Goal: Task Accomplishment & Management: Use online tool/utility

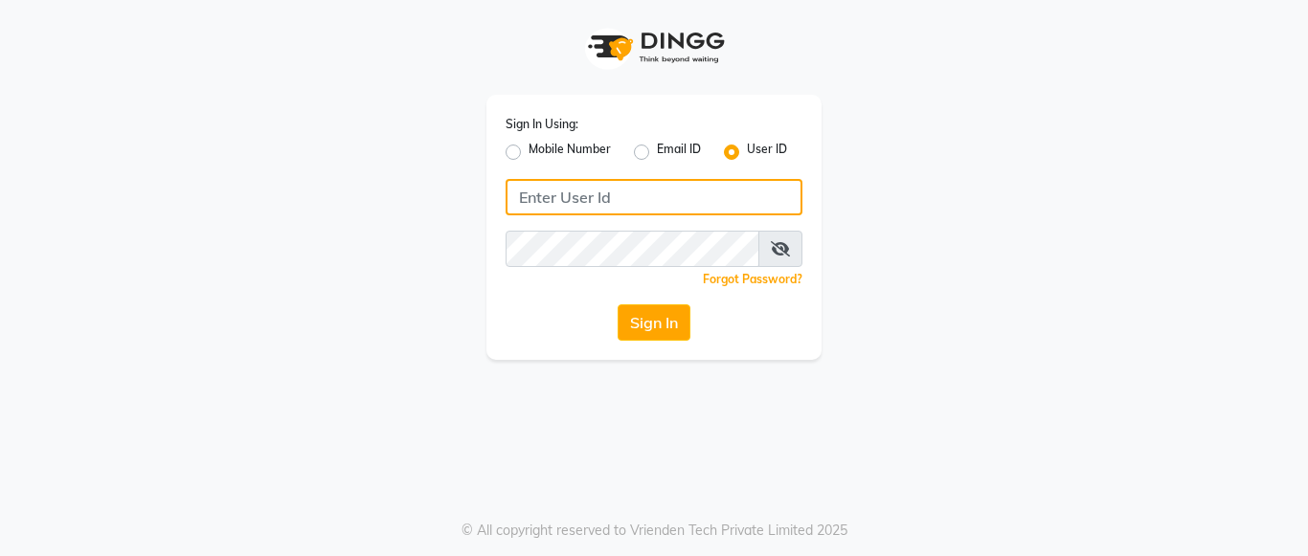
click at [559, 188] on input "Username" at bounding box center [654, 197] width 297 height 36
type input "morelight"
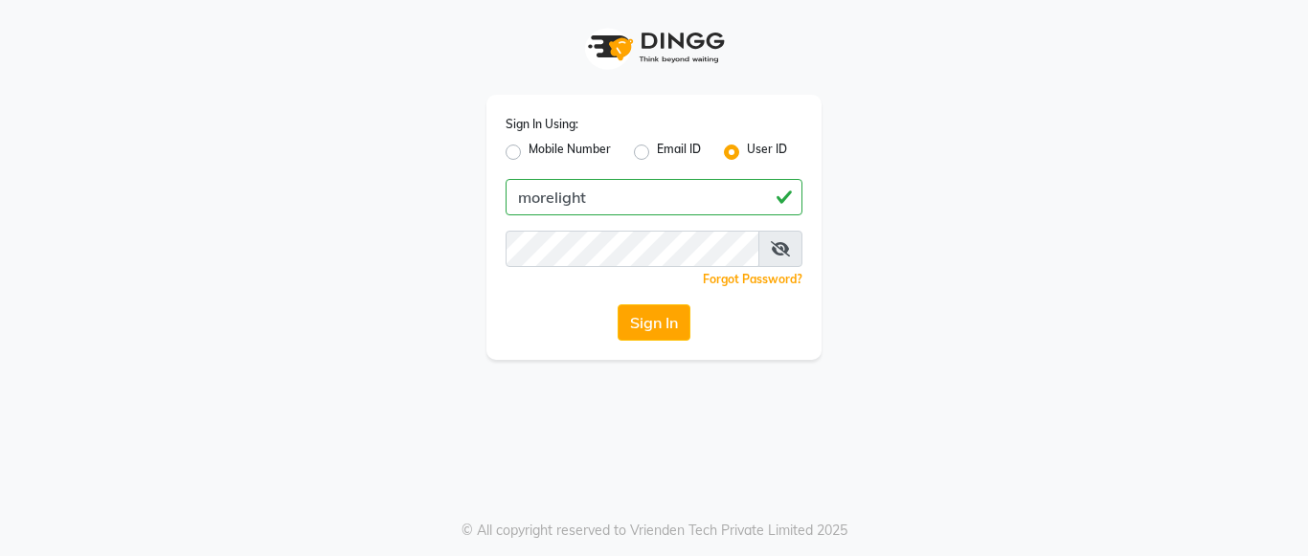
click at [638, 249] on div "Sign In Using: Mobile Number Email ID User ID morelight Remember me Forgot Pass…" at bounding box center [654, 227] width 335 height 265
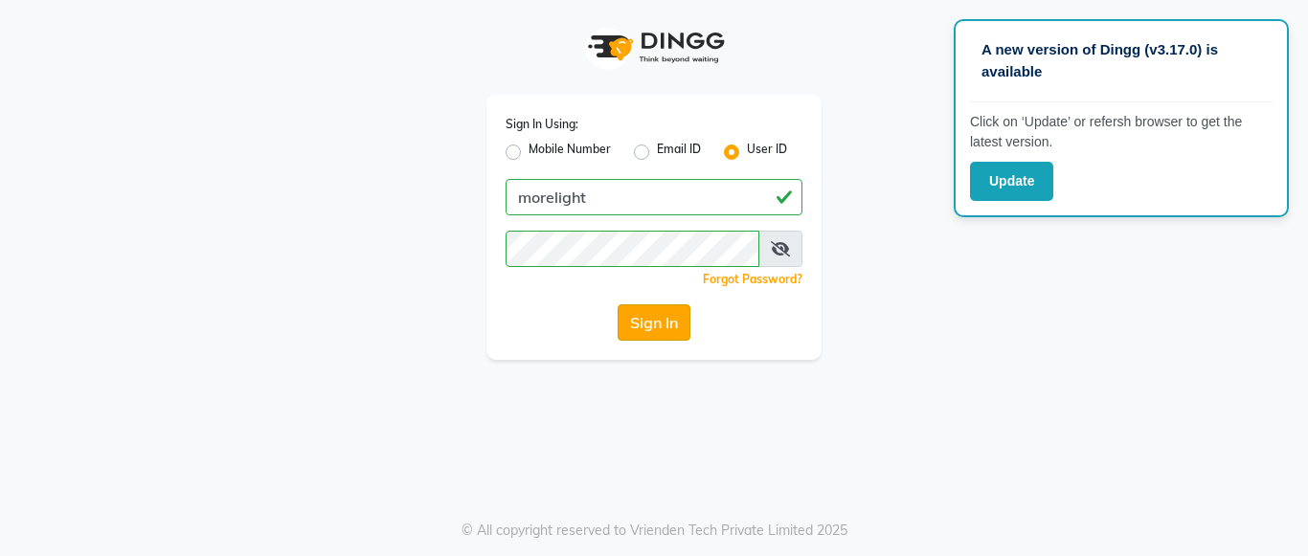
click at [640, 318] on button "Sign In" at bounding box center [654, 323] width 73 height 36
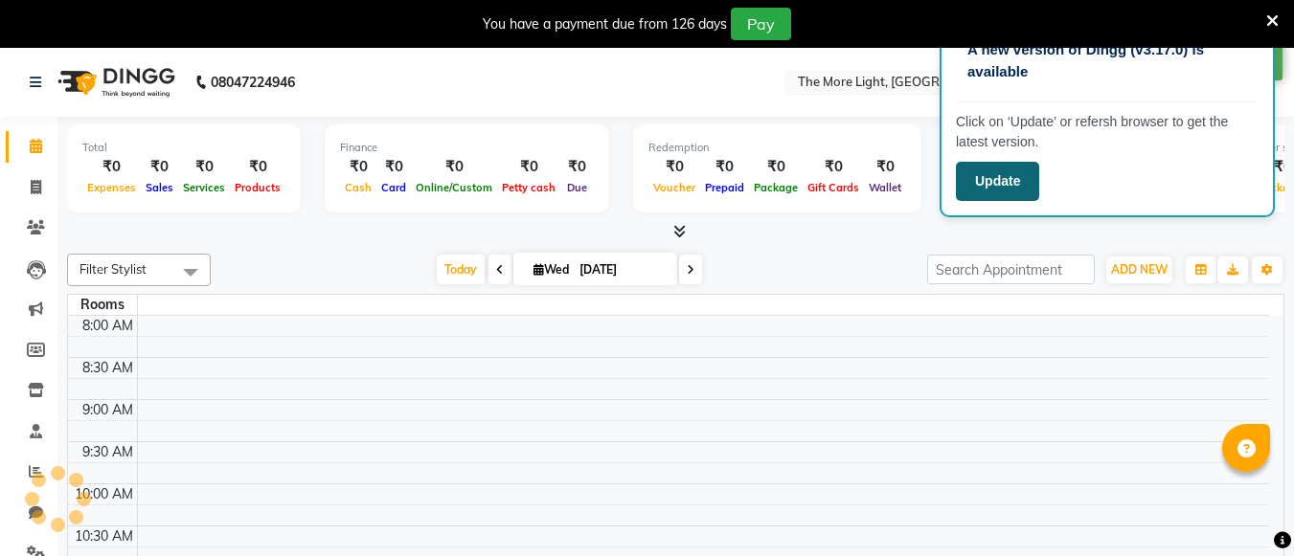
select select "en"
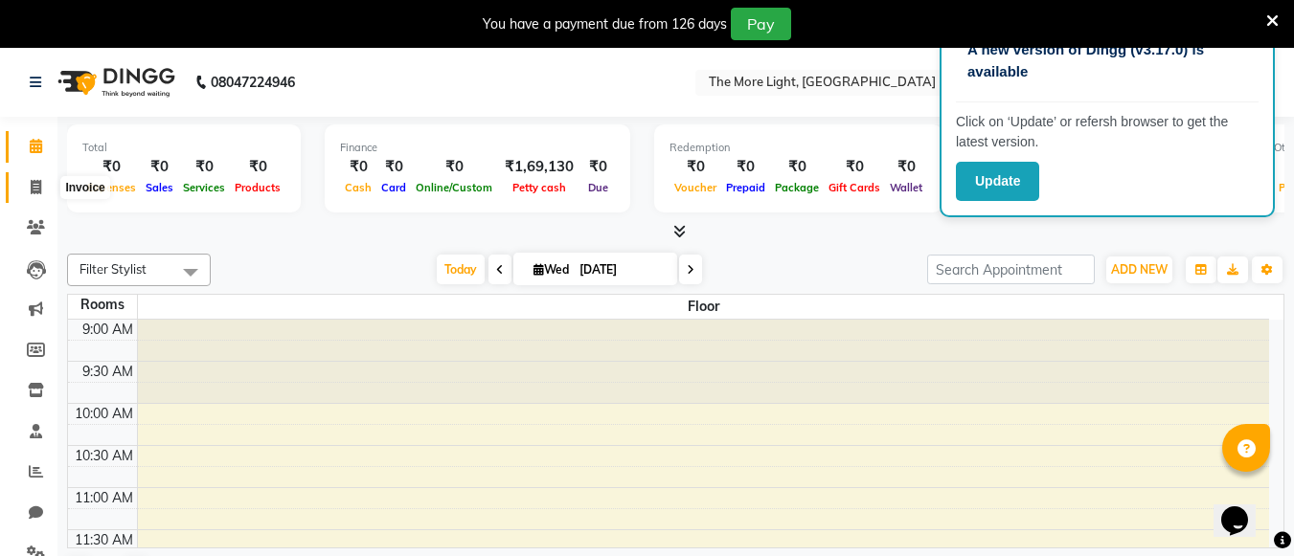
click at [29, 180] on span at bounding box center [36, 188] width 34 height 22
select select "service"
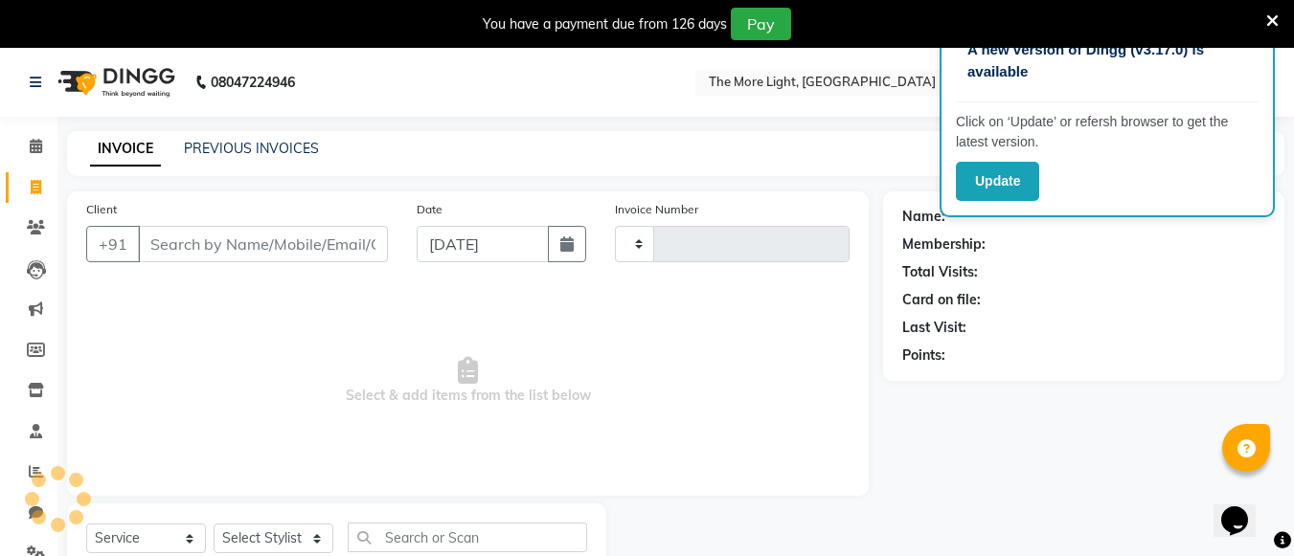
type input "0223"
select select "7824"
click at [299, 251] on input "Client" at bounding box center [263, 244] width 250 height 36
click at [871, 62] on nav "08047224946 Select Location × The More Light, Goregaon West WhatsApp Status ✕ S…" at bounding box center [647, 82] width 1294 height 69
click at [1092, 157] on div "A new version of Dingg (v3.17.0) is available Click on ‘Update’ or refersh brow…" at bounding box center [1107, 118] width 335 height 198
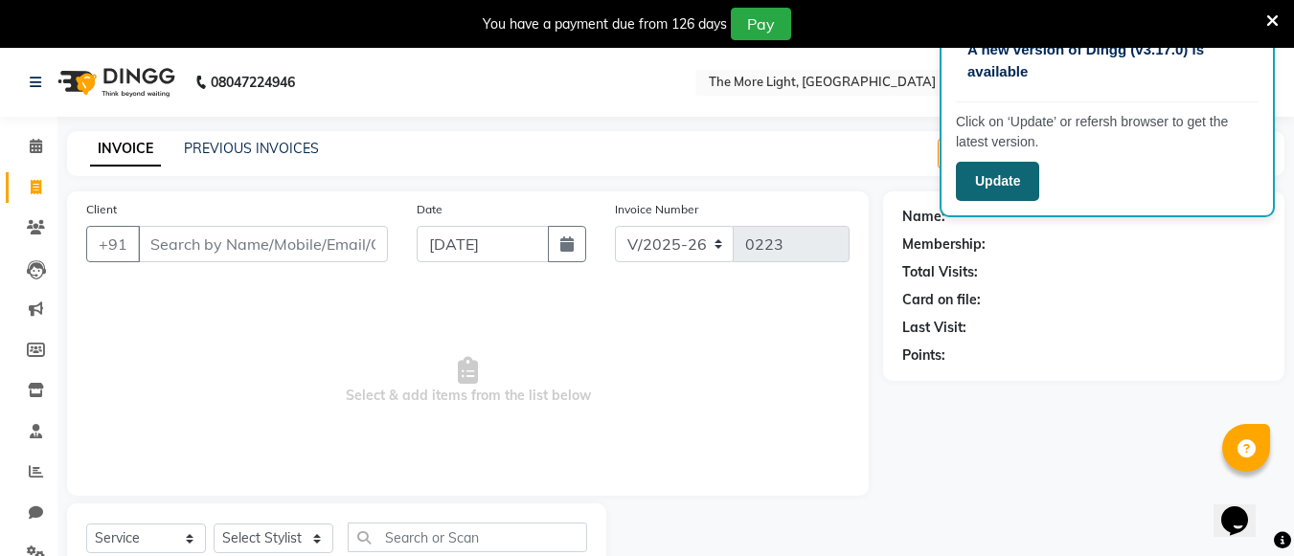
click at [1023, 175] on button "Update" at bounding box center [997, 181] width 83 height 39
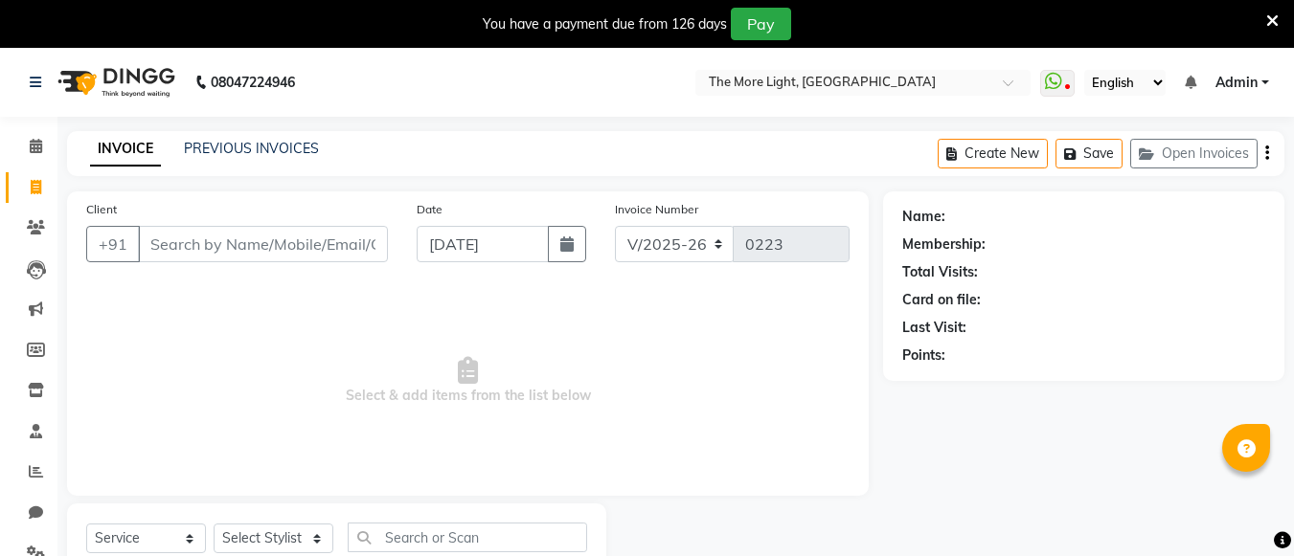
select select "7824"
select select "service"
click at [215, 252] on input "Client" at bounding box center [263, 244] width 250 height 36
click at [229, 148] on link "PREVIOUS INVOICES" at bounding box center [251, 148] width 135 height 17
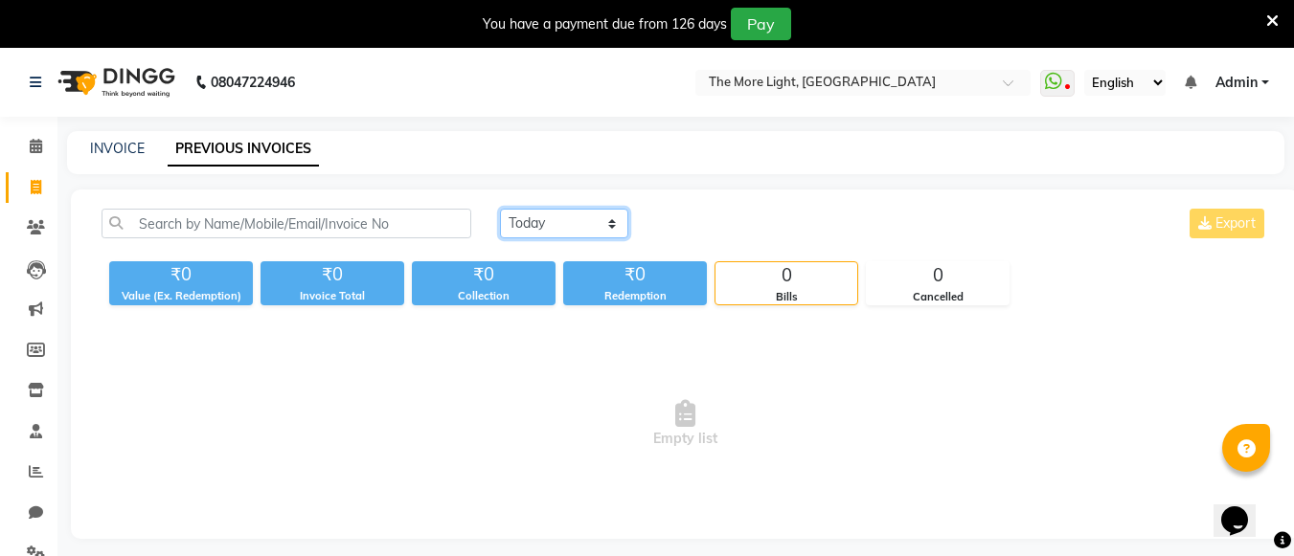
click at [539, 209] on select "[DATE] [DATE] Custom Range" at bounding box center [564, 224] width 128 height 30
select select "range"
click at [500, 209] on select "[DATE] [DATE] Custom Range" at bounding box center [564, 224] width 128 height 30
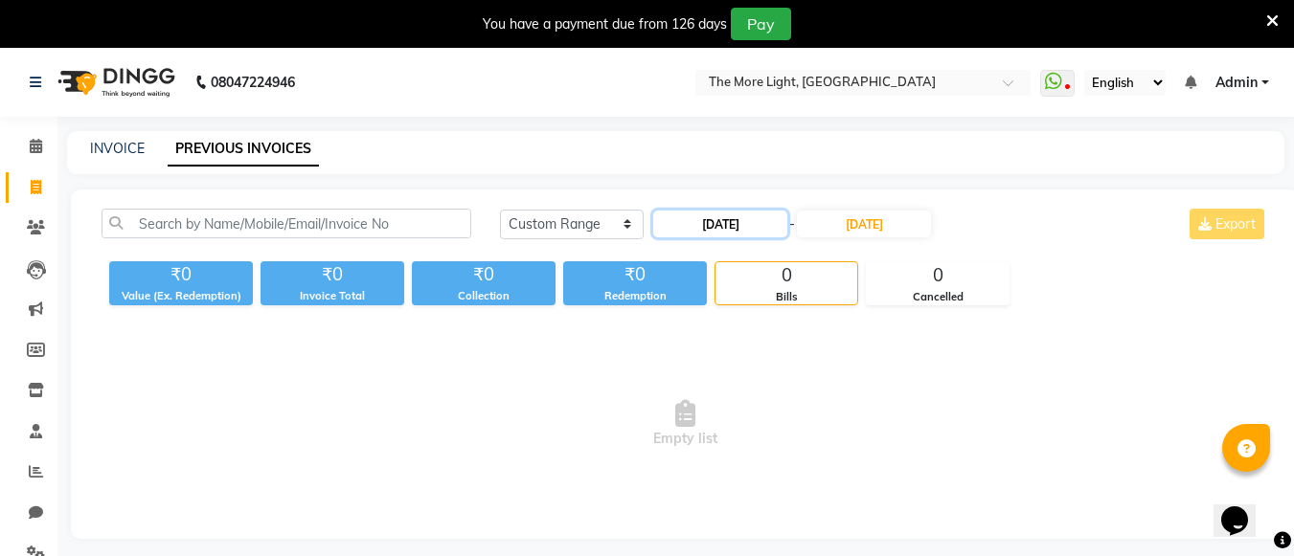
click at [723, 226] on input "[DATE]" at bounding box center [720, 224] width 134 height 27
select select "9"
select select "2025"
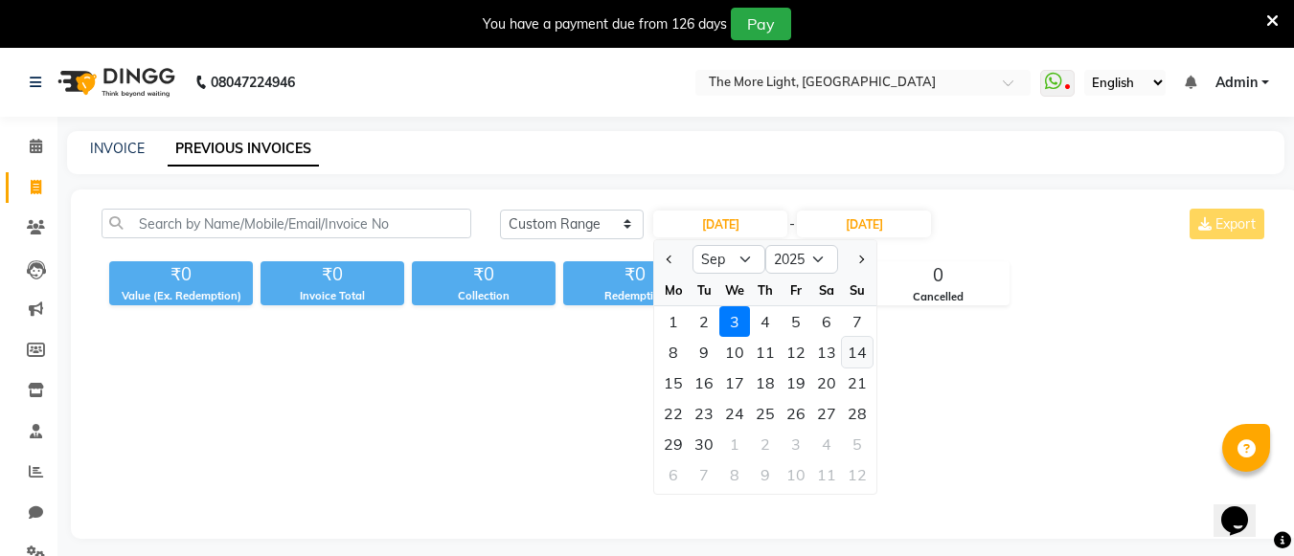
click at [852, 352] on div "14" at bounding box center [857, 352] width 31 height 31
type input "[DATE]"
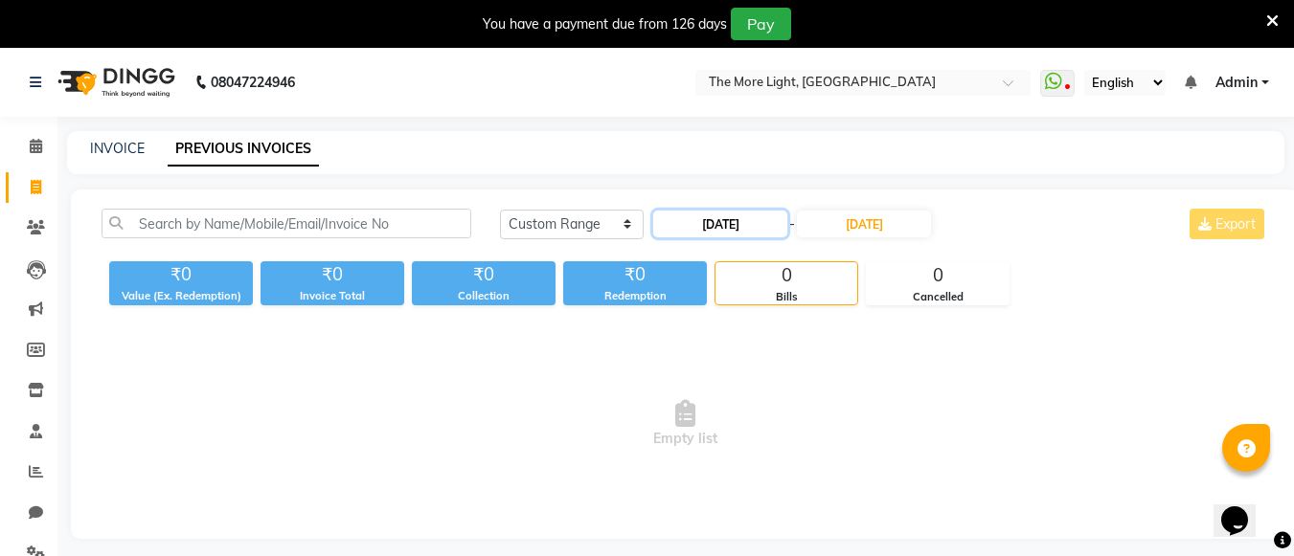
click at [787, 222] on input "[DATE]" at bounding box center [720, 224] width 134 height 27
select select "9"
select select "2025"
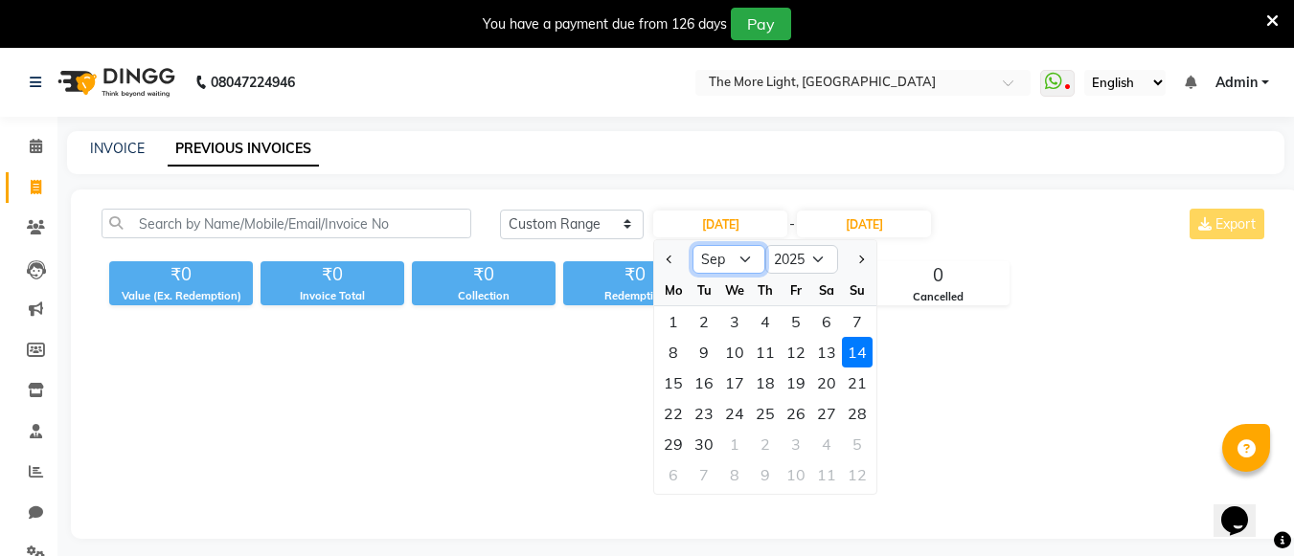
click at [730, 253] on select "Jan Feb Mar Apr May Jun [DATE] Aug Sep Oct Nov Dec" at bounding box center [729, 259] width 73 height 29
select select "8"
click at [693, 245] on select "Jan Feb Mar Apr May Jun [DATE] Aug Sep Oct Nov Dec" at bounding box center [729, 259] width 73 height 29
click at [915, 347] on span "Empty list" at bounding box center [685, 425] width 1167 height 192
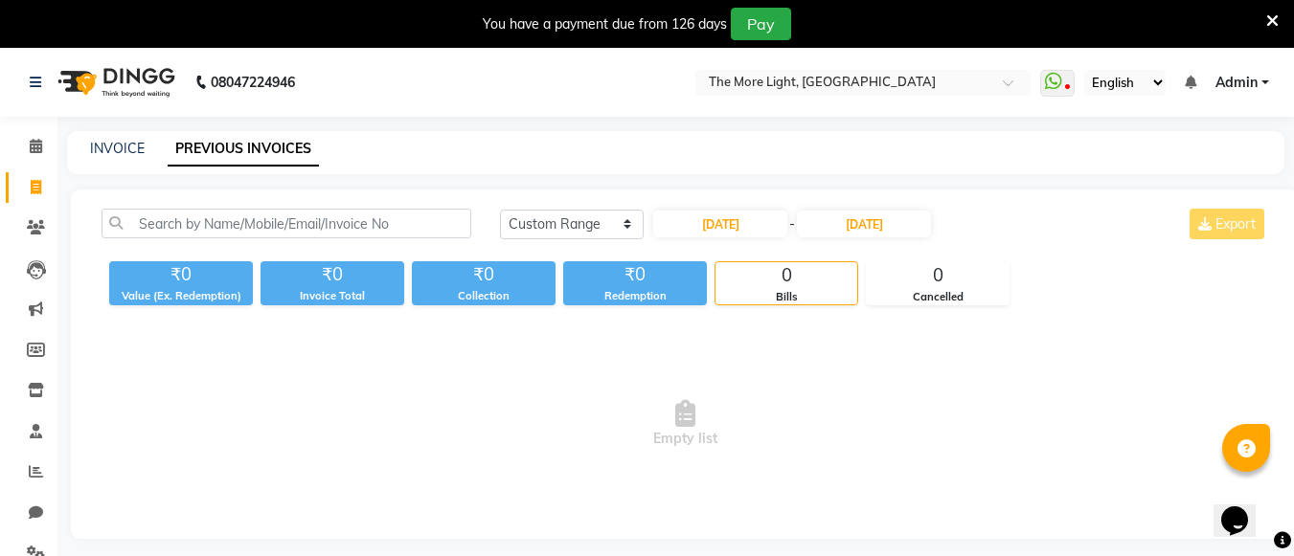
click at [915, 347] on span "Empty list" at bounding box center [685, 425] width 1167 height 192
click at [770, 220] on input "[DATE]" at bounding box center [720, 224] width 134 height 27
select select "9"
select select "2025"
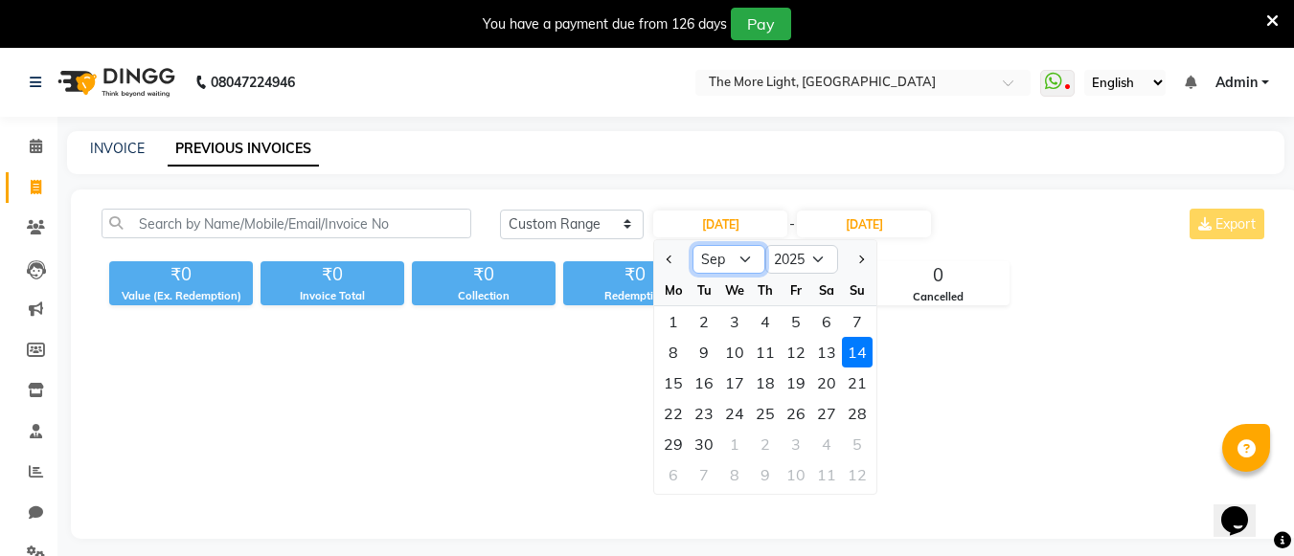
click at [746, 265] on select "Jan Feb Mar Apr May Jun [DATE] Aug Sep Oct Nov Dec" at bounding box center [729, 259] width 73 height 29
select select "8"
click at [693, 245] on select "Jan Feb Mar Apr May Jun [DATE] Aug Sep Oct Nov Dec" at bounding box center [729, 259] width 73 height 29
click at [768, 375] on div "14" at bounding box center [765, 383] width 31 height 31
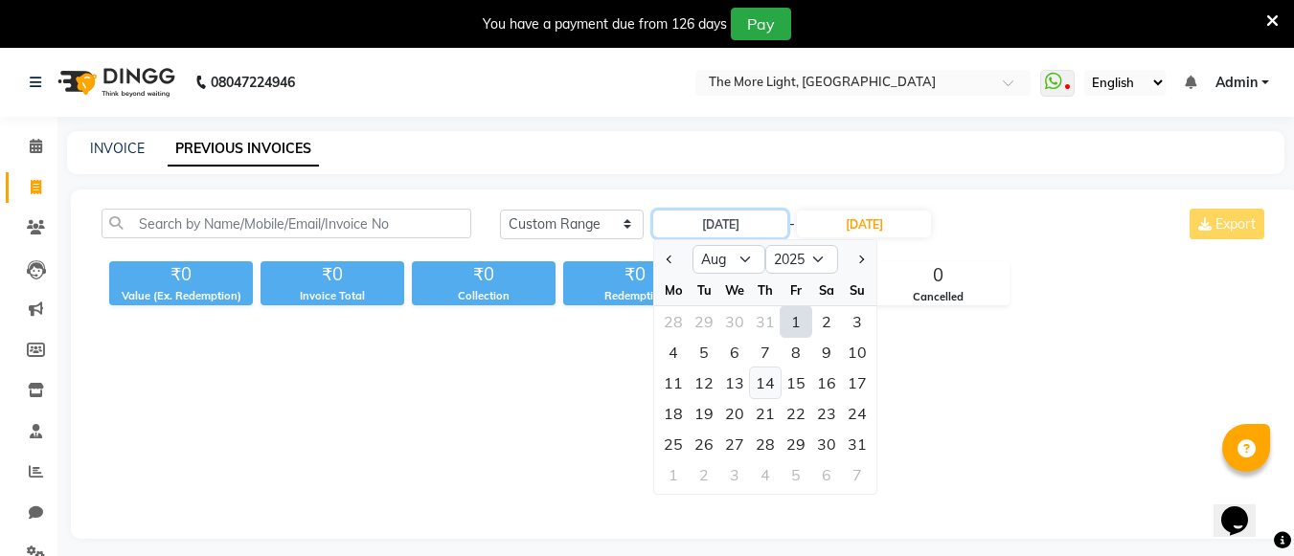
type input "14-08-2025"
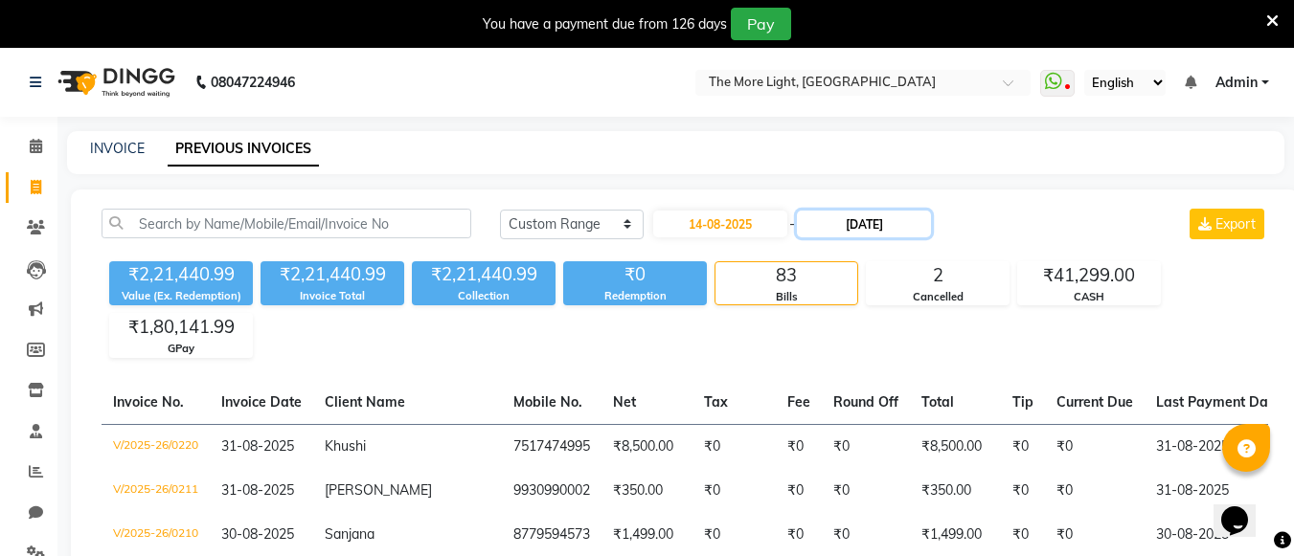
click at [882, 216] on input "[DATE]" at bounding box center [864, 224] width 134 height 27
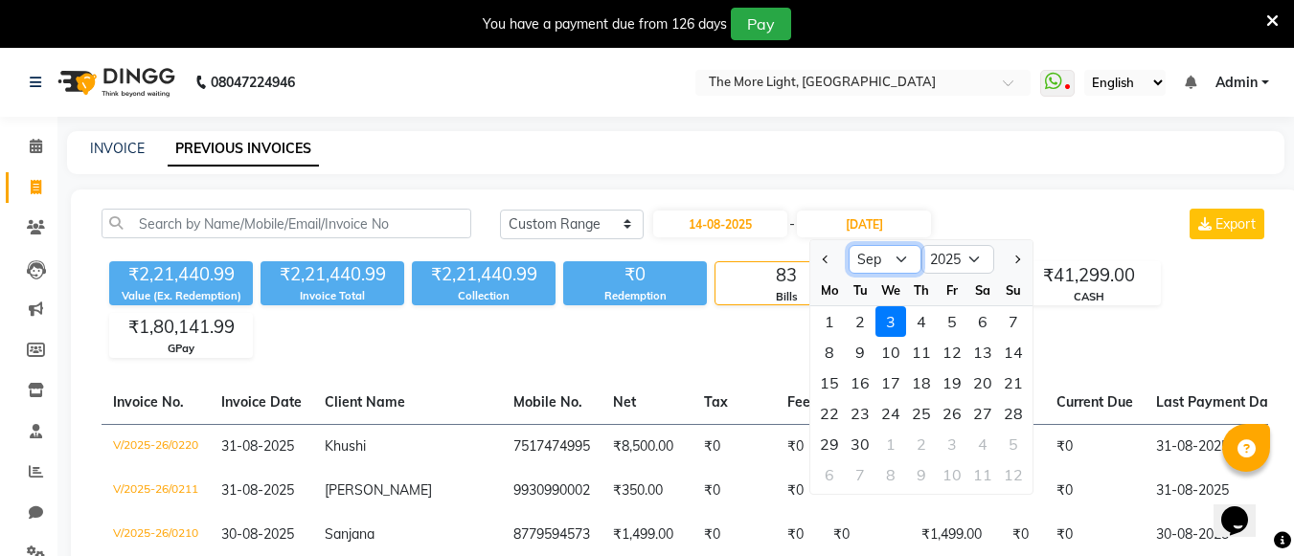
click at [857, 251] on select "Aug Sep Oct Nov Dec" at bounding box center [885, 259] width 73 height 29
select select "8"
click at [849, 245] on select "Aug Sep Oct Nov Dec" at bounding box center [885, 259] width 73 height 29
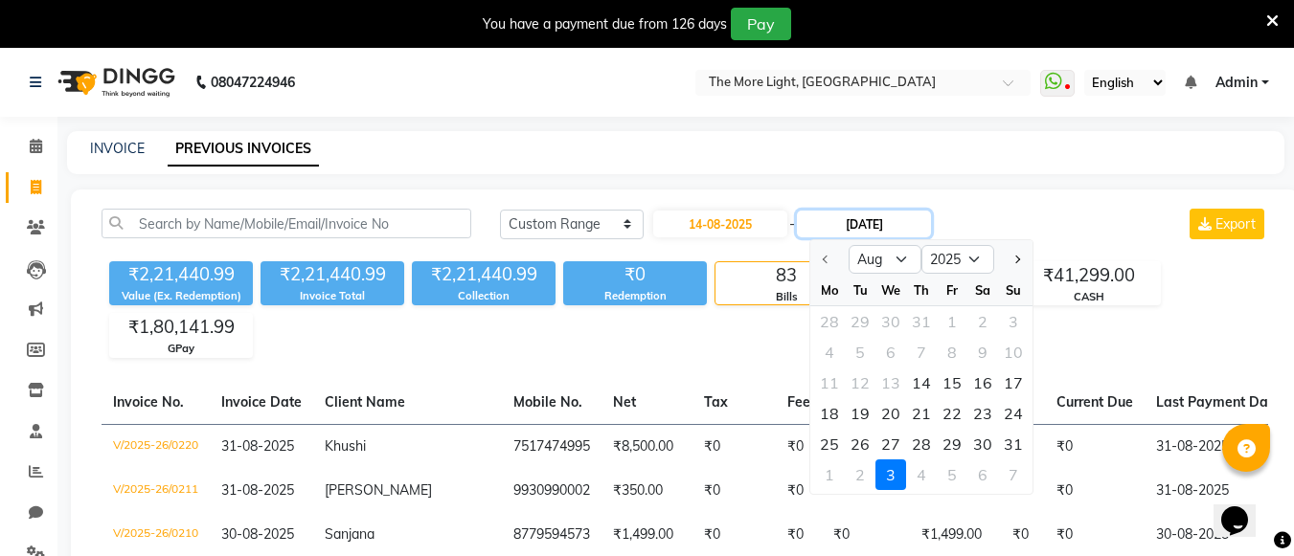
click at [911, 231] on input "[DATE]" at bounding box center [864, 224] width 134 height 27
click at [923, 376] on div "14" at bounding box center [921, 383] width 31 height 31
type input "14-08-2025"
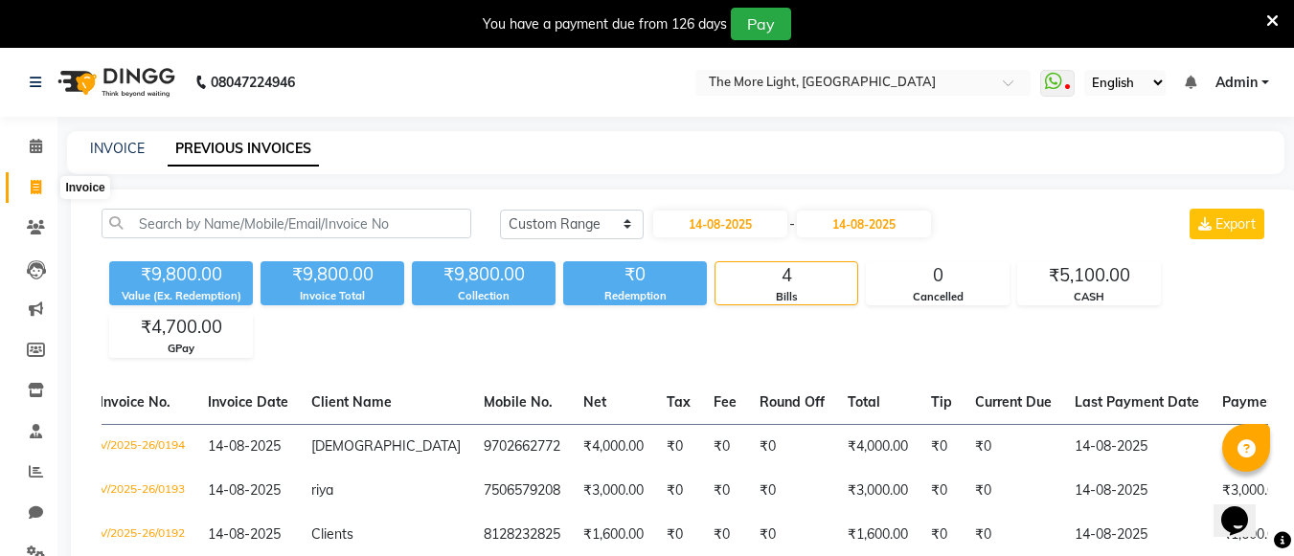
click at [25, 186] on span at bounding box center [36, 188] width 34 height 22
select select "service"
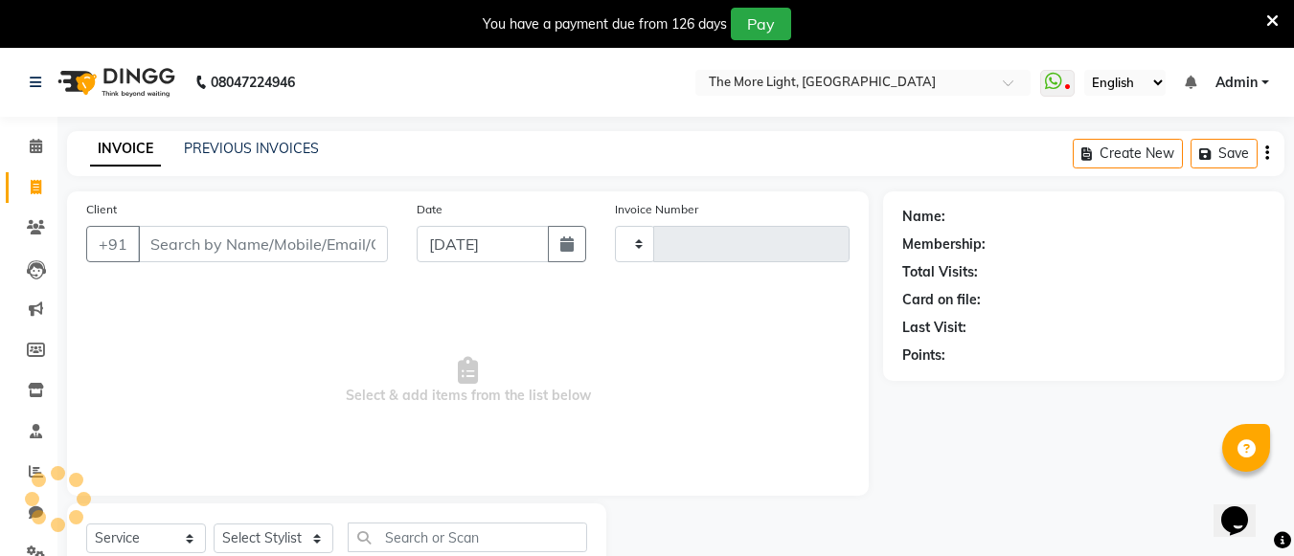
scroll to position [67, 0]
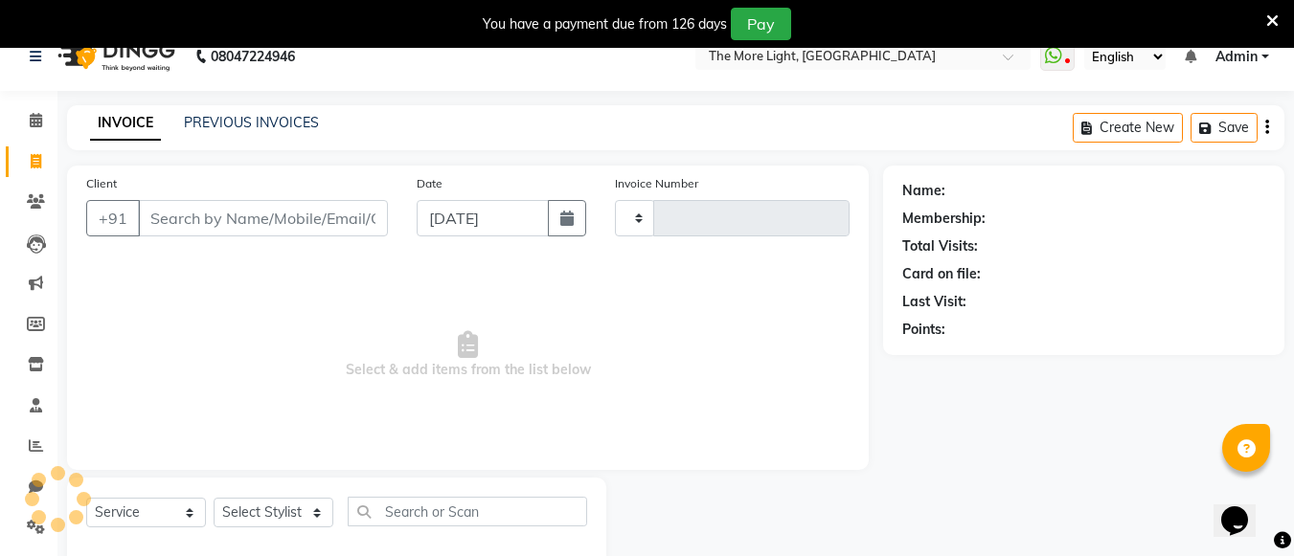
type input "0223"
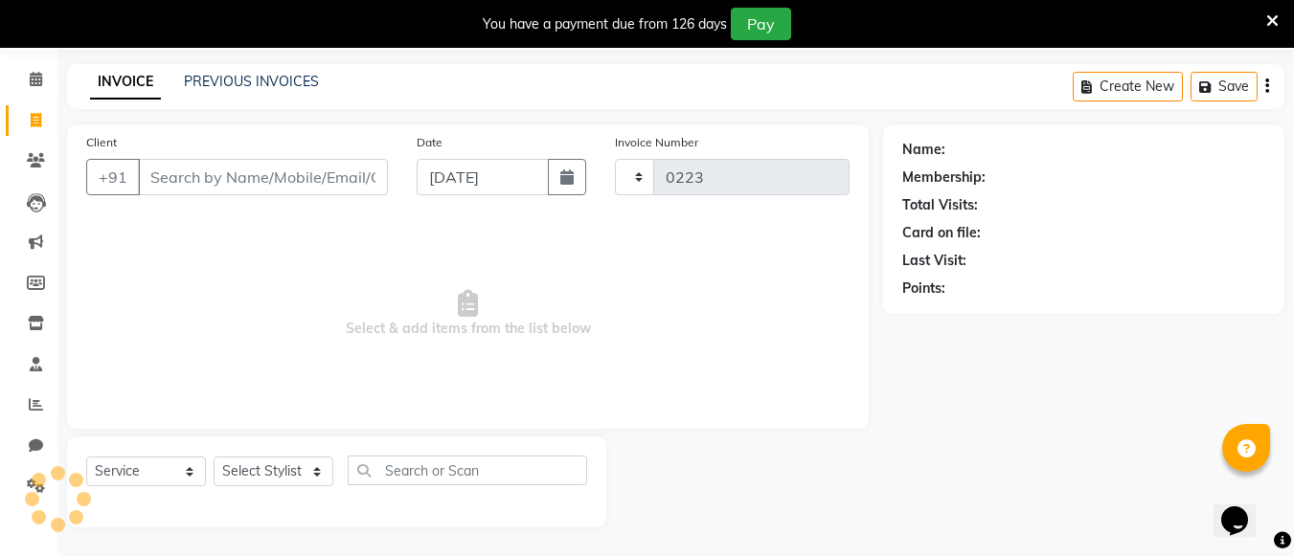
select select "7824"
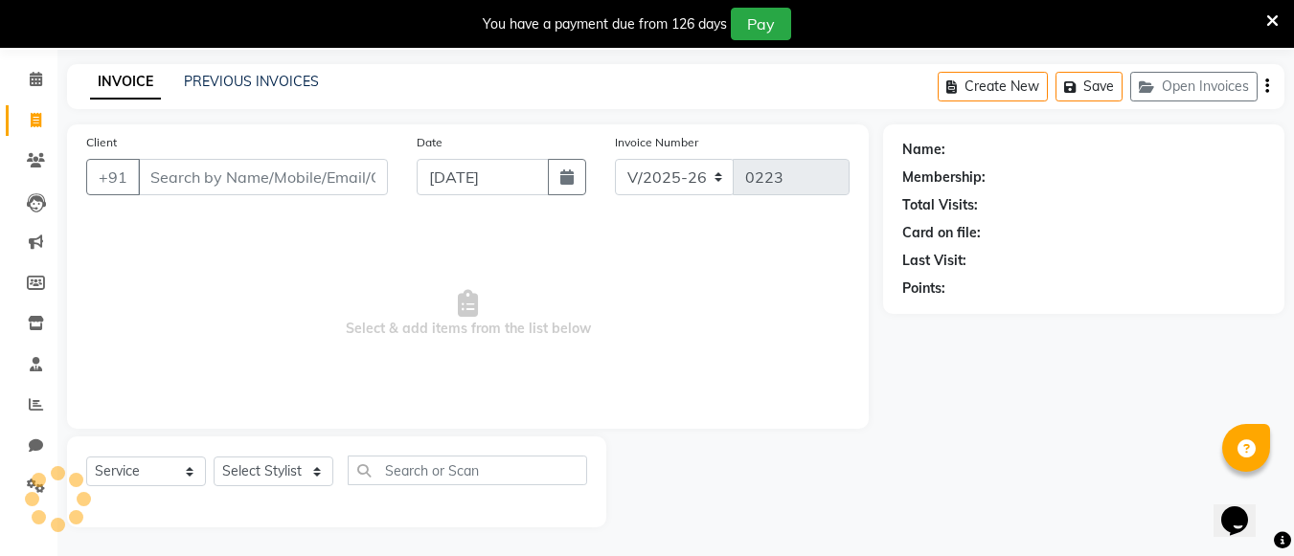
click at [171, 167] on input "Client" at bounding box center [263, 177] width 250 height 36
click at [567, 181] on icon "button" at bounding box center [566, 177] width 13 height 15
select select "9"
select select "2025"
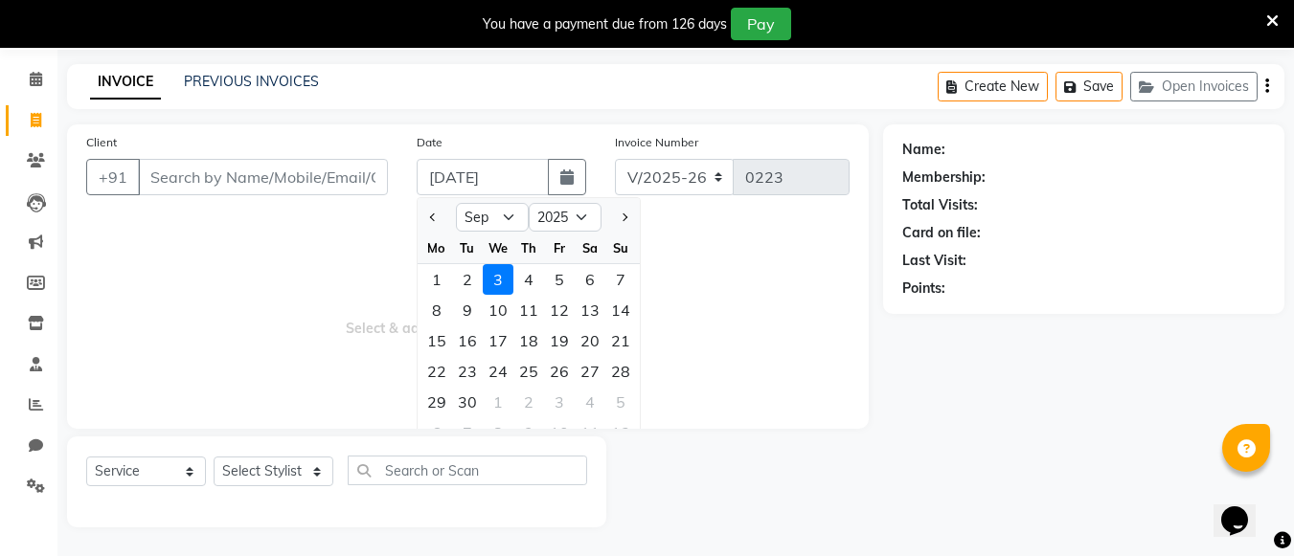
click at [265, 70] on div "INVOICE PREVIOUS INVOICES Create New Save Open Invoices" at bounding box center [675, 86] width 1217 height 45
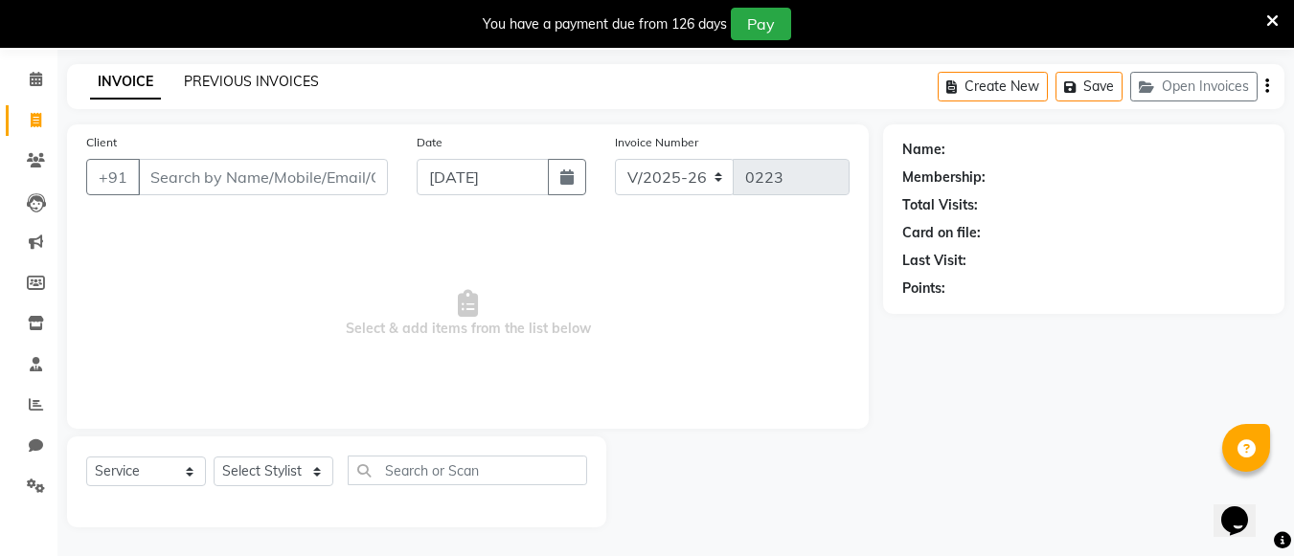
click at [269, 79] on link "PREVIOUS INVOICES" at bounding box center [251, 81] width 135 height 17
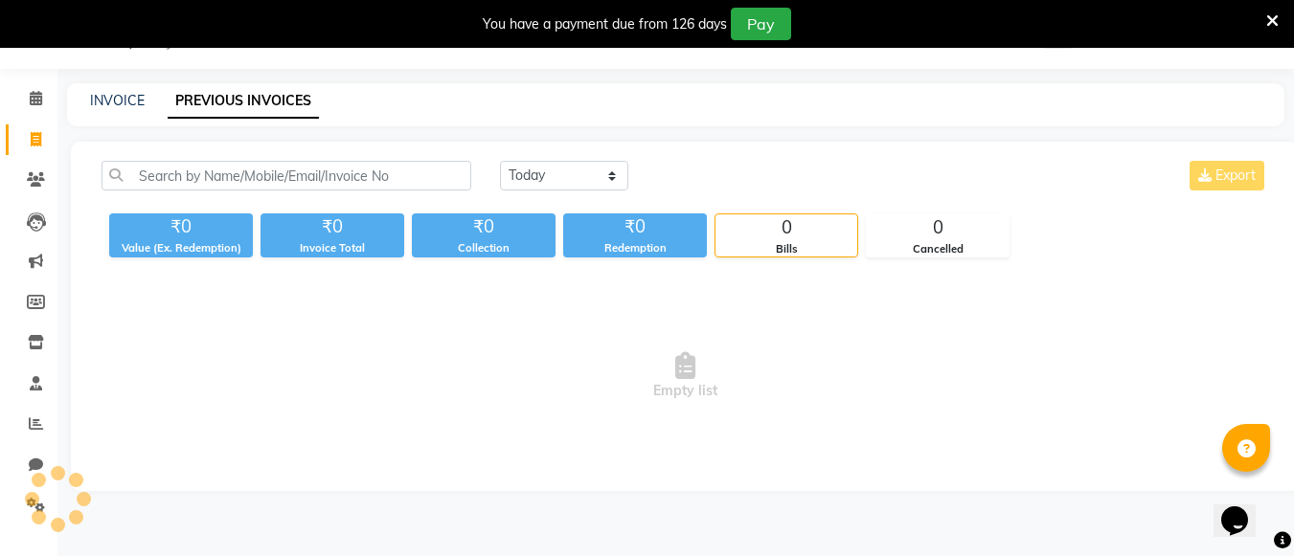
scroll to position [48, 0]
click at [581, 166] on select "[DATE] [DATE] Custom Range" at bounding box center [564, 176] width 128 height 30
select select "range"
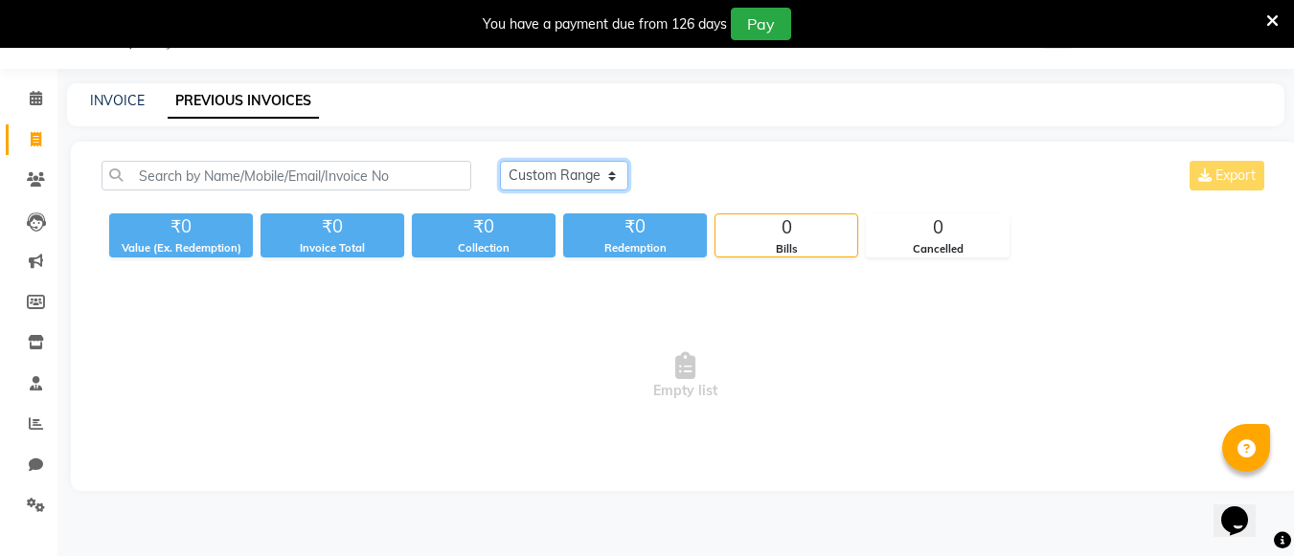
click at [500, 161] on select "[DATE] [DATE] Custom Range" at bounding box center [564, 176] width 128 height 30
click at [718, 166] on input "[DATE]" at bounding box center [720, 176] width 134 height 27
select select "9"
select select "2025"
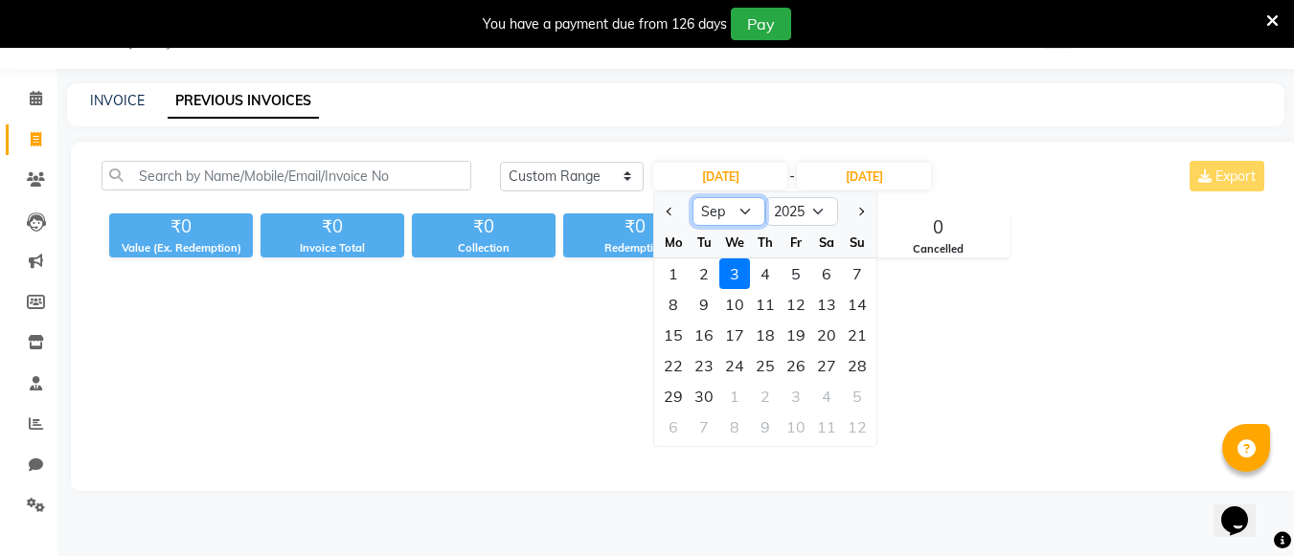
click at [743, 215] on select "Jan Feb Mar Apr May Jun [DATE] Aug Sep Oct Nov Dec" at bounding box center [729, 211] width 73 height 29
select select "8"
click at [693, 197] on select "Jan Feb Mar Apr May Jun [DATE] Aug Sep Oct Nov Dec" at bounding box center [729, 211] width 73 height 29
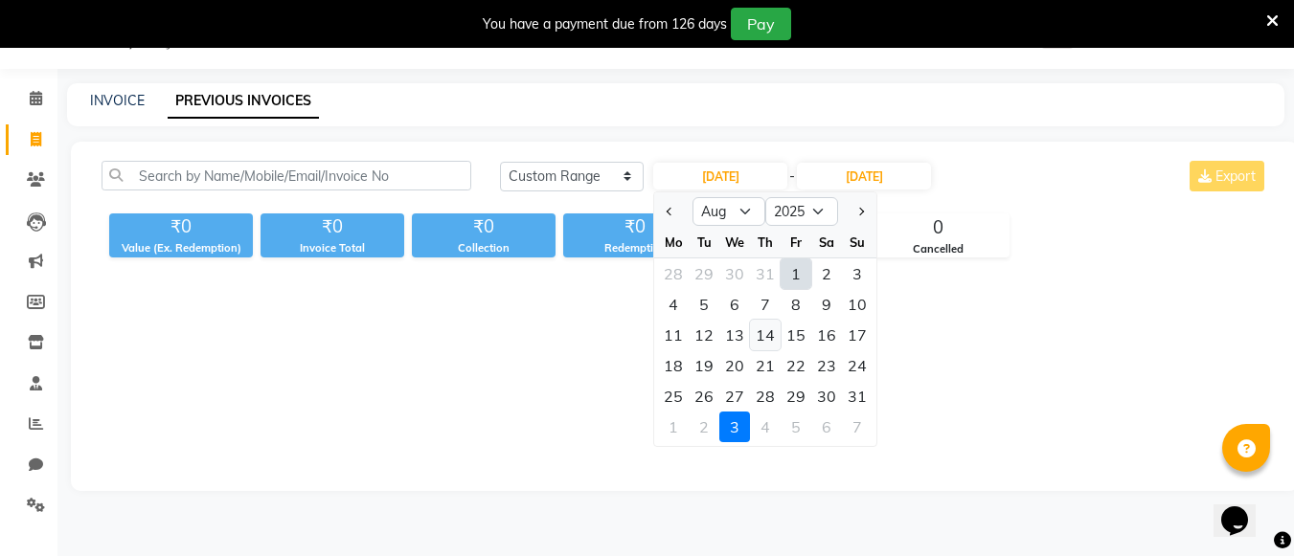
click at [777, 337] on div "14" at bounding box center [765, 335] width 31 height 31
type input "14-08-2025"
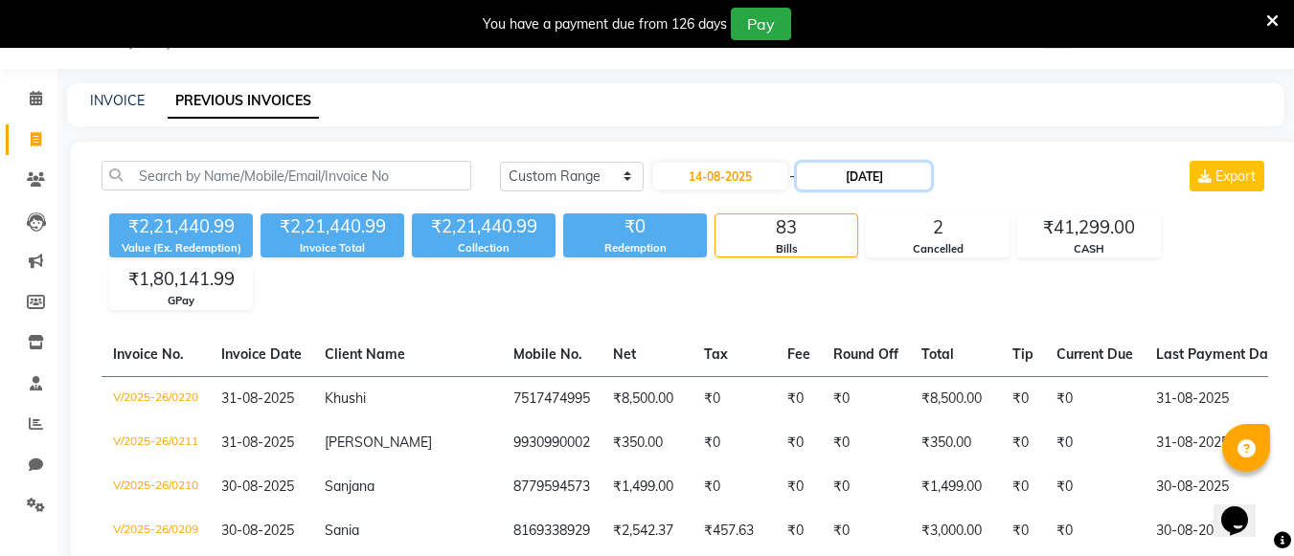
click at [889, 181] on input "[DATE]" at bounding box center [864, 176] width 134 height 27
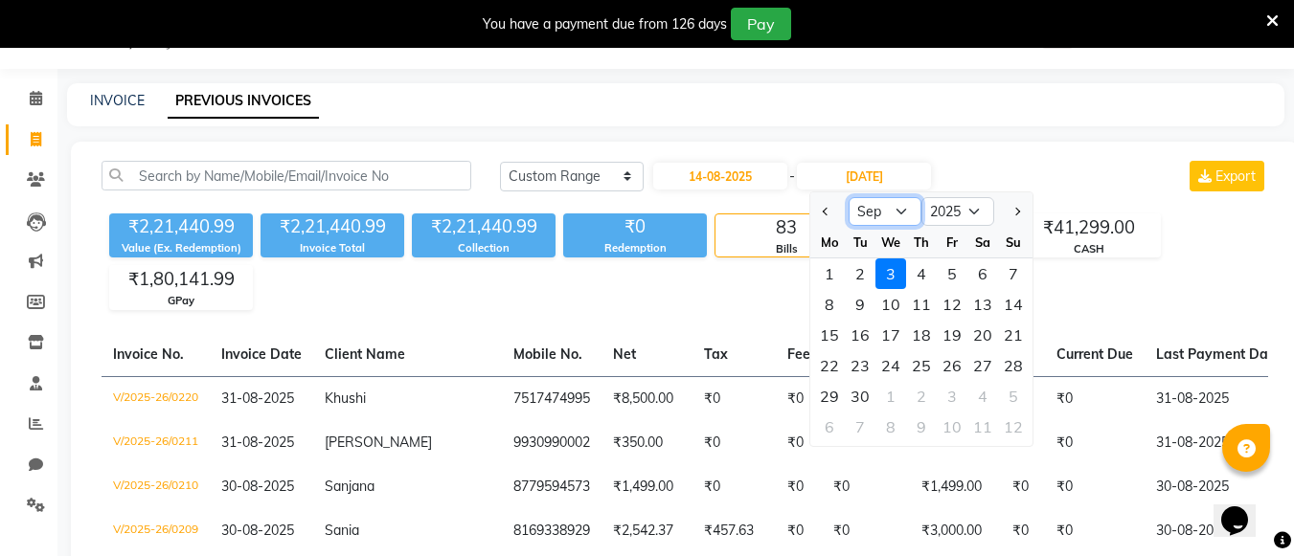
click at [897, 221] on select "Aug Sep Oct Nov Dec" at bounding box center [885, 211] width 73 height 29
select select "8"
click at [849, 197] on select "Aug Sep Oct Nov Dec" at bounding box center [885, 211] width 73 height 29
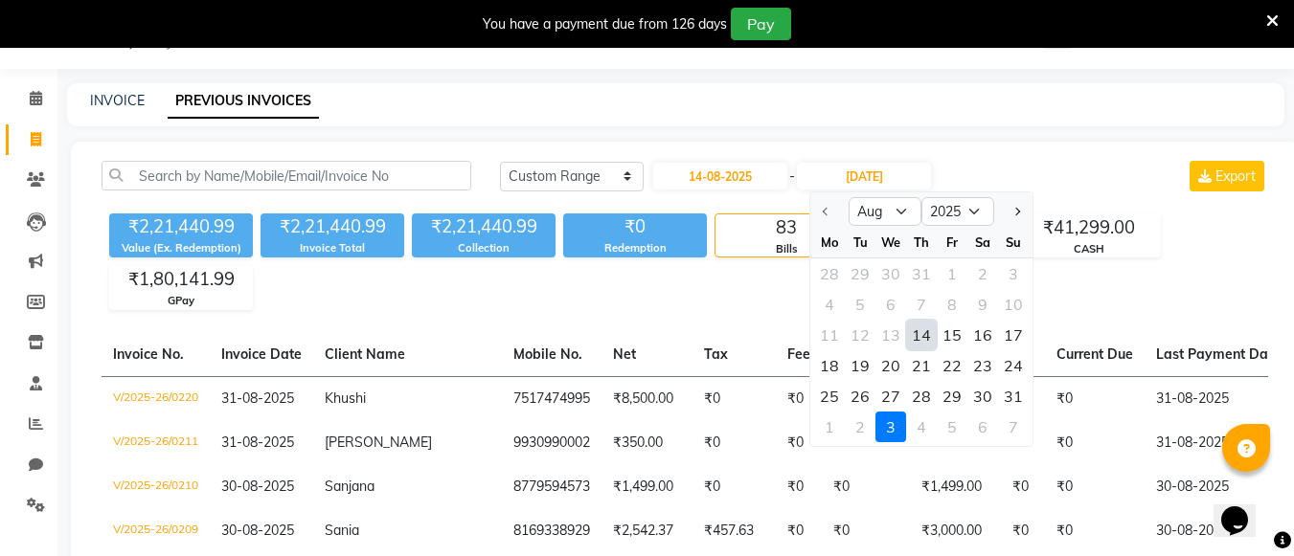
click at [924, 327] on div "14" at bounding box center [921, 335] width 31 height 31
type input "14-08-2025"
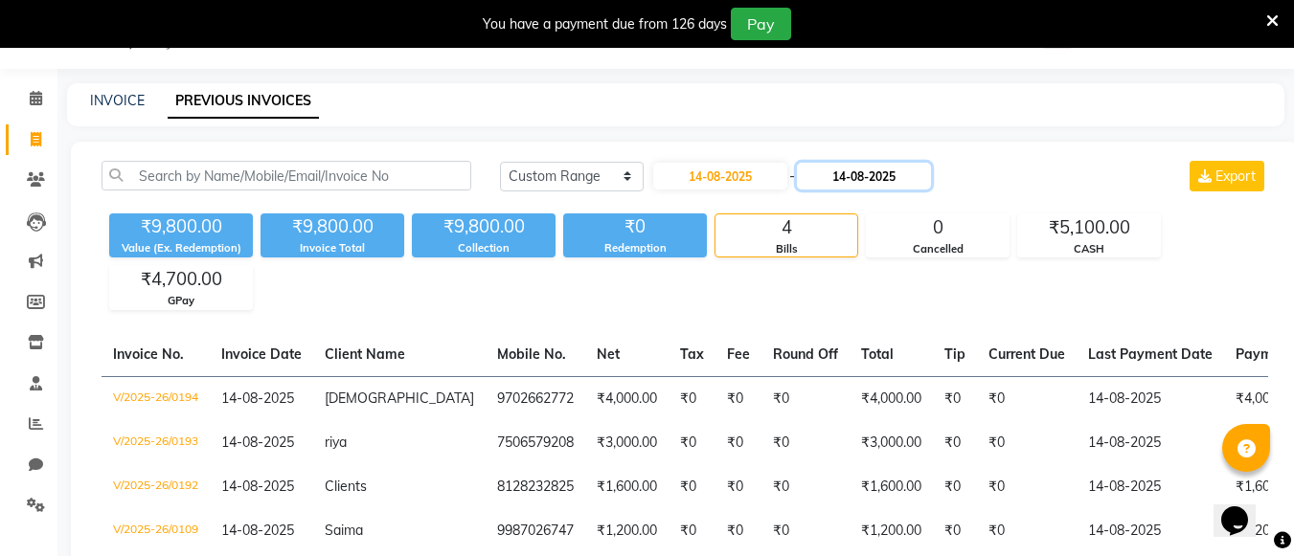
click at [920, 165] on input "14-08-2025" at bounding box center [864, 176] width 134 height 27
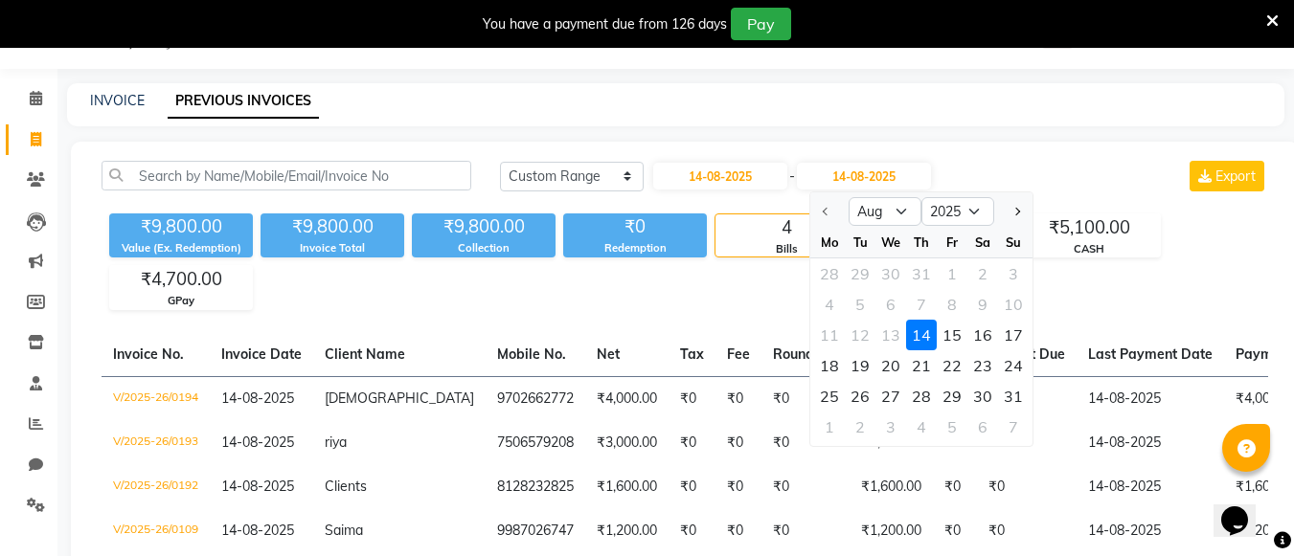
click at [861, 334] on div "11 12 13 14 15 16 17" at bounding box center [921, 335] width 222 height 31
click at [763, 176] on input "14-08-2025" at bounding box center [720, 176] width 134 height 27
select select "8"
select select "2025"
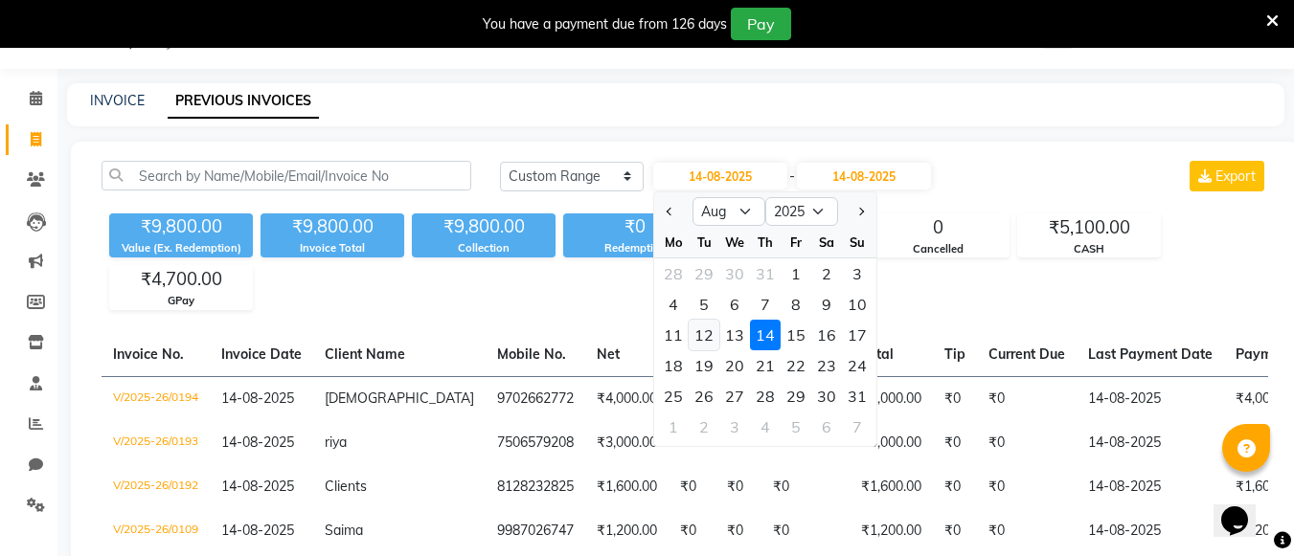
click at [711, 333] on div "12" at bounding box center [704, 335] width 31 height 31
type input "[DATE]"
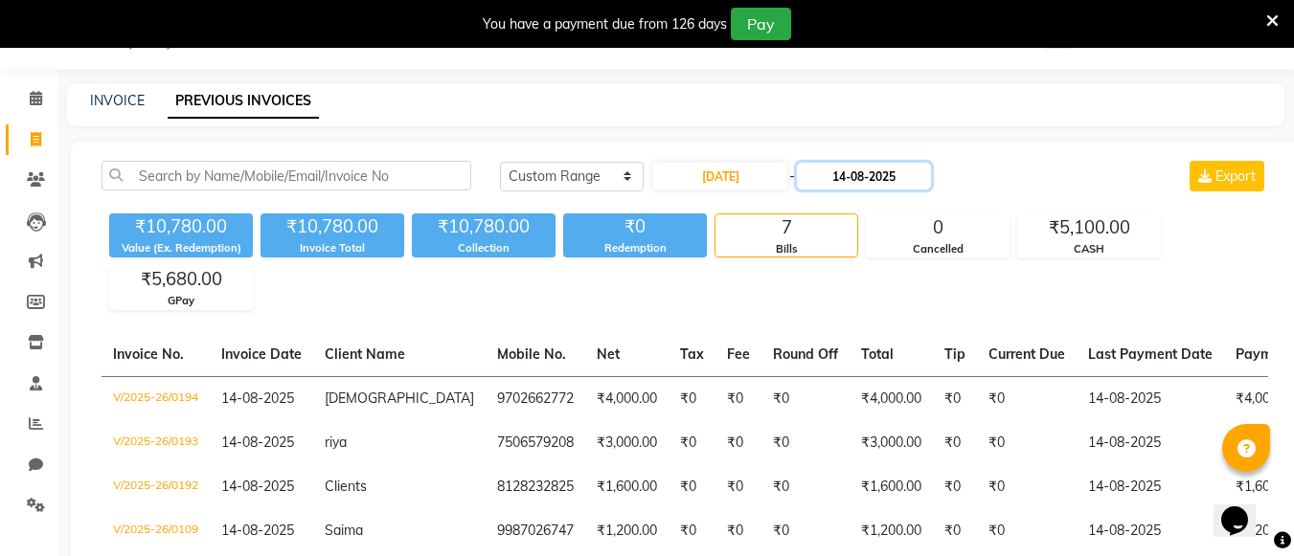
click at [891, 171] on input "14-08-2025" at bounding box center [864, 176] width 134 height 27
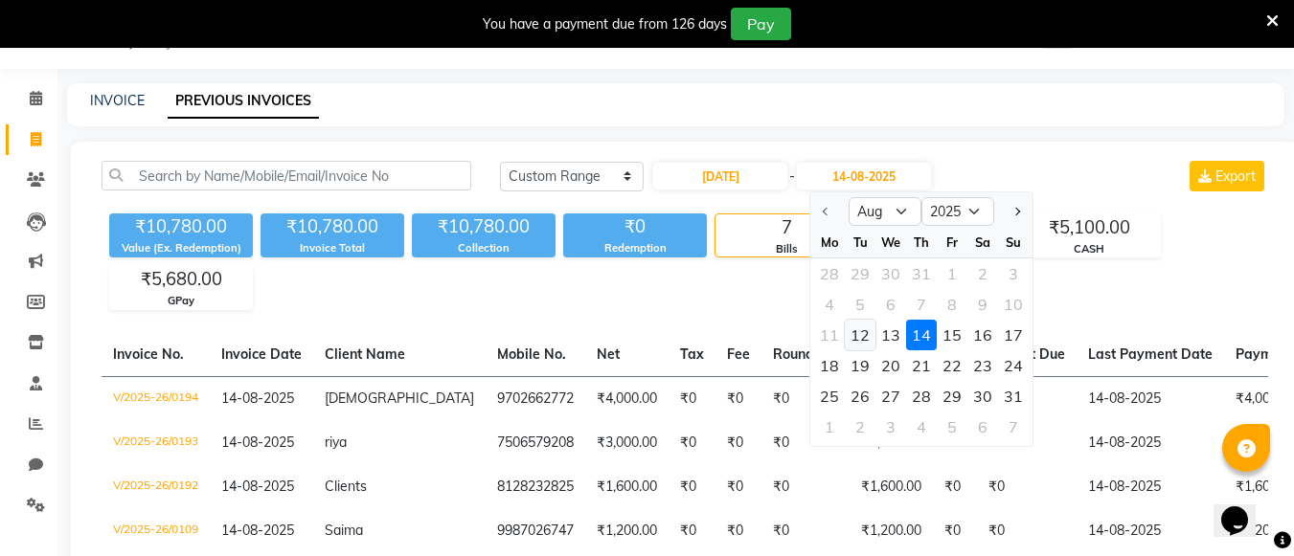
click at [866, 334] on div "12" at bounding box center [860, 335] width 31 height 31
type input "[DATE]"
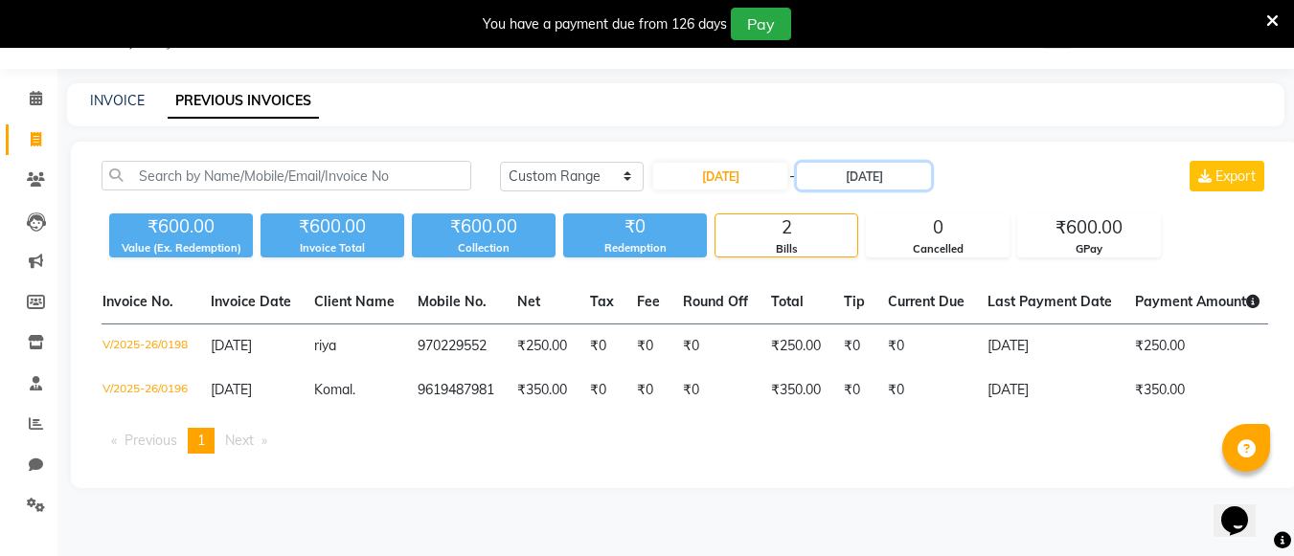
scroll to position [0, 0]
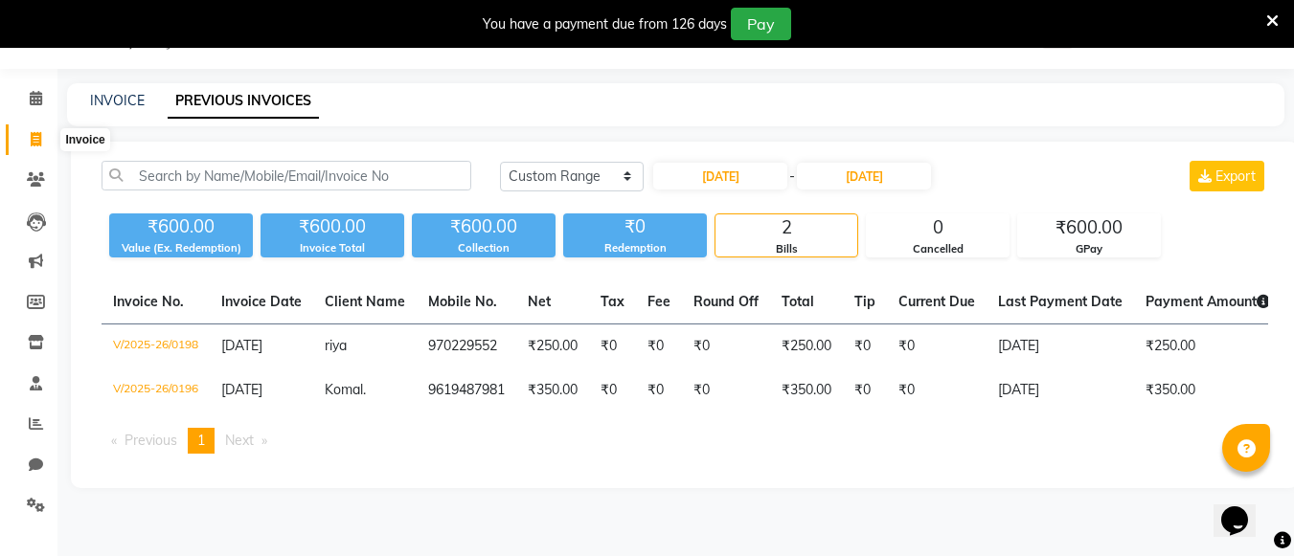
click at [41, 145] on icon at bounding box center [36, 139] width 11 height 14
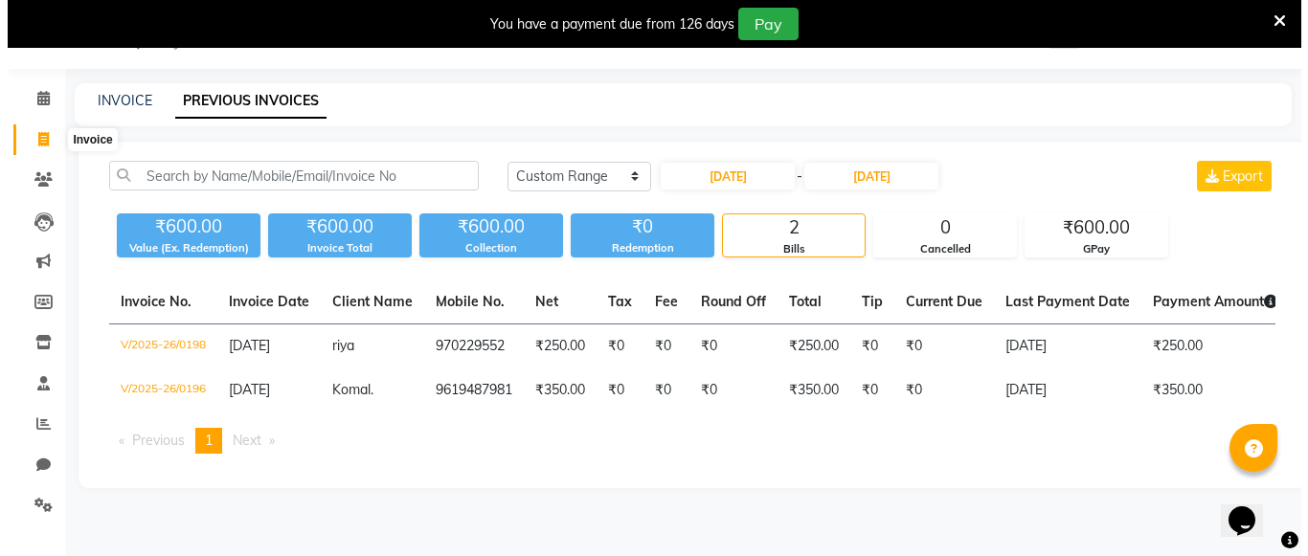
scroll to position [67, 0]
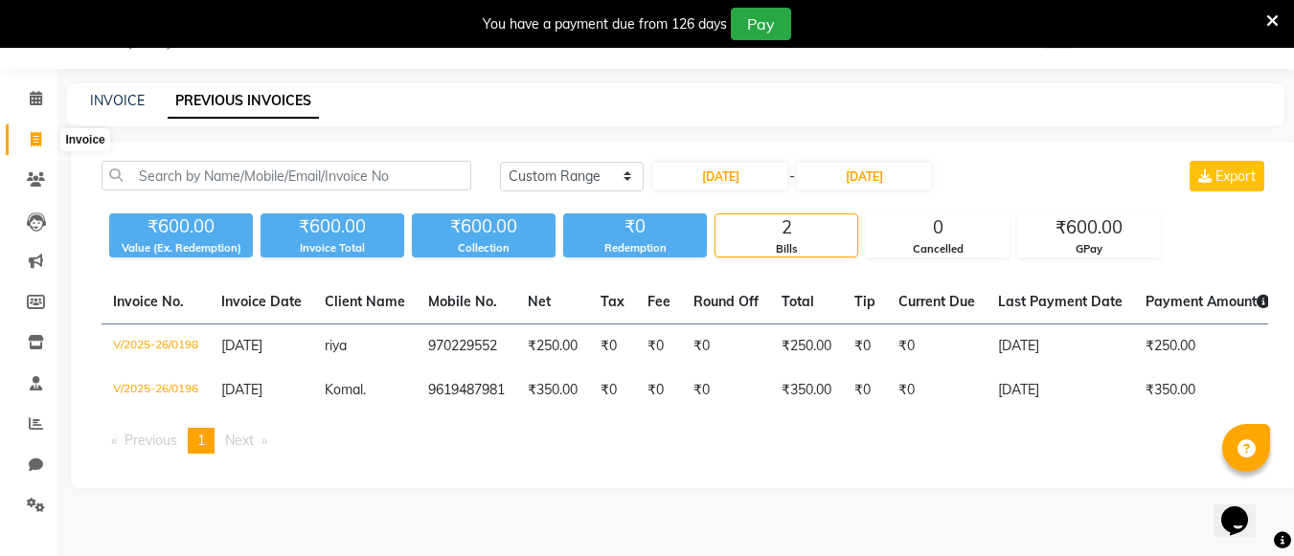
select select "service"
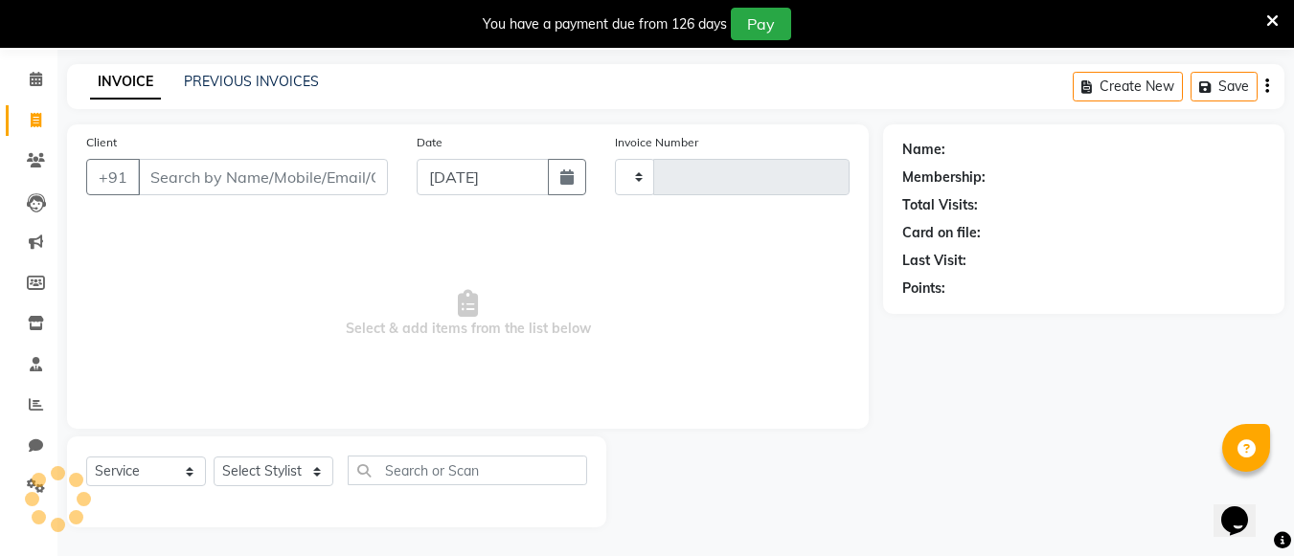
type input "0223"
select select "7824"
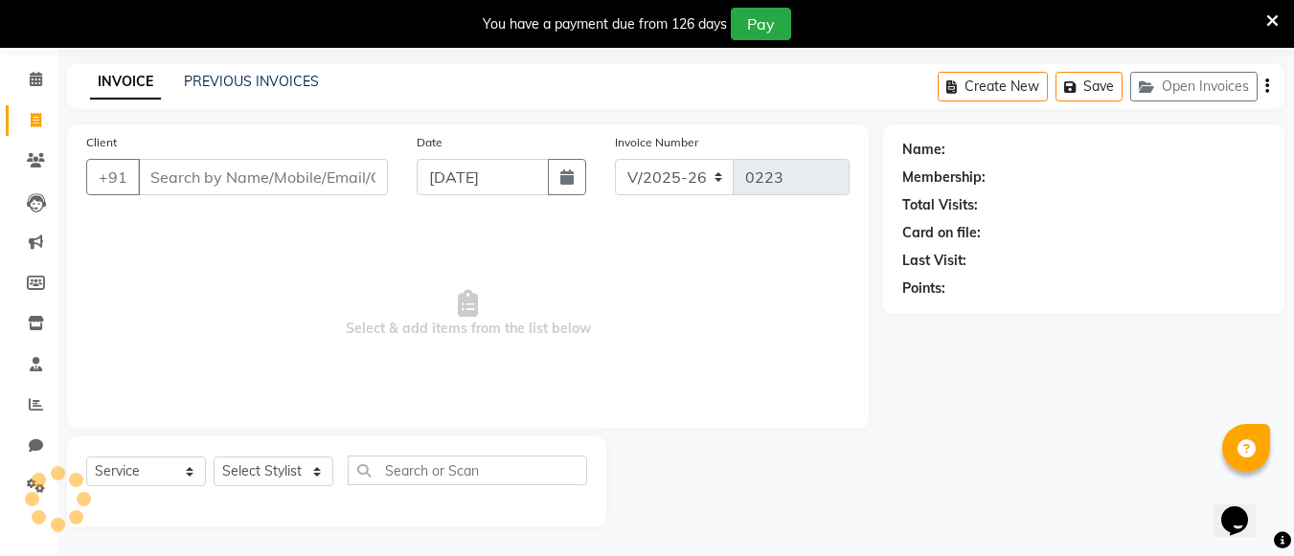
click at [288, 183] on input "Client" at bounding box center [263, 177] width 250 height 36
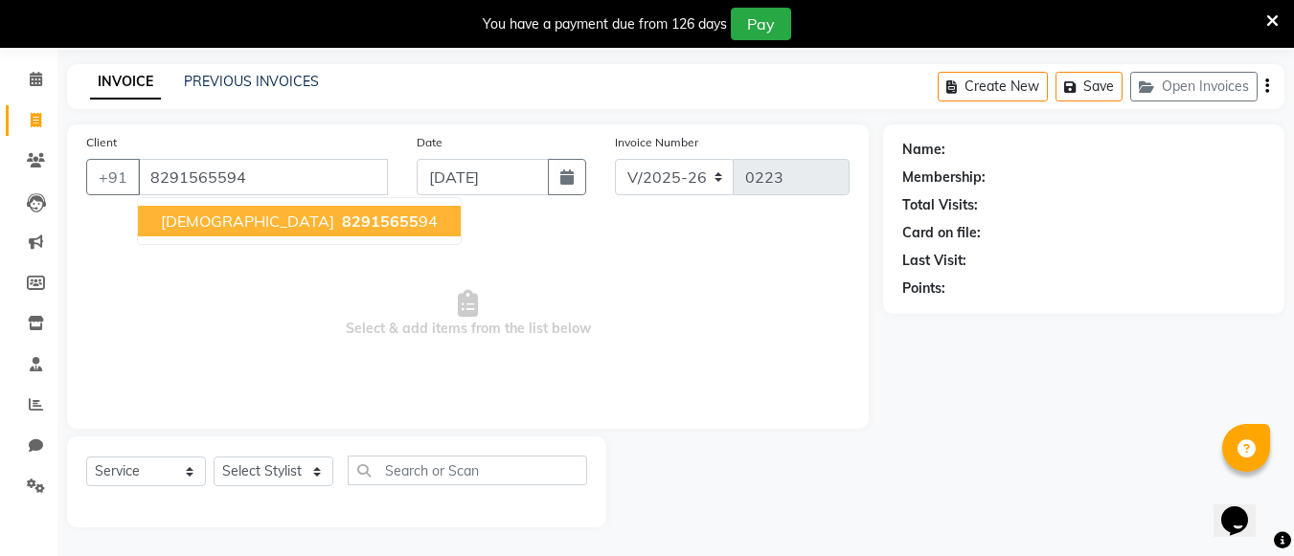
type input "8291565594"
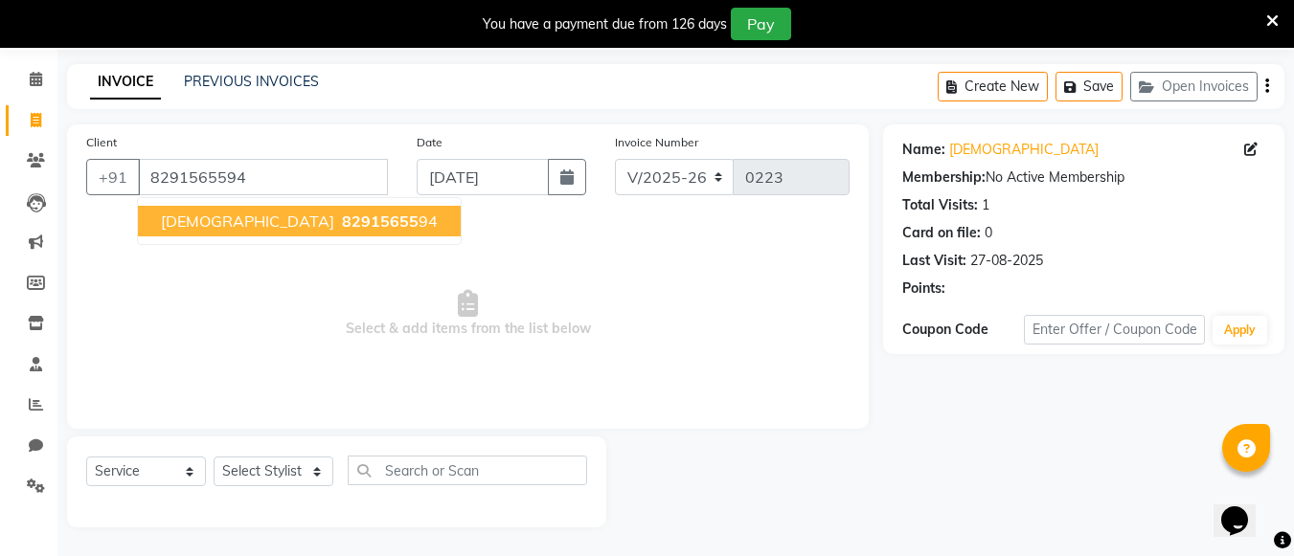
click at [338, 230] on ngb-highlight "82915655 94" at bounding box center [388, 221] width 100 height 19
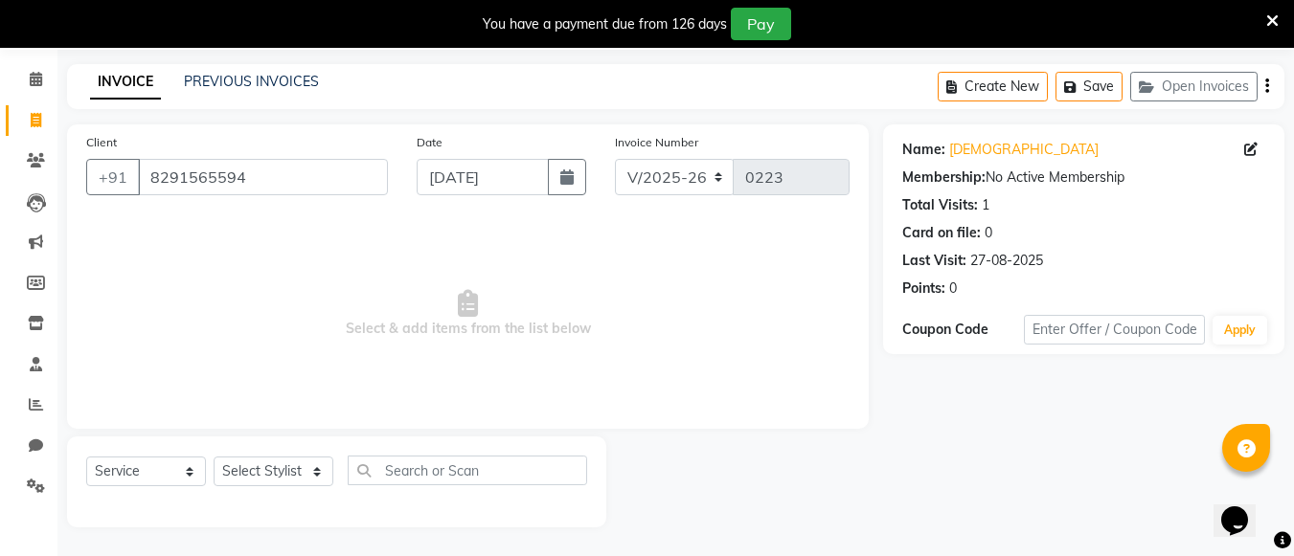
click at [716, 420] on div "Client [PHONE_NUMBER] Date [DATE] Invoice Number V/2025 V/[PHONE_NUMBER] Select…" at bounding box center [468, 277] width 802 height 305
click at [1260, 89] on div "Create New Save Open Invoices" at bounding box center [1111, 86] width 347 height 45
click at [1265, 89] on button "button" at bounding box center [1267, 86] width 4 height 45
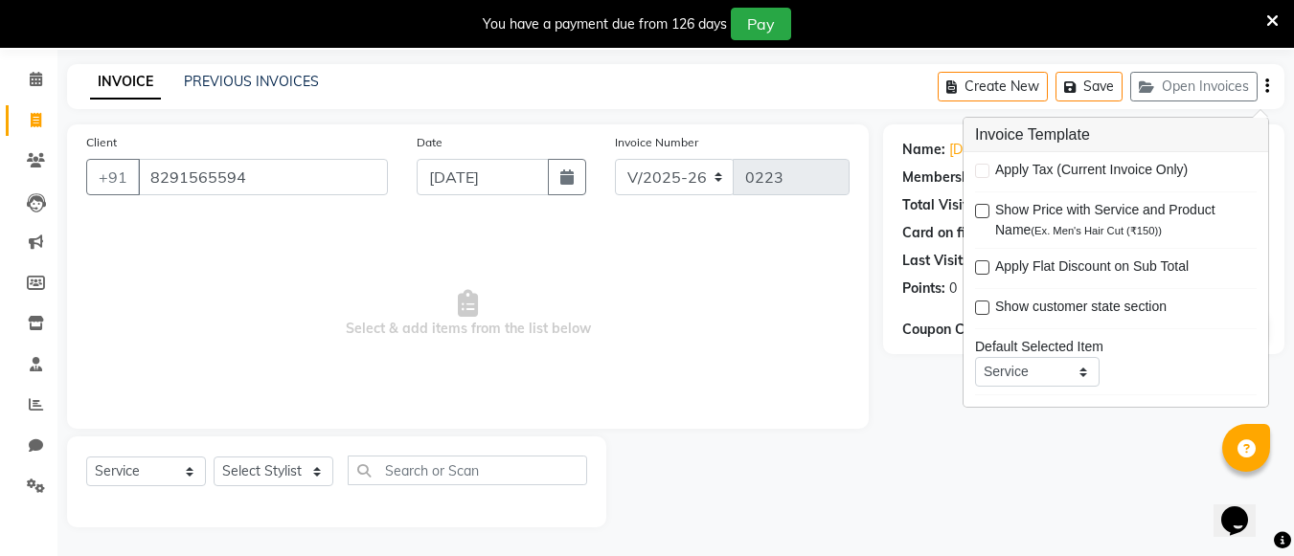
click at [937, 367] on div "Name: Krishna Membership: No Active Membership Total Visits: 1 Card on file: 0 …" at bounding box center [1091, 326] width 416 height 403
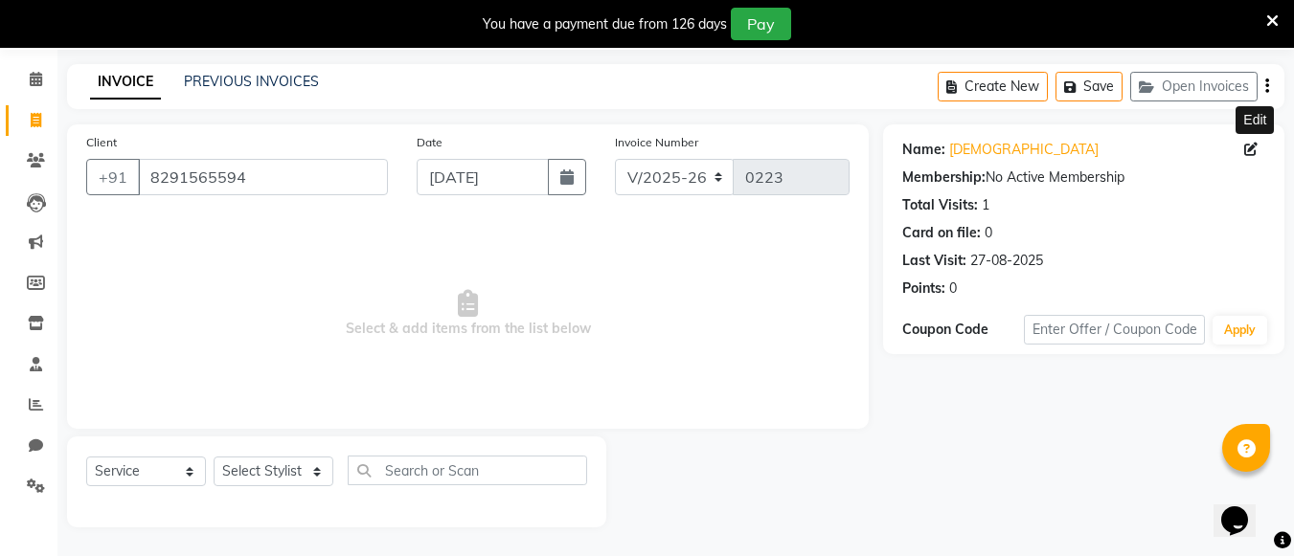
click at [1253, 144] on icon at bounding box center [1250, 149] width 13 height 13
select select "[DEMOGRAPHIC_DATA]"
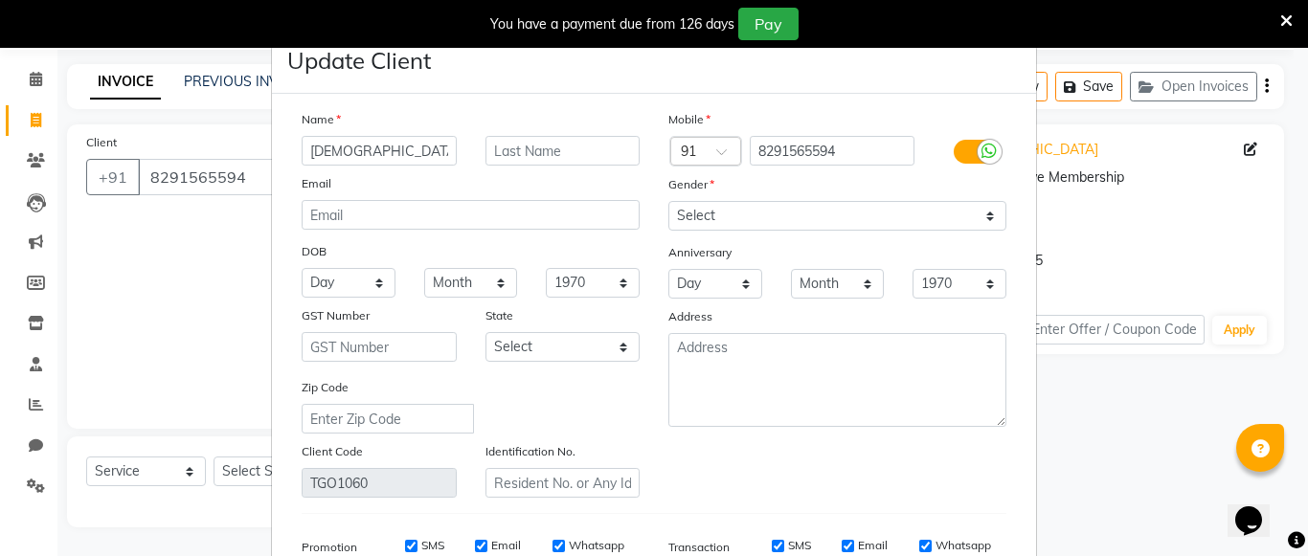
click at [1280, 318] on ngb-modal-window "Update Client Name Krishna Email DOB Day 01 02 03 04 05 06 07 08 09 10 11 12 13…" at bounding box center [654, 278] width 1308 height 556
click at [1142, 497] on ngb-modal-window "Update Client Name Krishna Email DOB Day 01 02 03 04 05 06 07 08 09 10 11 12 13…" at bounding box center [654, 278] width 1308 height 556
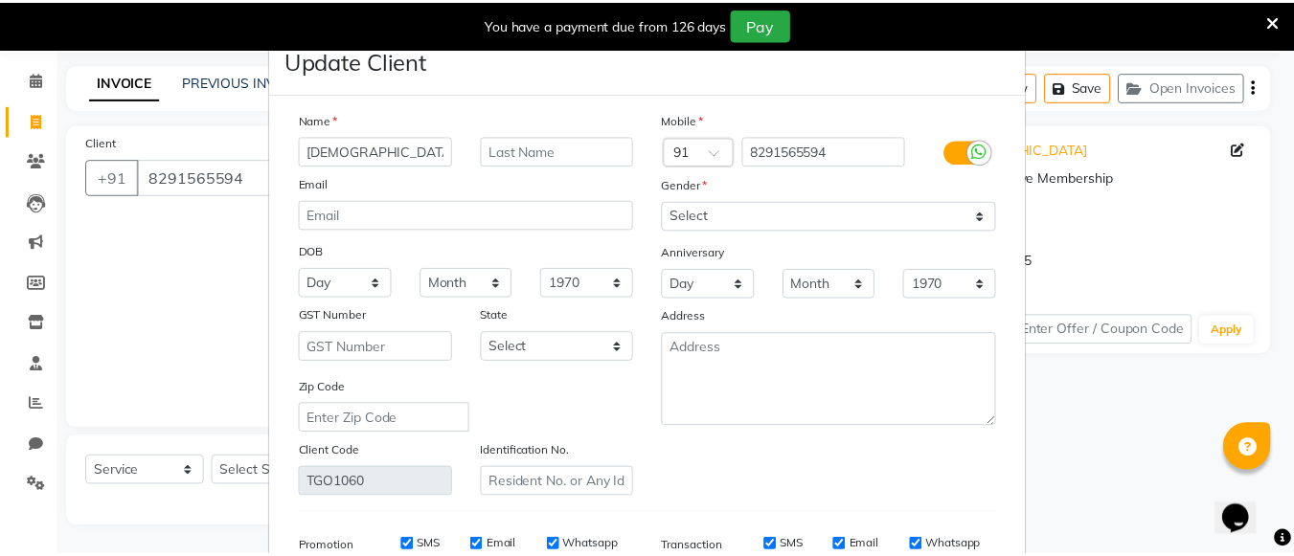
scroll to position [293, 0]
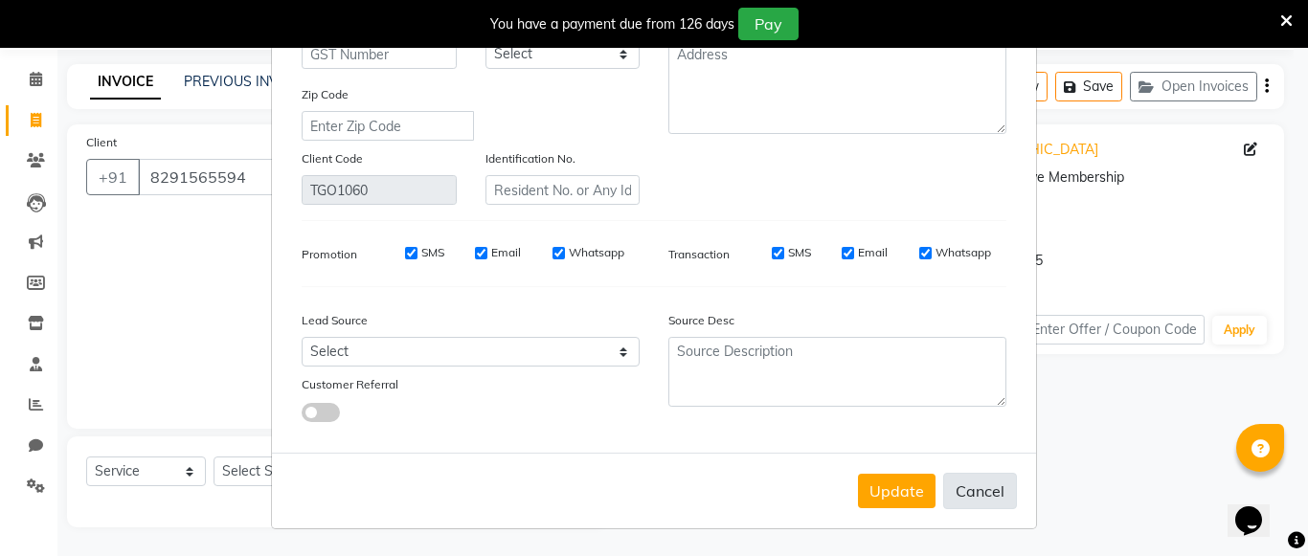
click at [971, 479] on button "Cancel" at bounding box center [980, 491] width 74 height 36
select select
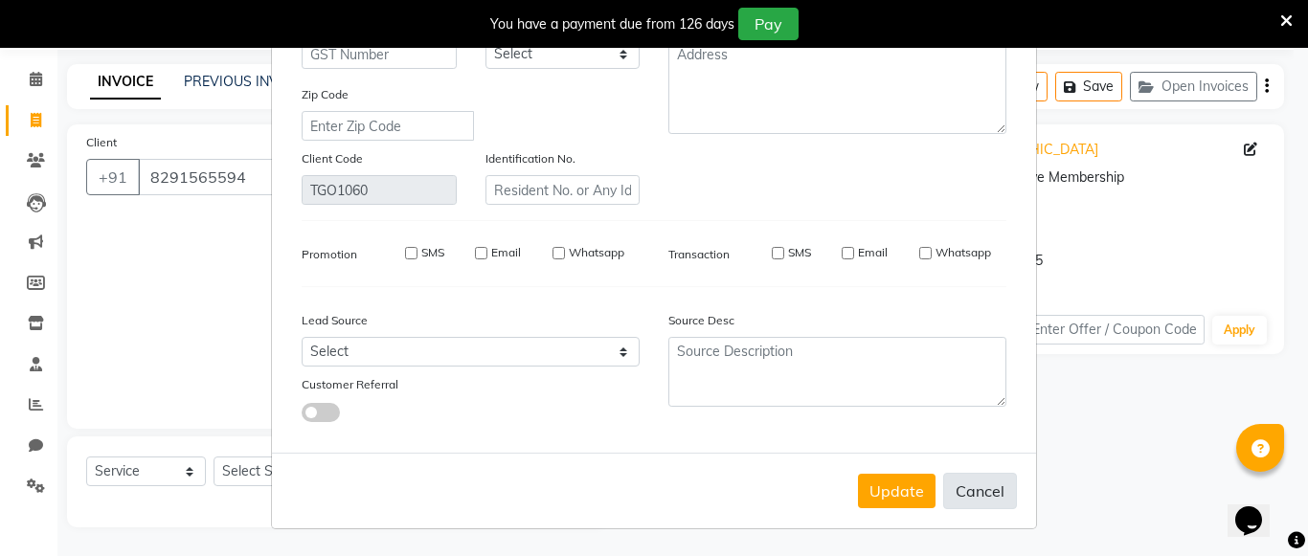
select select
checkbox input "false"
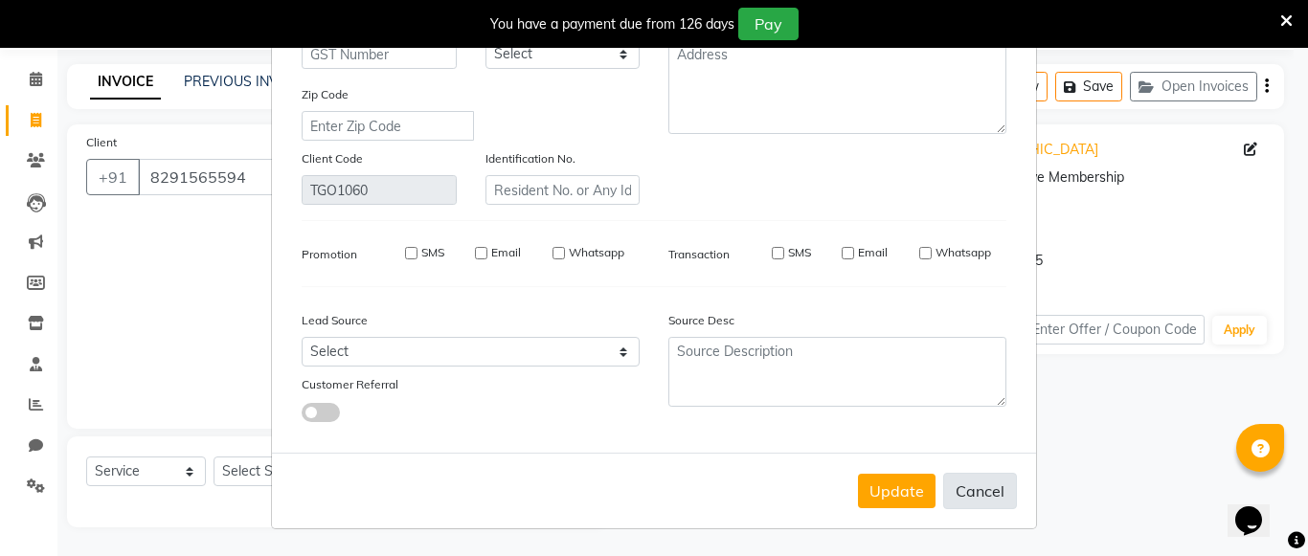
checkbox input "false"
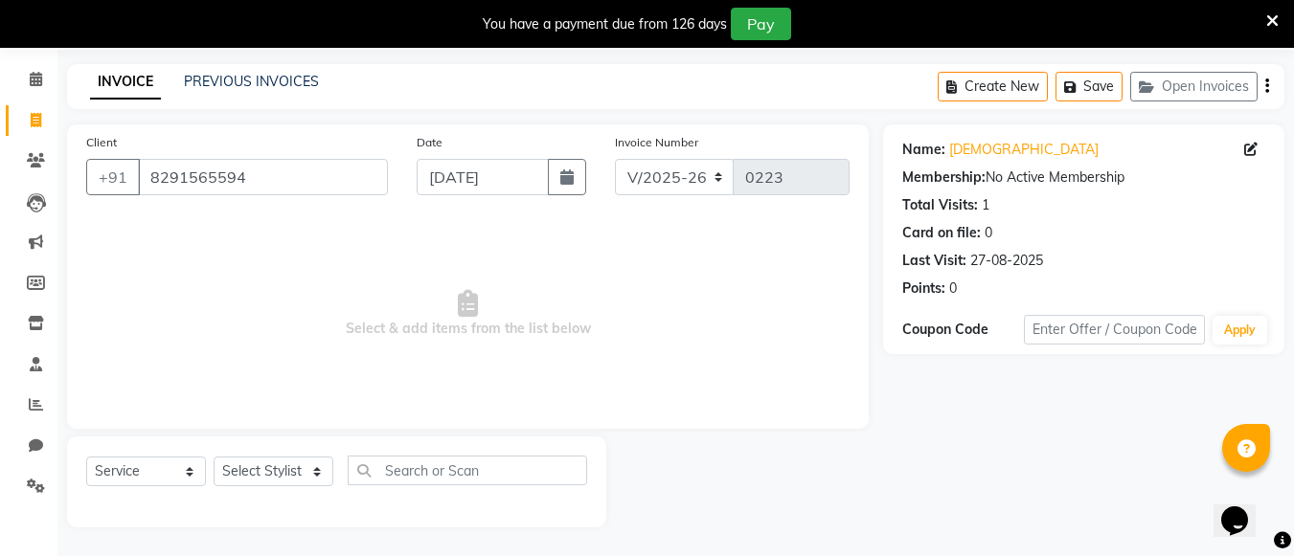
click at [677, 295] on span "Select & add items from the list below" at bounding box center [467, 314] width 763 height 192
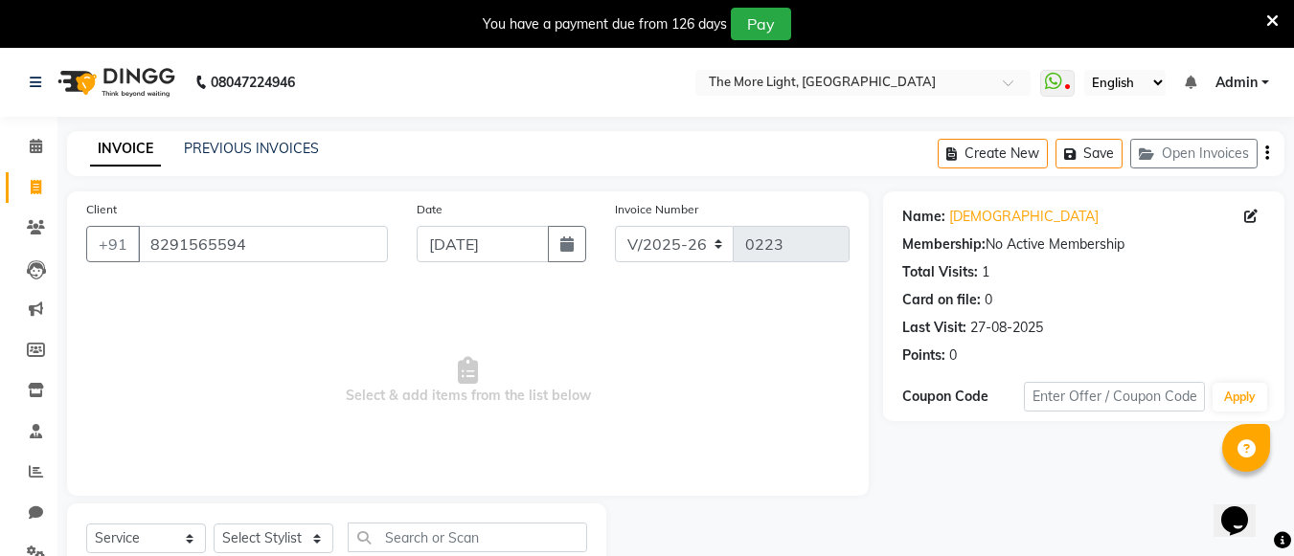
scroll to position [67, 0]
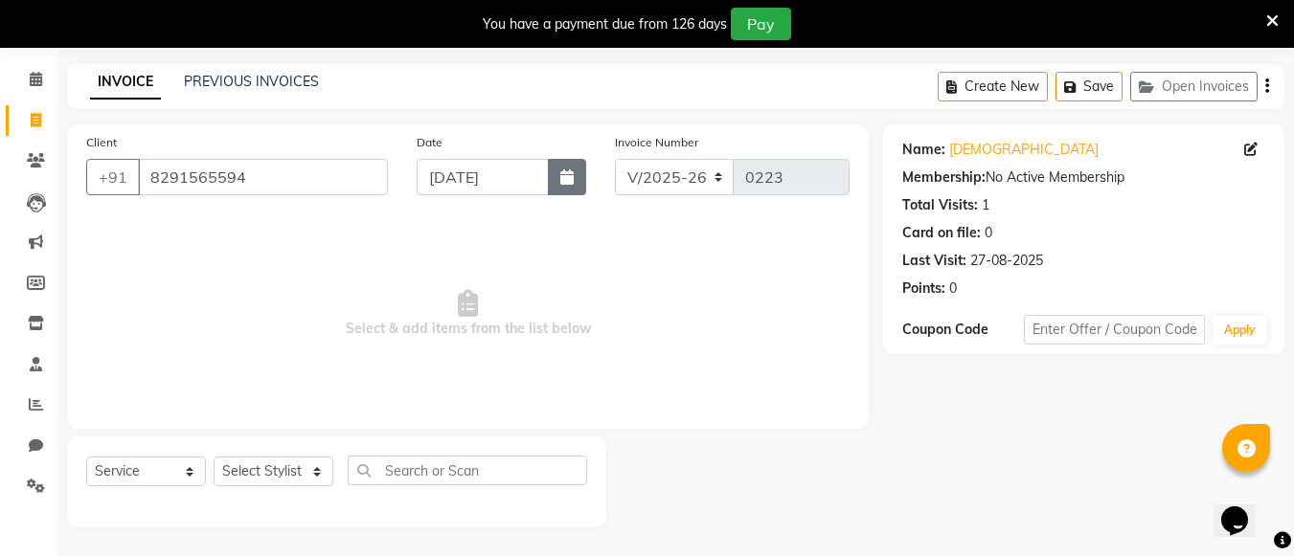
click at [556, 184] on button "button" at bounding box center [567, 177] width 38 height 36
select select "9"
select select "2025"
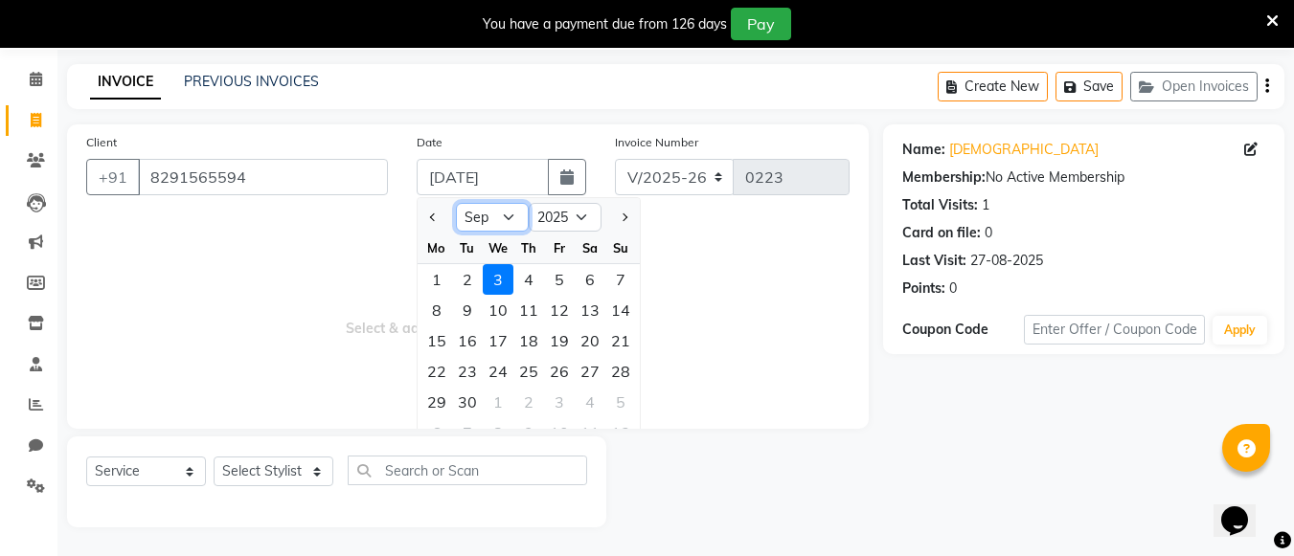
click at [478, 218] on select "Jan Feb Mar Apr May Jun [DATE] Aug Sep Oct Nov Dec" at bounding box center [492, 217] width 73 height 29
select select "8"
click at [456, 203] on select "Jan Feb Mar Apr May Jun [DATE] Aug Sep Oct Nov Dec" at bounding box center [492, 217] width 73 height 29
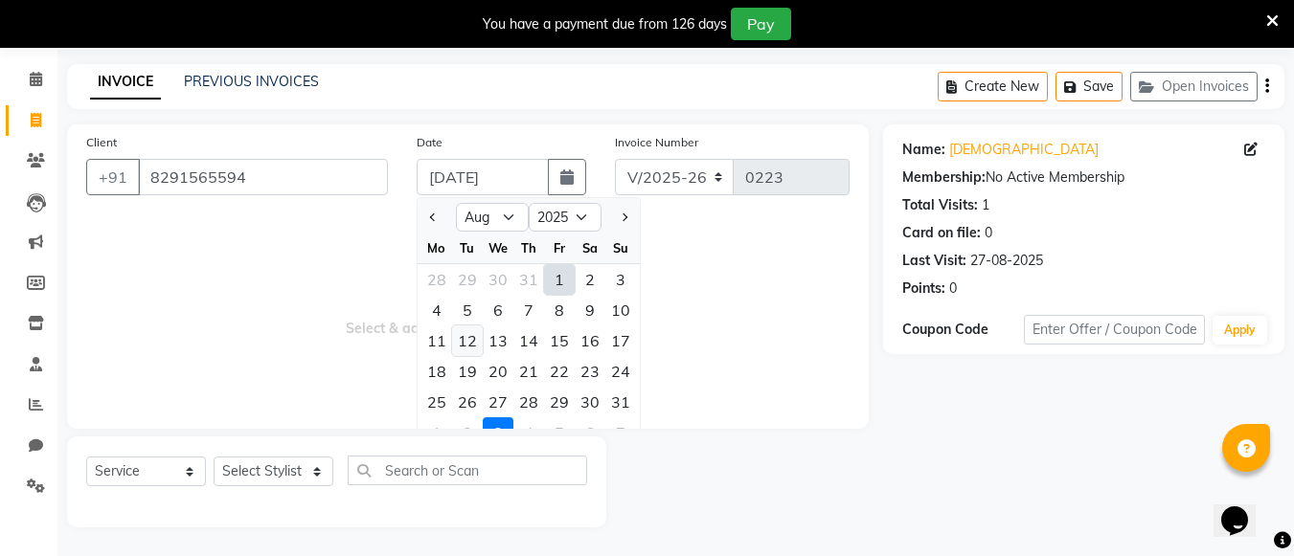
click at [460, 335] on div "12" at bounding box center [467, 341] width 31 height 31
type input "[DATE]"
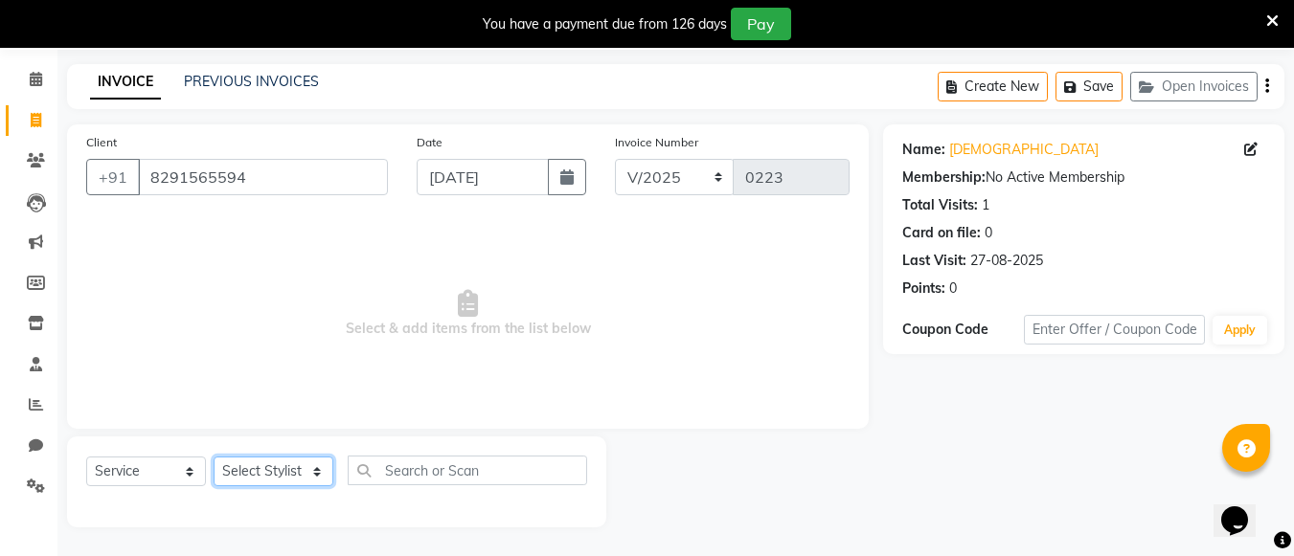
click at [280, 470] on select "Select Stylist [PERSON_NAME] anas [PERSON_NAME] [PERSON_NAME] [PERSON_NAME] [PE…" at bounding box center [274, 472] width 120 height 30
select select "69877"
click at [214, 457] on select "Select Stylist [PERSON_NAME] anas [PERSON_NAME] [PERSON_NAME] [PERSON_NAME] [PE…" at bounding box center [274, 472] width 120 height 30
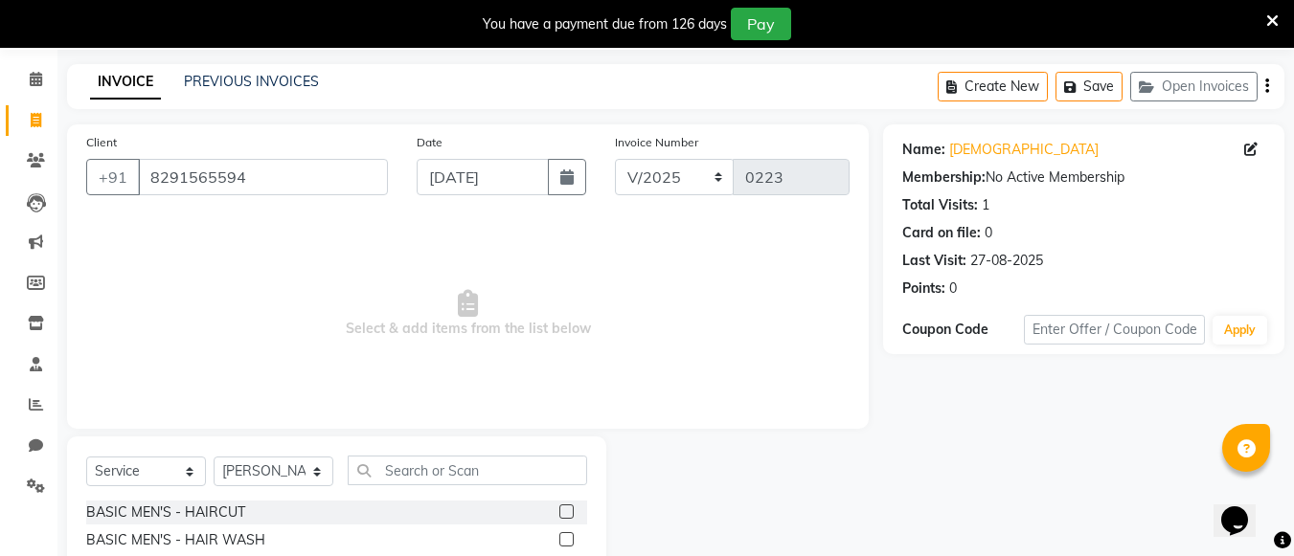
click at [323, 392] on span "Select & add items from the list below" at bounding box center [467, 314] width 763 height 192
click at [383, 473] on input "text" at bounding box center [467, 471] width 239 height 30
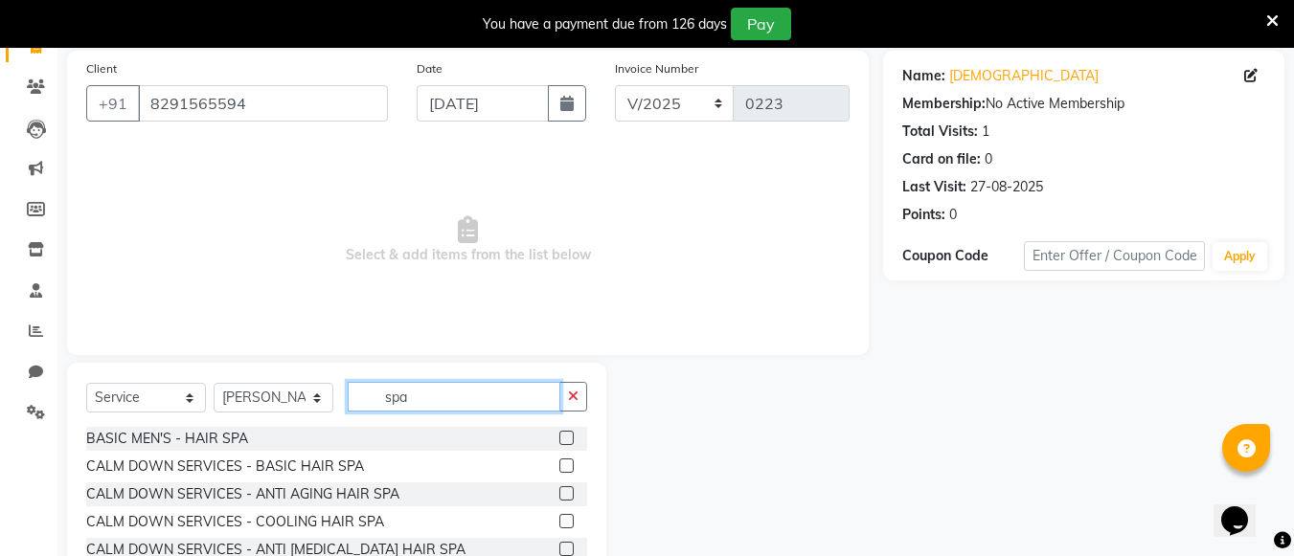
scroll to position [259, 0]
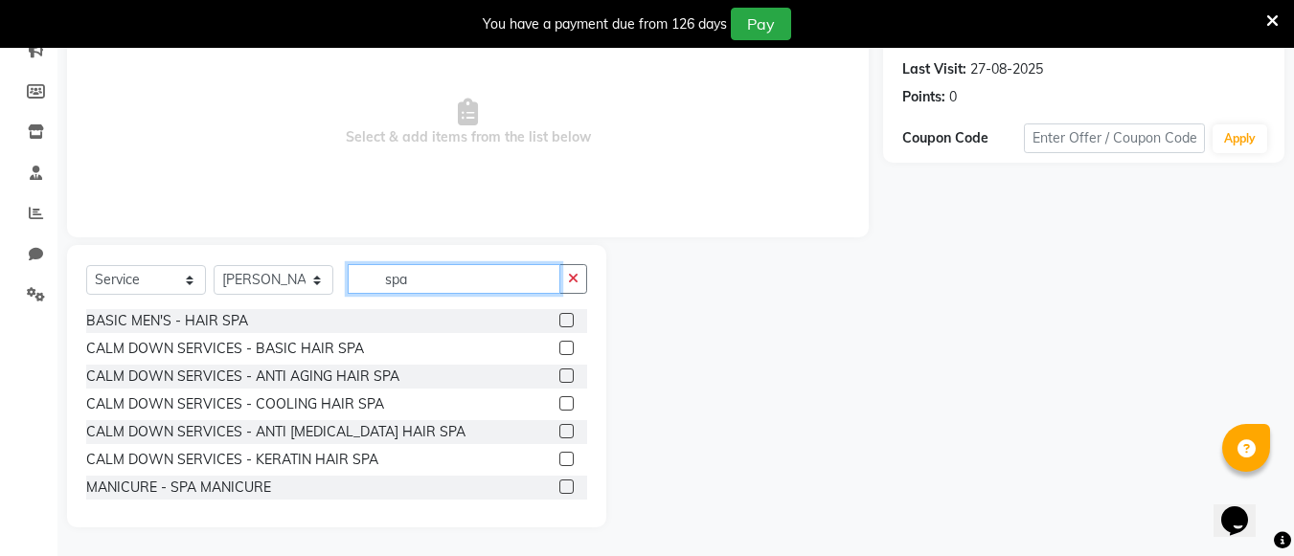
type input "spa"
click at [559, 404] on label at bounding box center [566, 404] width 14 height 14
click at [559, 404] on input "checkbox" at bounding box center [565, 404] width 12 height 12
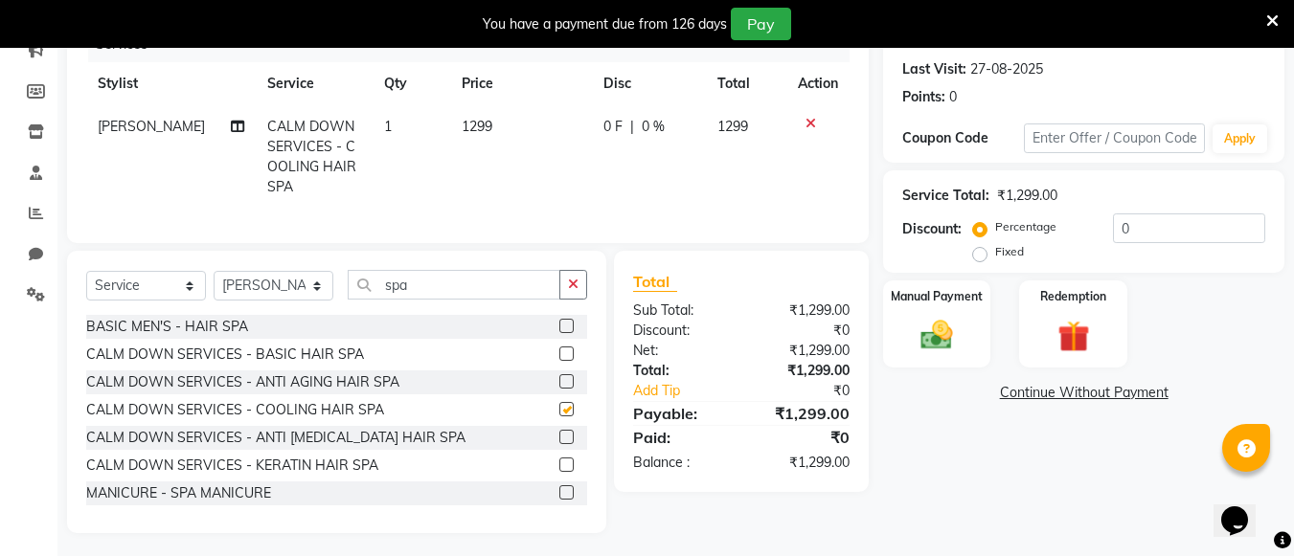
checkbox input "false"
click at [483, 113] on td "1299" at bounding box center [521, 156] width 142 height 103
select select "69877"
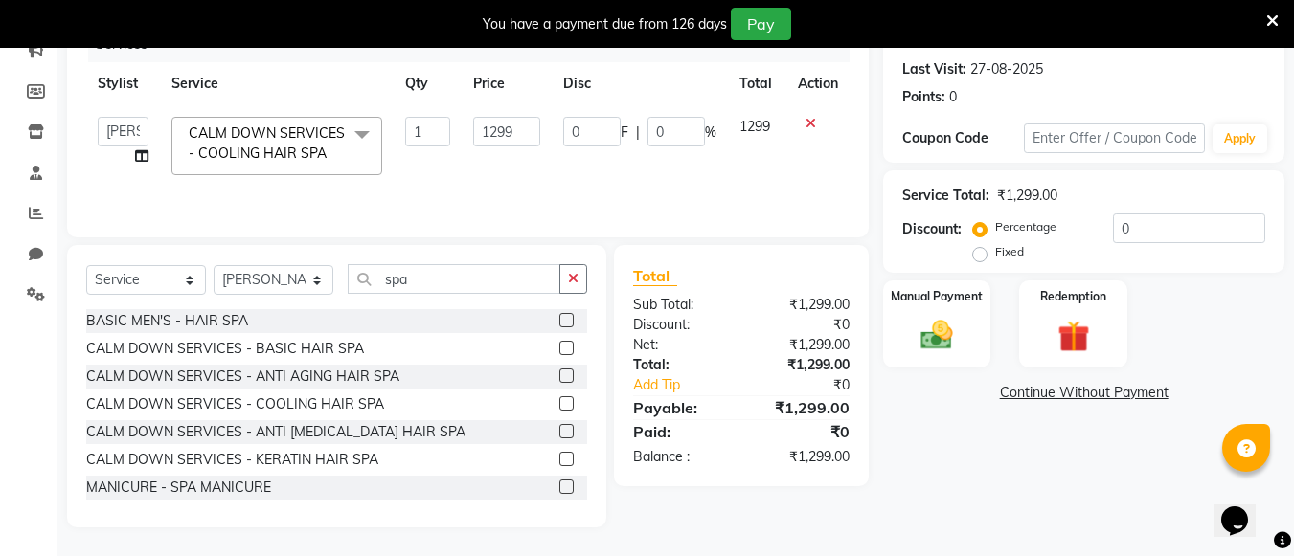
click at [483, 113] on td "1299" at bounding box center [506, 145] width 89 height 81
click at [522, 131] on input "1299" at bounding box center [506, 132] width 66 height 30
type input "1"
type input "1500"
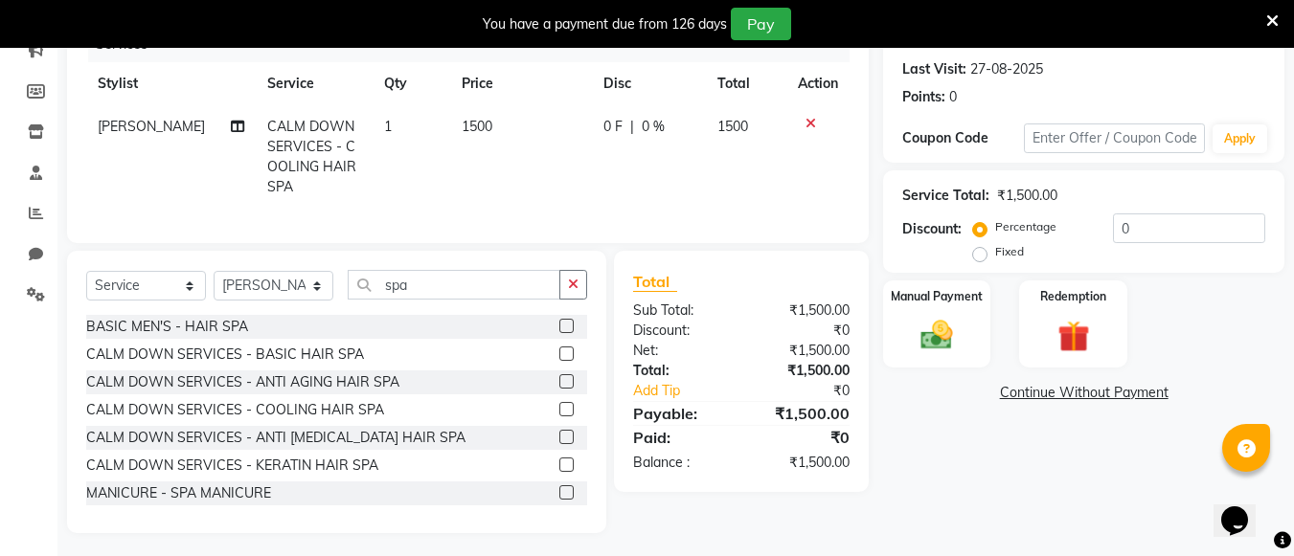
click at [567, 170] on tr "[PERSON_NAME] CALM DOWN SERVICES - COOLING HAIR SPA 1 1500 0 F | 0 % 1500" at bounding box center [467, 156] width 763 height 103
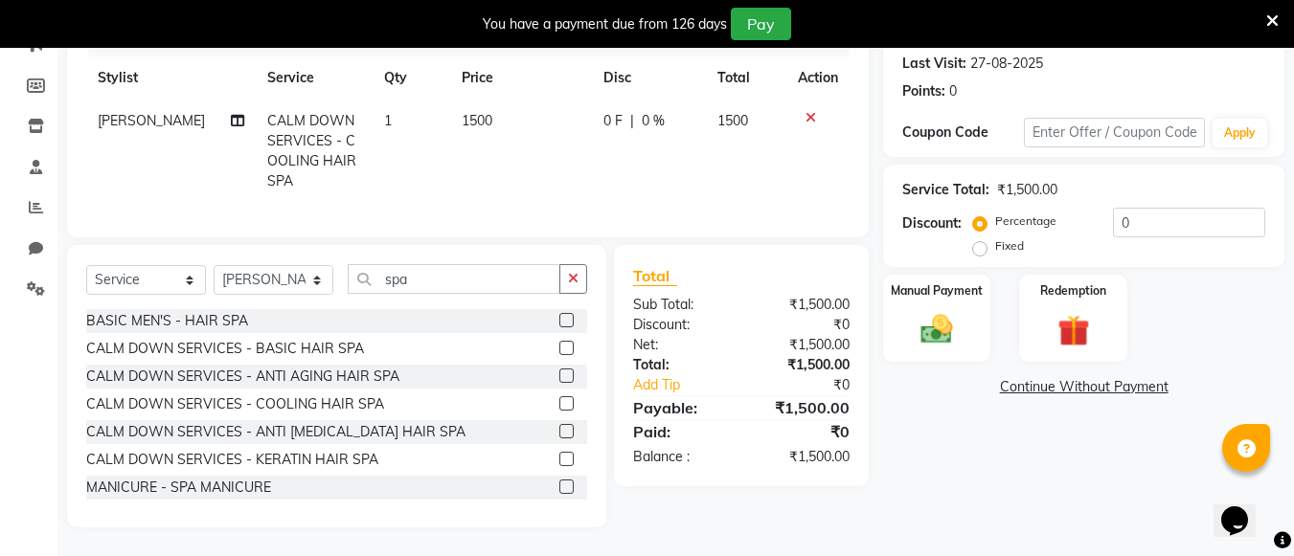
scroll to position [274, 0]
click at [490, 102] on td "1500" at bounding box center [521, 151] width 142 height 103
select select "69877"
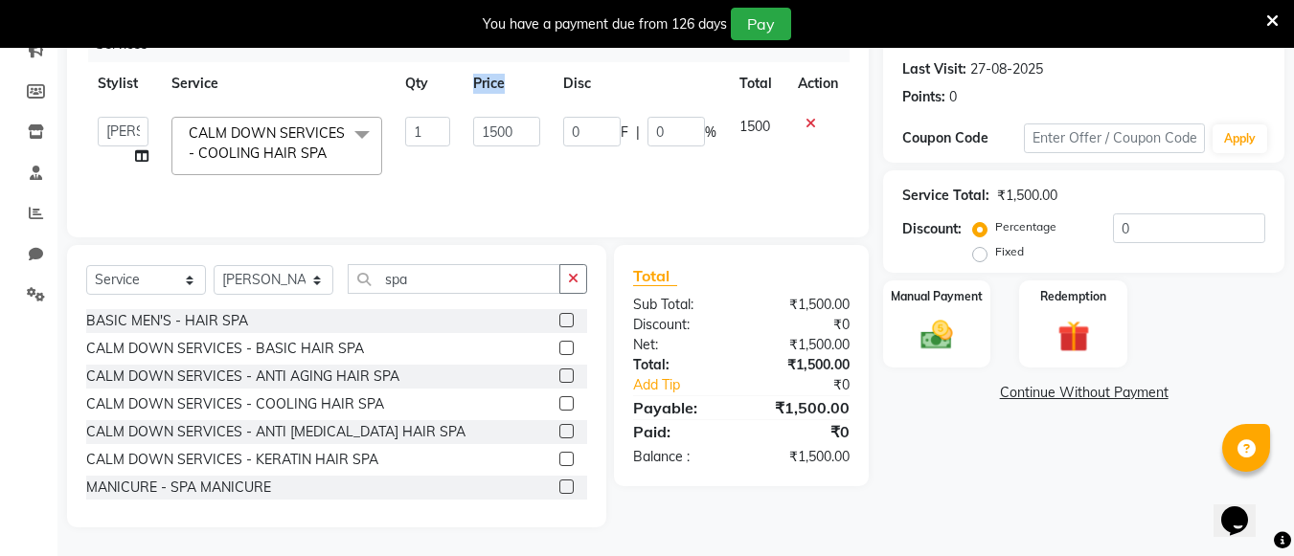
scroll to position [259, 0]
click at [490, 102] on th "Price" at bounding box center [506, 83] width 89 height 43
click at [514, 123] on input "1500" at bounding box center [506, 132] width 66 height 30
type input "1"
type input "2000"
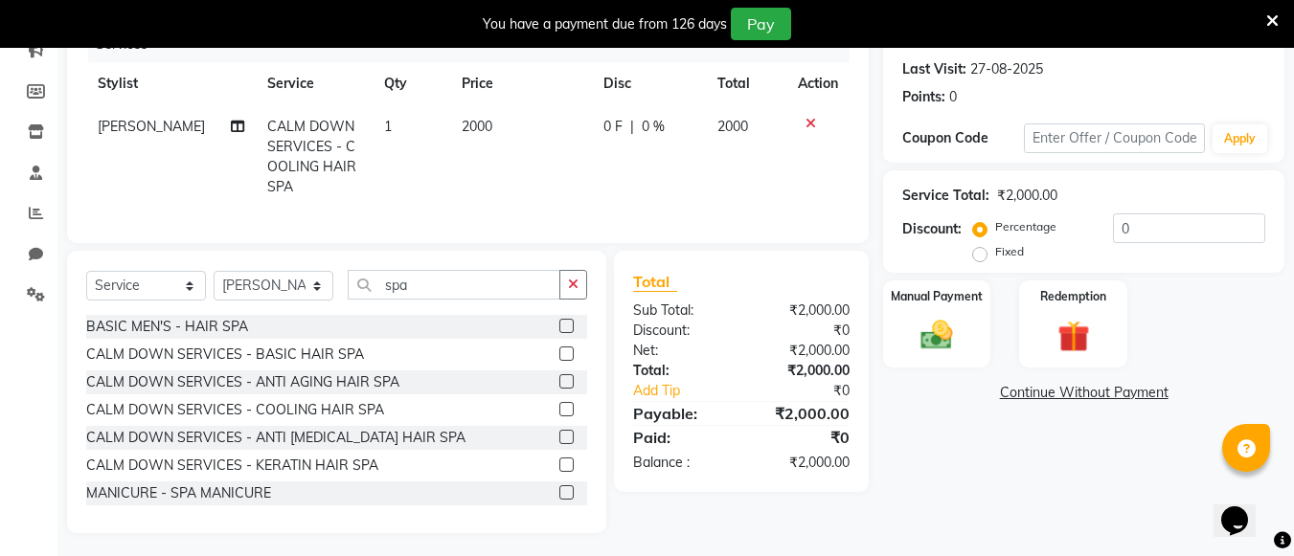
click at [546, 190] on div "Services Stylist Service Qty Price Disc Total Action [PERSON_NAME] CALM DOWN SE…" at bounding box center [467, 125] width 763 height 197
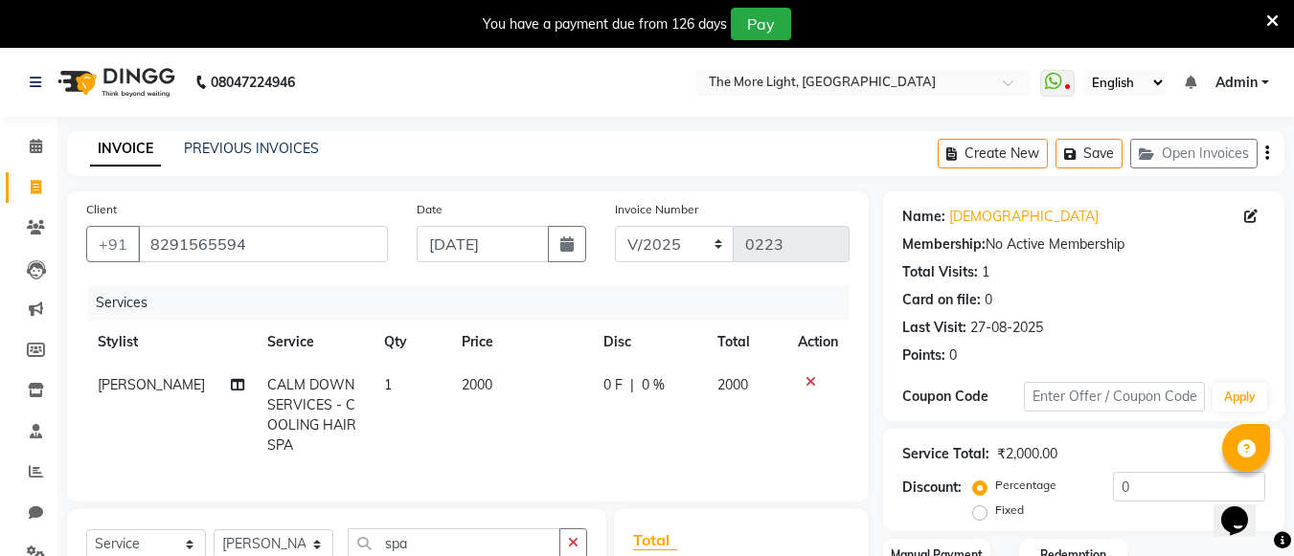
scroll to position [279, 0]
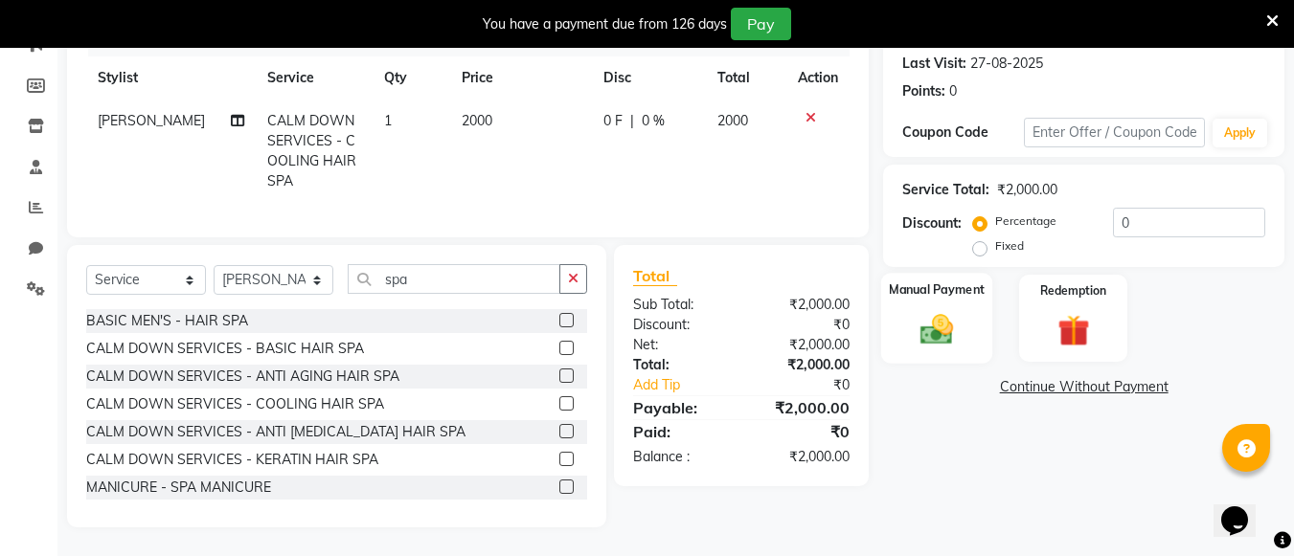
click at [915, 321] on img at bounding box center [937, 329] width 54 height 38
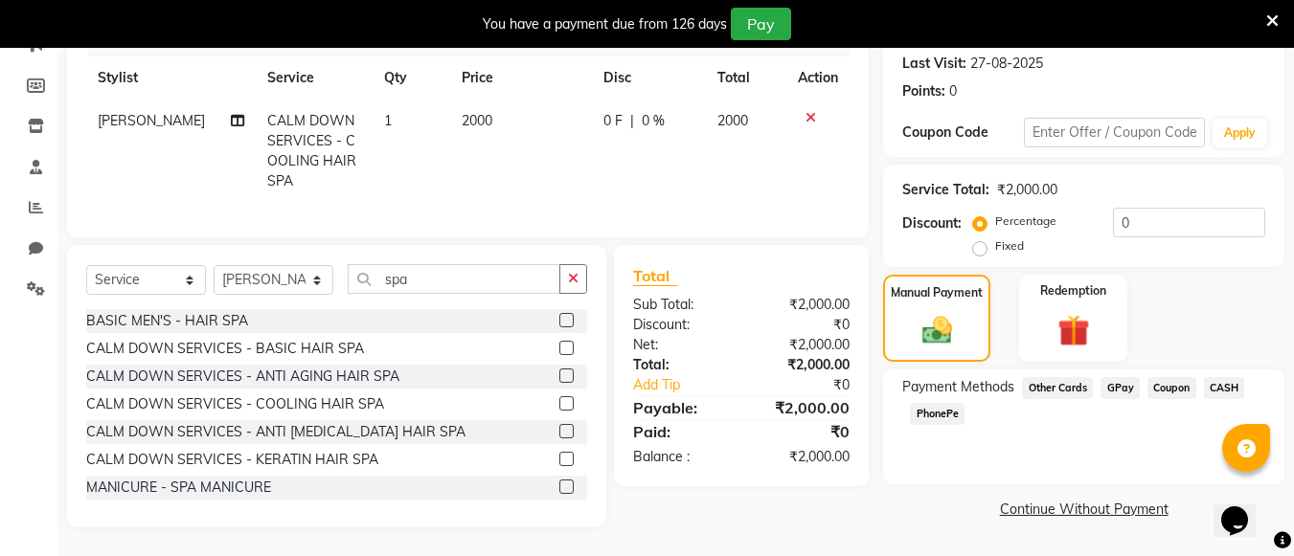
click at [1119, 377] on span "GPay" at bounding box center [1120, 388] width 39 height 22
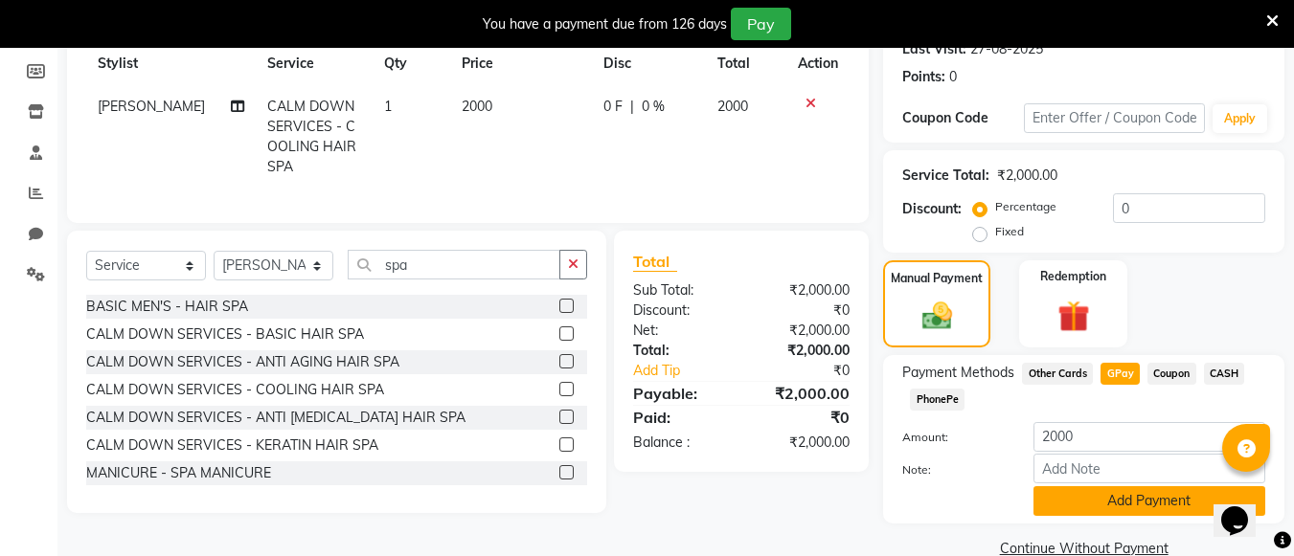
click at [1112, 498] on button "Add Payment" at bounding box center [1149, 502] width 232 height 30
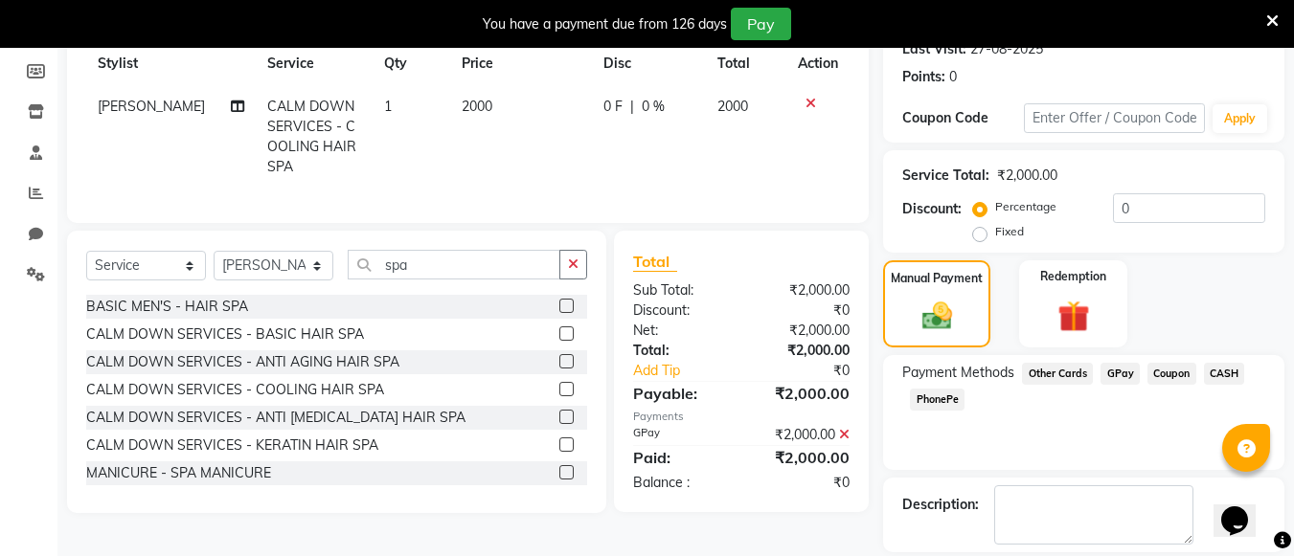
scroll to position [369, 0]
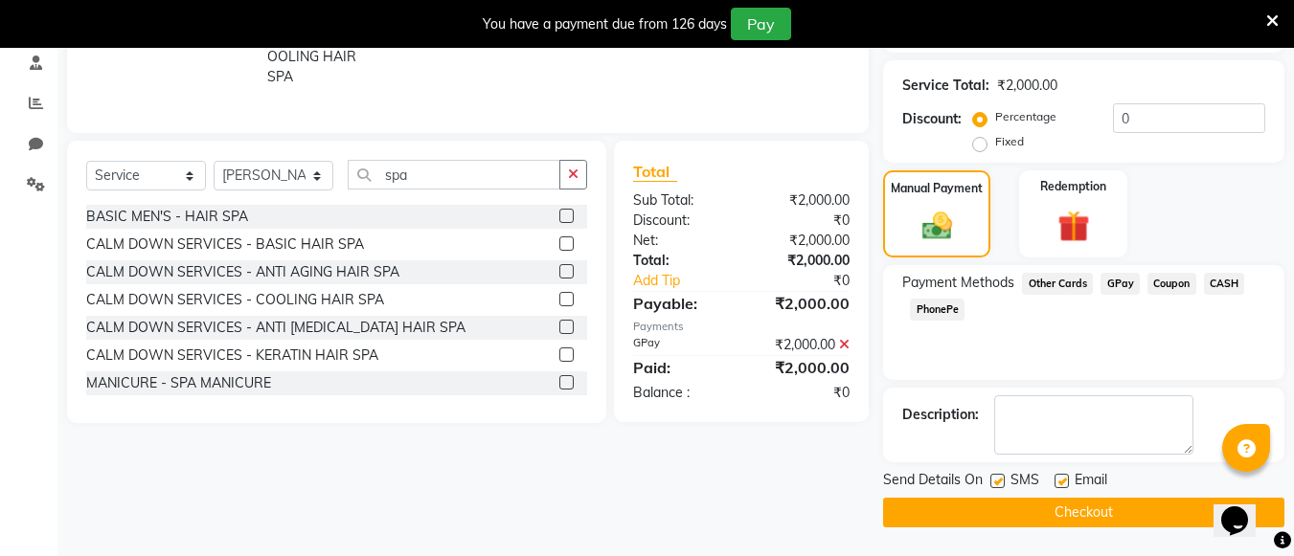
click at [1113, 514] on button "Checkout" at bounding box center [1083, 513] width 401 height 30
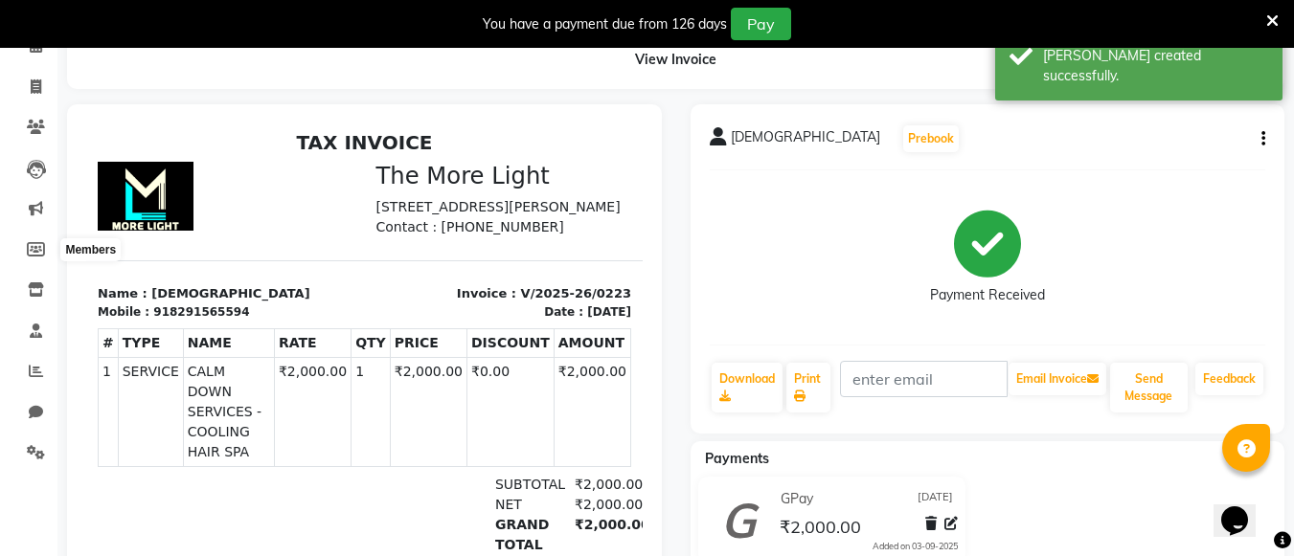
scroll to position [100, 0]
click at [34, 79] on span at bounding box center [36, 89] width 34 height 22
select select "service"
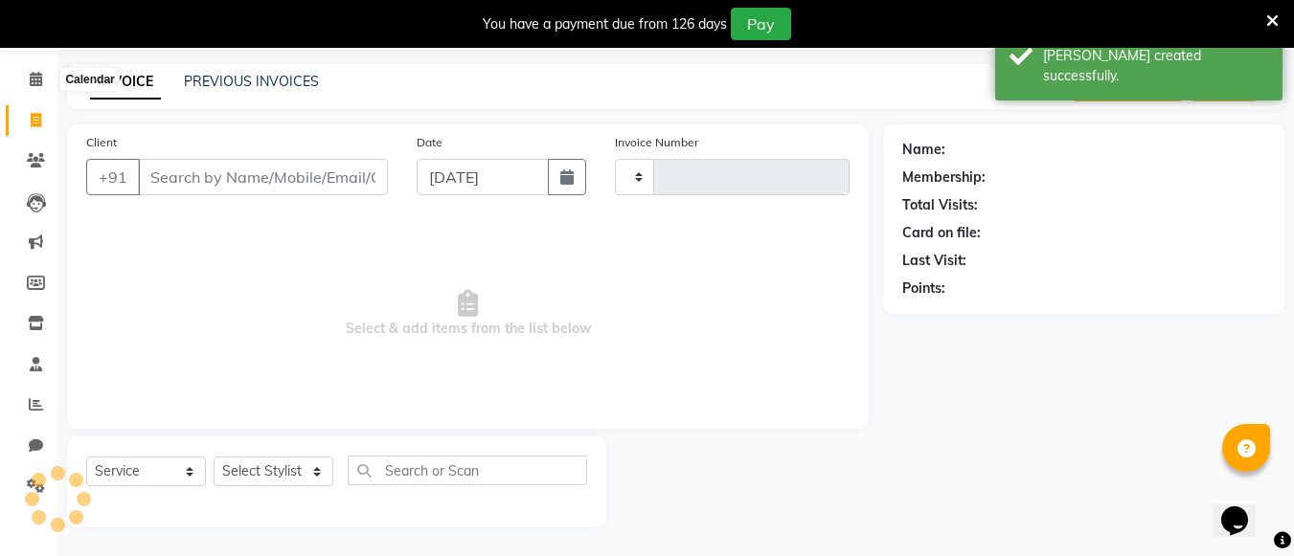
scroll to position [67, 0]
type input "0224"
select select "7824"
click at [250, 166] on input "Client" at bounding box center [263, 177] width 250 height 36
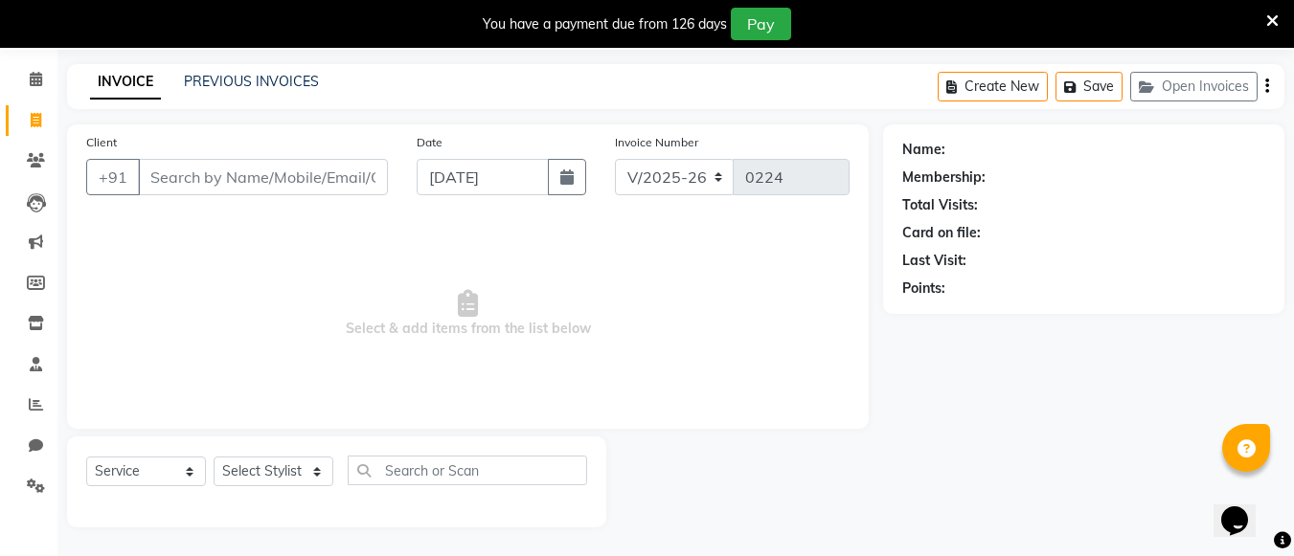
click at [252, 170] on input "Client" at bounding box center [263, 177] width 250 height 36
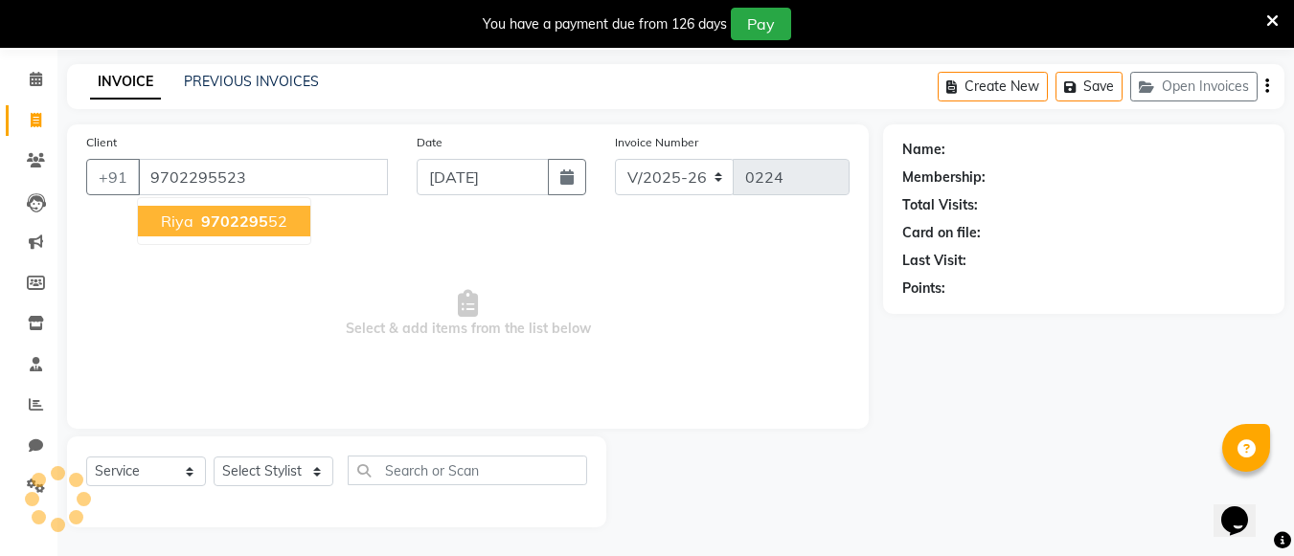
type input "9702295523"
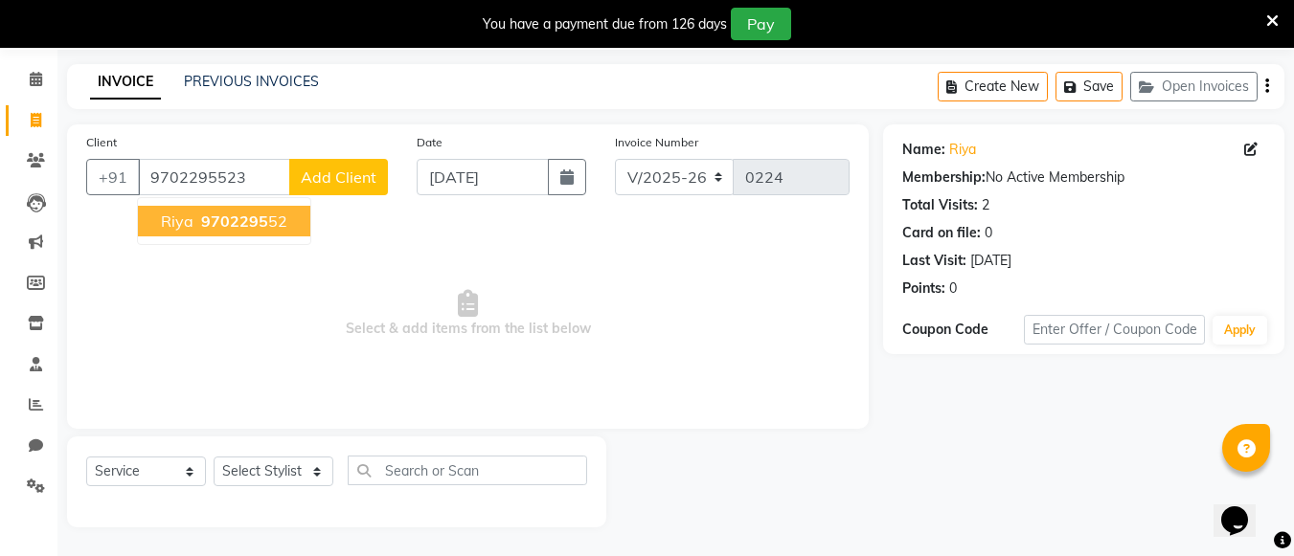
click at [461, 265] on span "Select & add items from the list below" at bounding box center [467, 314] width 763 height 192
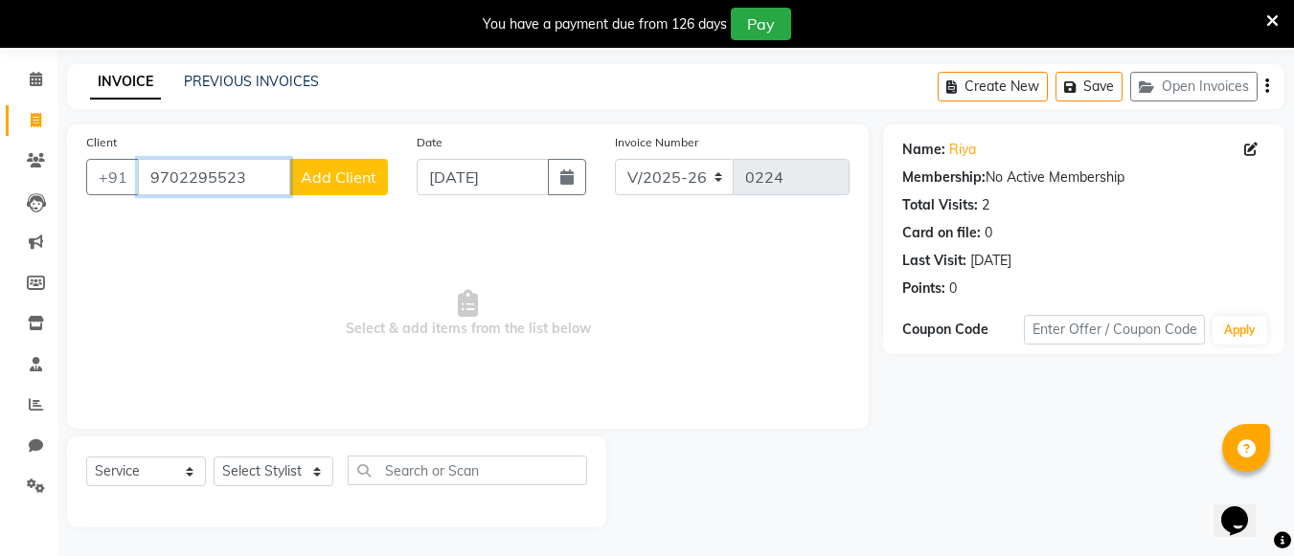
click at [266, 189] on input "9702295523" at bounding box center [214, 177] width 152 height 36
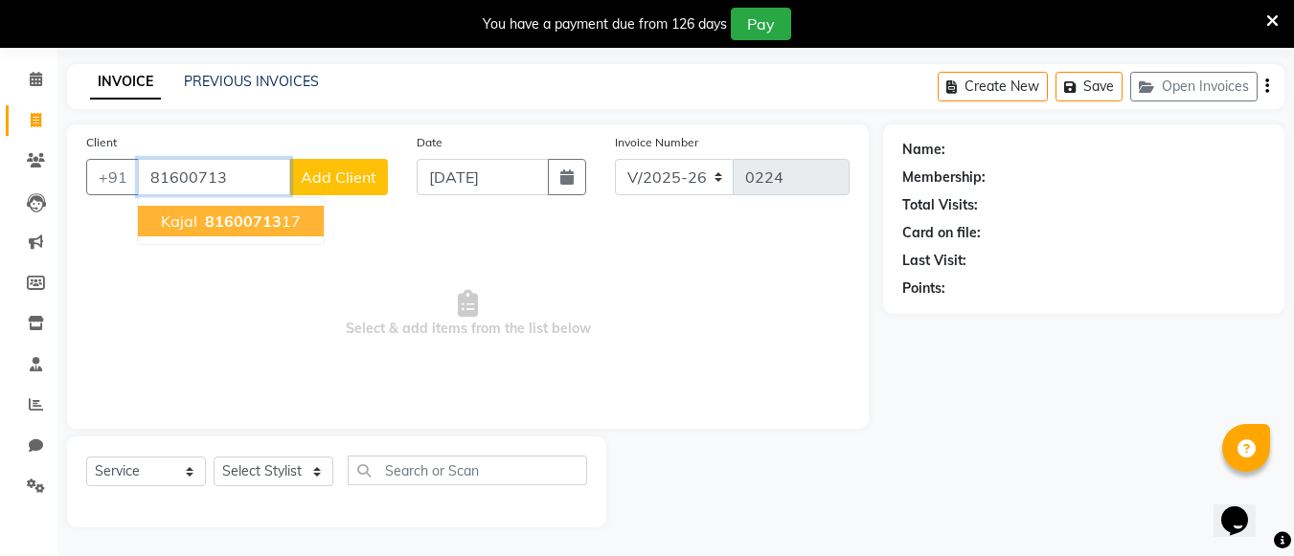
click at [285, 227] on ngb-highlight "81600713 17" at bounding box center [251, 221] width 100 height 19
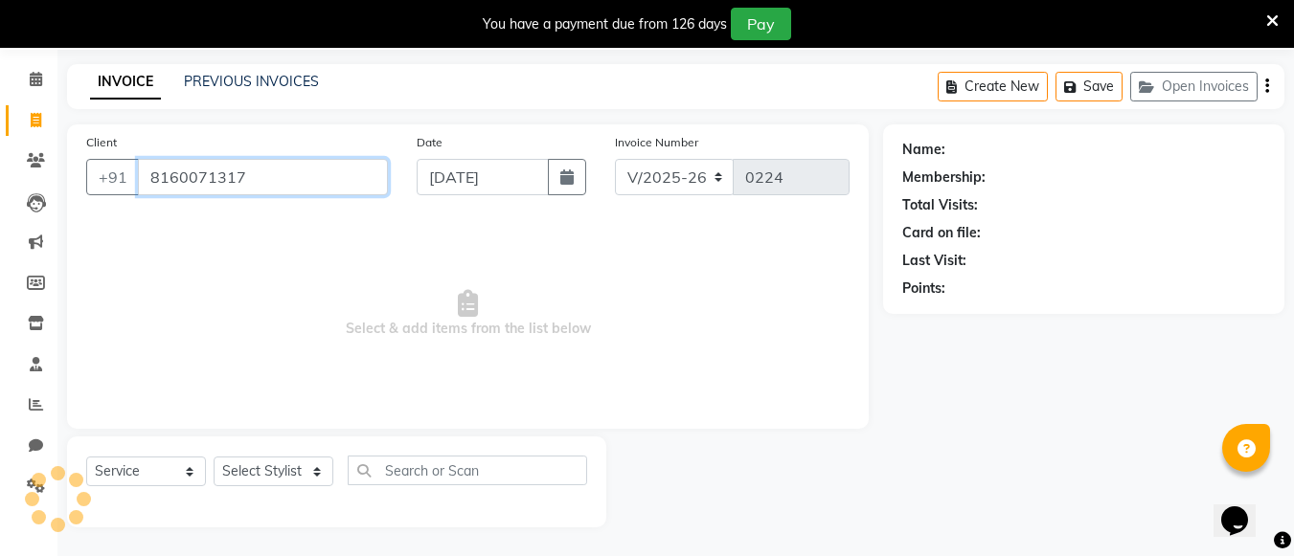
type input "8160071317"
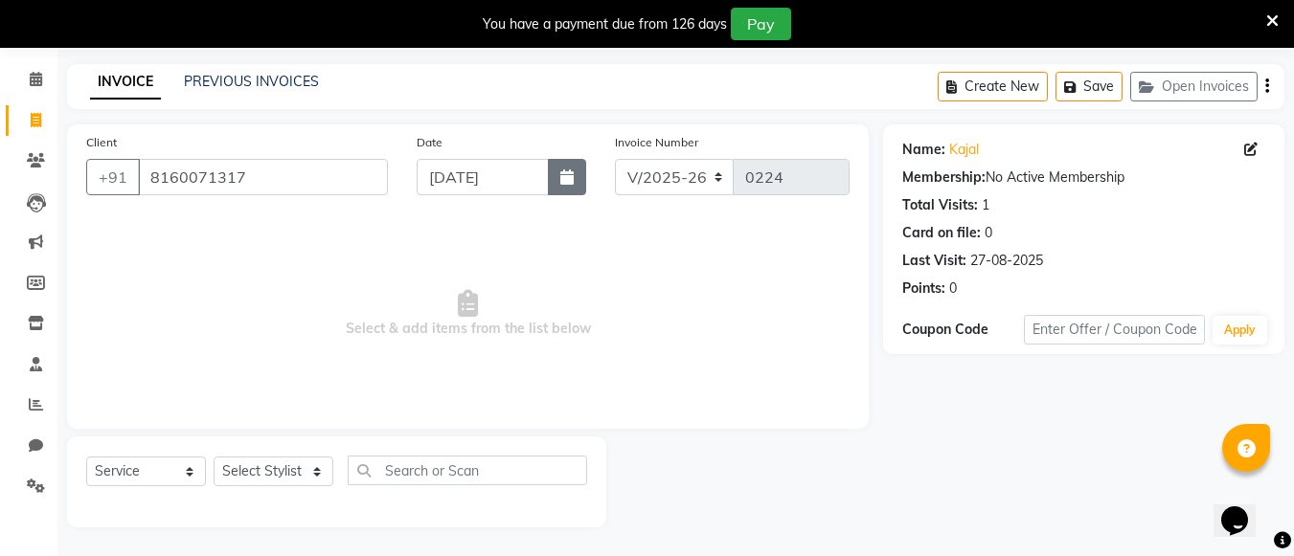
click at [573, 174] on icon "button" at bounding box center [566, 177] width 13 height 15
select select "9"
select select "2025"
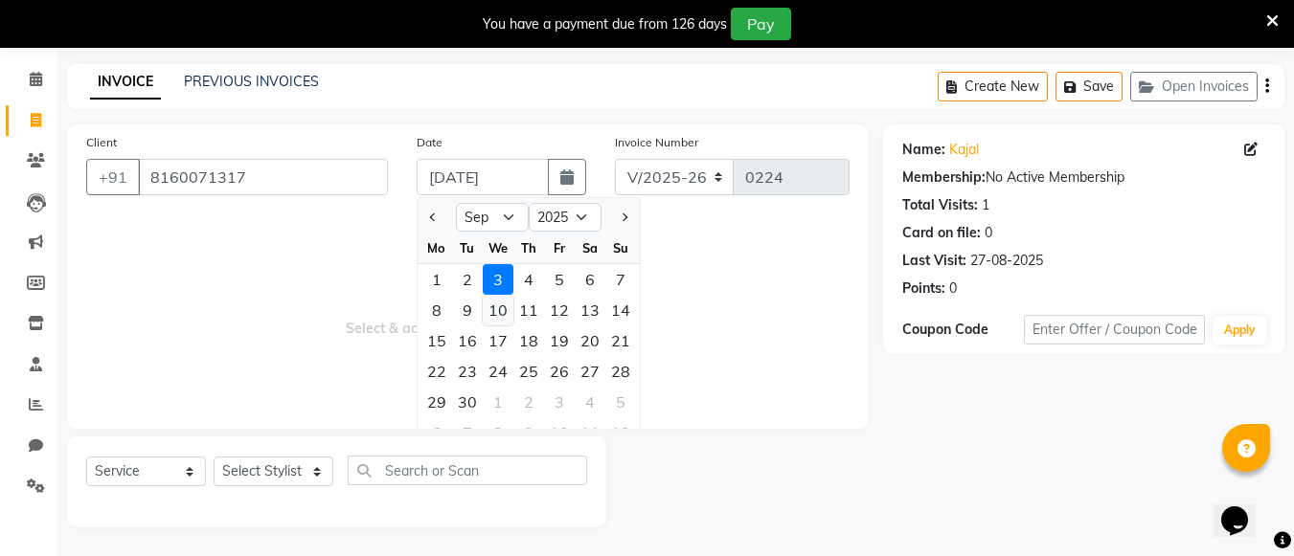
click at [495, 310] on div "10" at bounding box center [498, 310] width 31 height 31
type input "[DATE]"
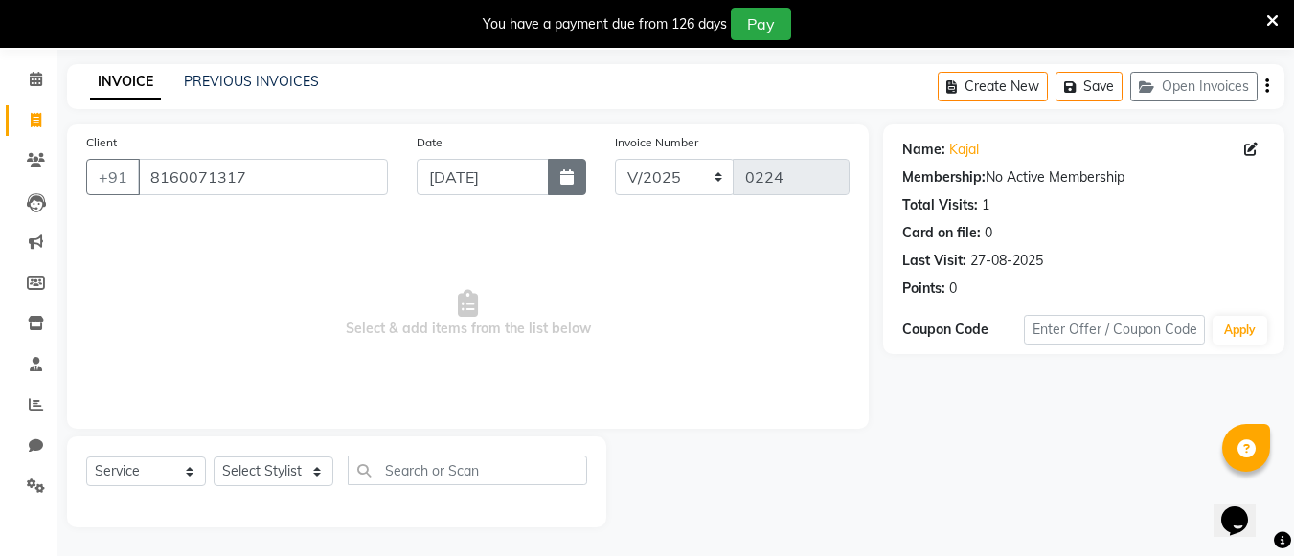
click at [574, 183] on button "button" at bounding box center [567, 177] width 38 height 36
select select "9"
select select "2025"
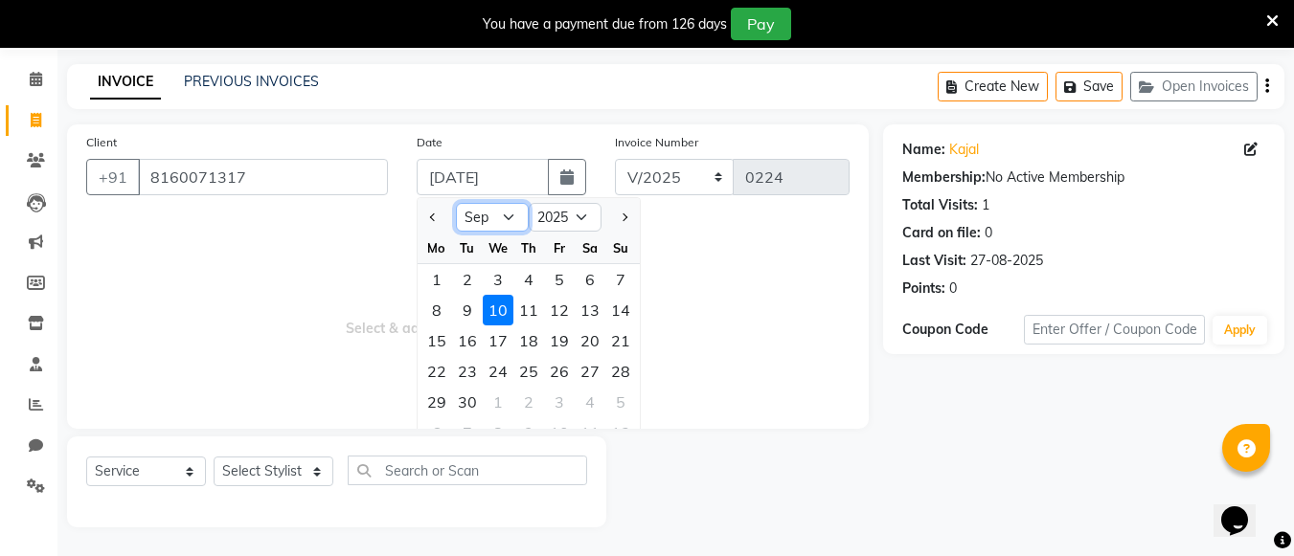
click at [516, 208] on select "Jan Feb Mar Apr May Jun [DATE] Aug Sep Oct Nov Dec" at bounding box center [492, 217] width 73 height 29
select select "8"
click at [456, 203] on select "Jan Feb Mar Apr May Jun [DATE] Aug Sep Oct Nov Dec" at bounding box center [492, 217] width 73 height 29
click at [666, 230] on span "Select & add items from the list below" at bounding box center [467, 314] width 763 height 192
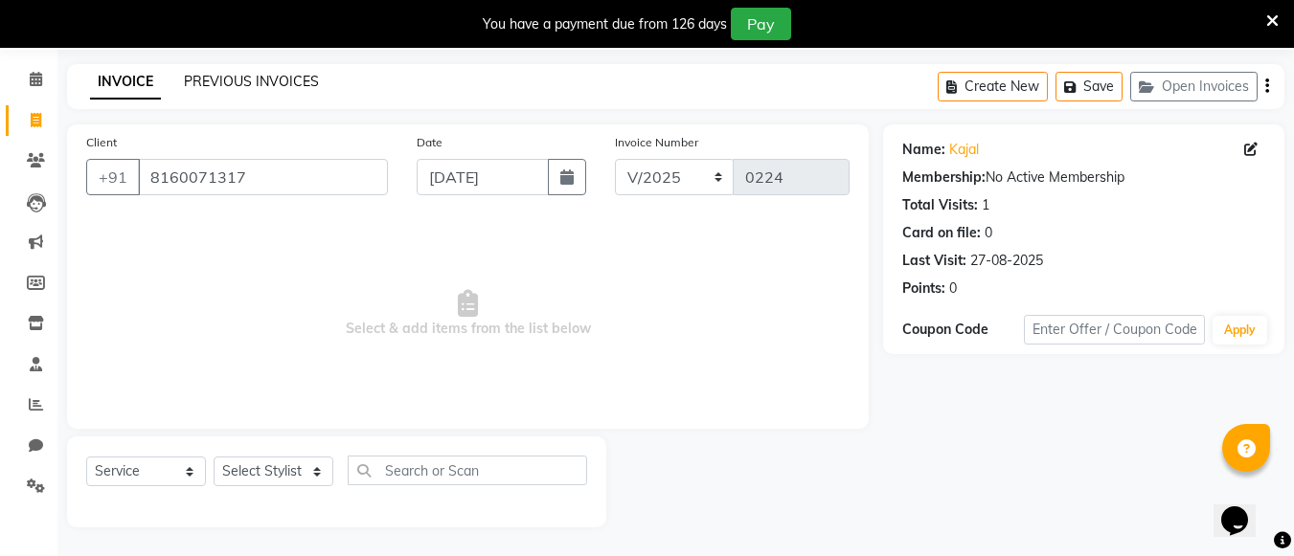
click at [308, 84] on link "PREVIOUS INVOICES" at bounding box center [251, 81] width 135 height 17
click at [363, 173] on input "8160071317" at bounding box center [263, 177] width 250 height 36
click at [290, 90] on div "PREVIOUS INVOICES" at bounding box center [251, 82] width 135 height 20
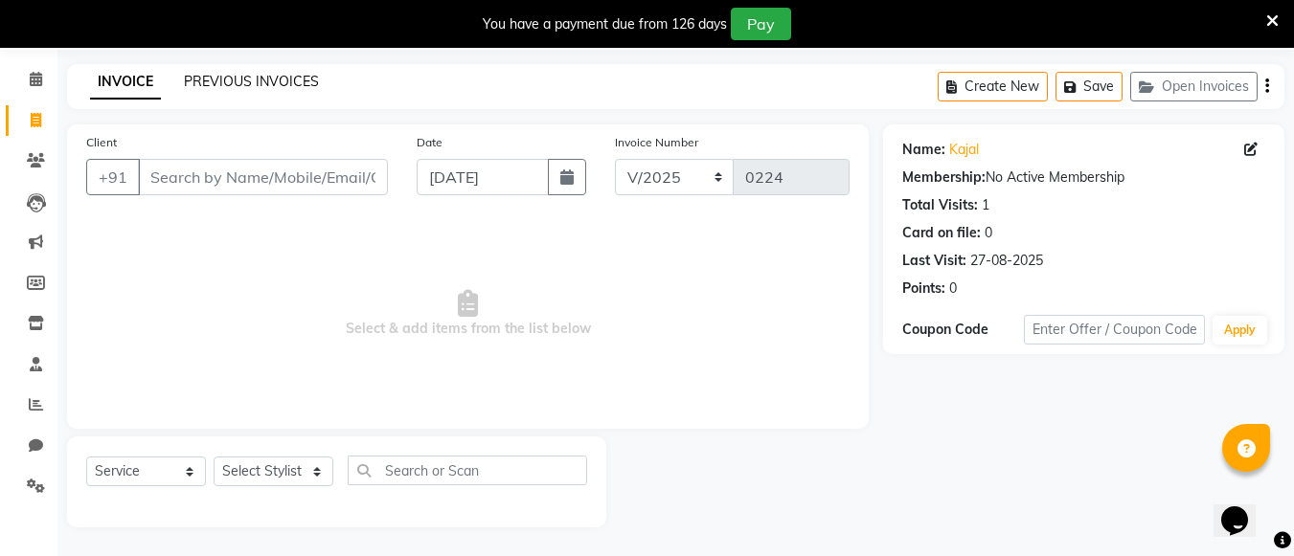
click at [283, 78] on link "PREVIOUS INVOICES" at bounding box center [251, 81] width 135 height 17
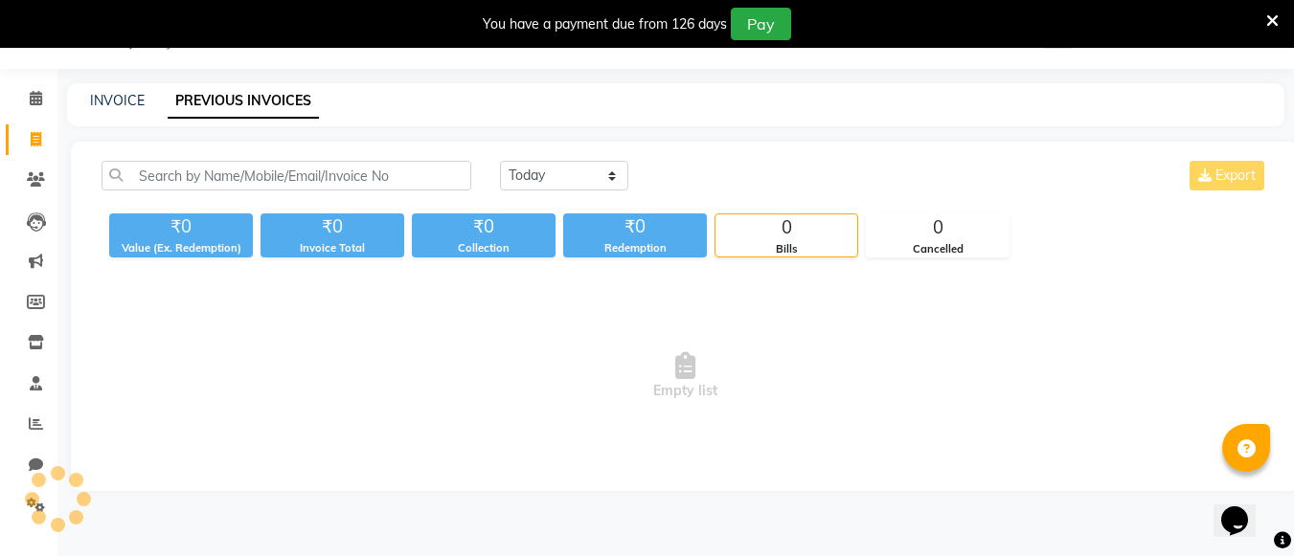
scroll to position [48, 0]
click at [521, 176] on select "[DATE] [DATE] Custom Range" at bounding box center [564, 176] width 128 height 30
select select "range"
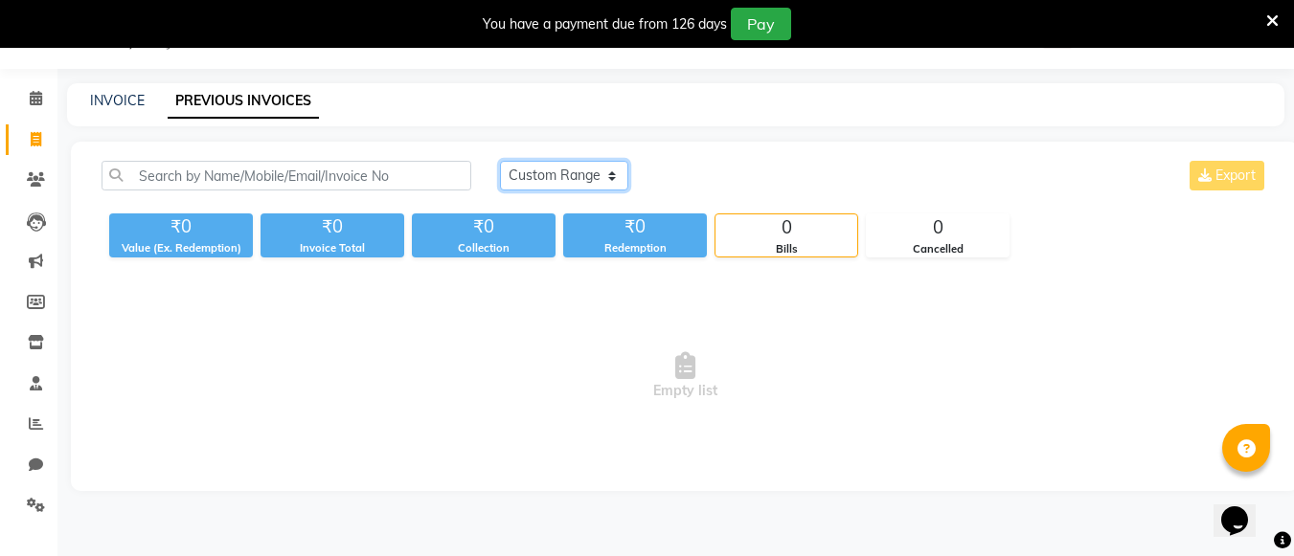
click at [500, 161] on select "[DATE] [DATE] Custom Range" at bounding box center [564, 176] width 128 height 30
click at [743, 169] on input "[DATE]" at bounding box center [720, 176] width 134 height 27
select select "9"
select select "2025"
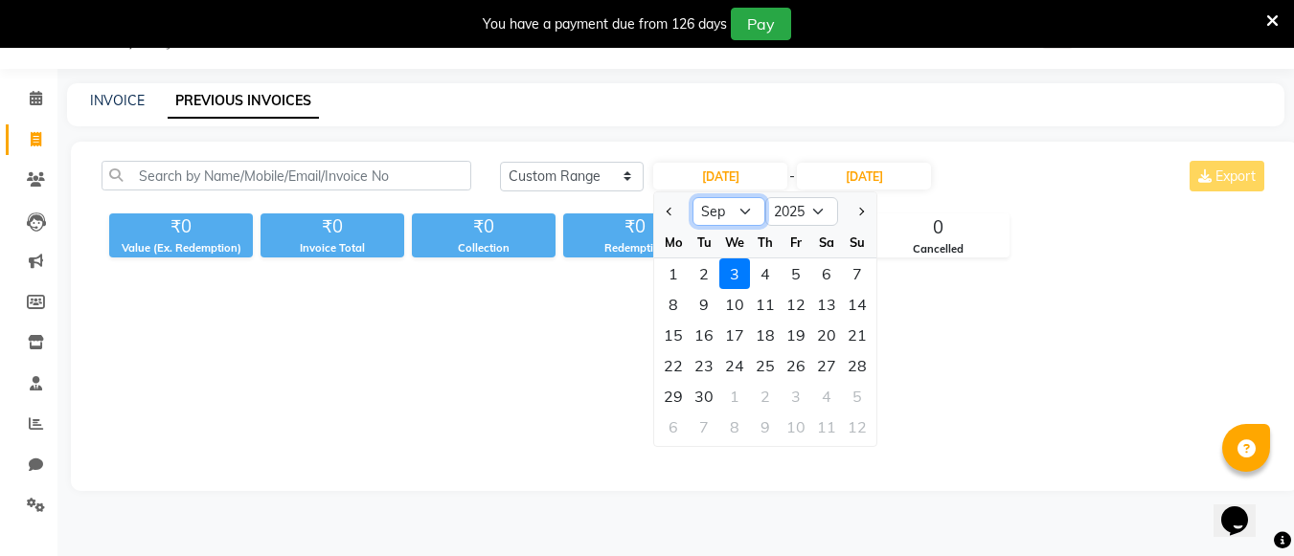
click at [734, 217] on select "Jan Feb Mar Apr May Jun [DATE] Aug Sep Oct Nov Dec" at bounding box center [729, 211] width 73 height 29
select select "8"
click at [693, 197] on select "Jan Feb Mar Apr May Jun [DATE] Aug Sep Oct Nov Dec" at bounding box center [729, 211] width 73 height 29
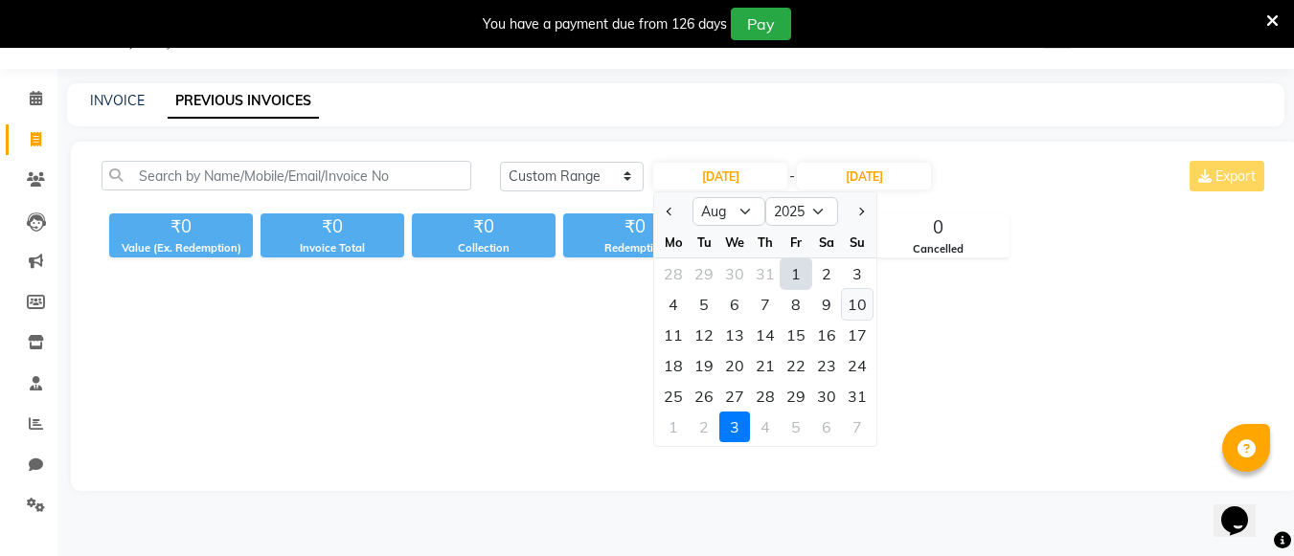
click at [858, 297] on div "10" at bounding box center [857, 304] width 31 height 31
type input "[DATE]"
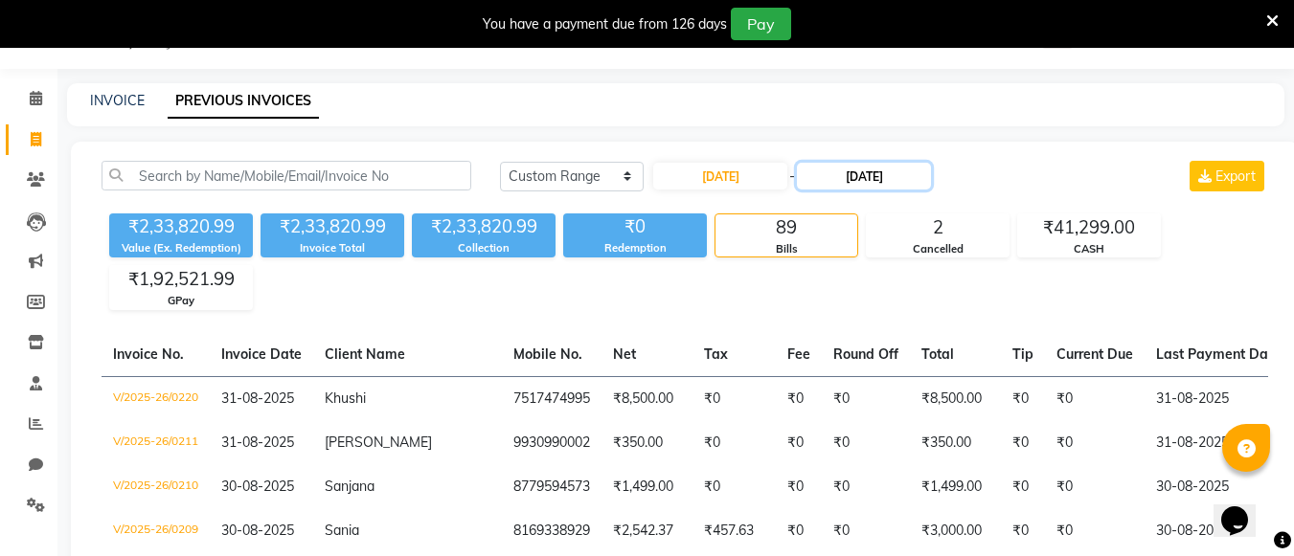
click at [885, 167] on input "[DATE]" at bounding box center [864, 176] width 134 height 27
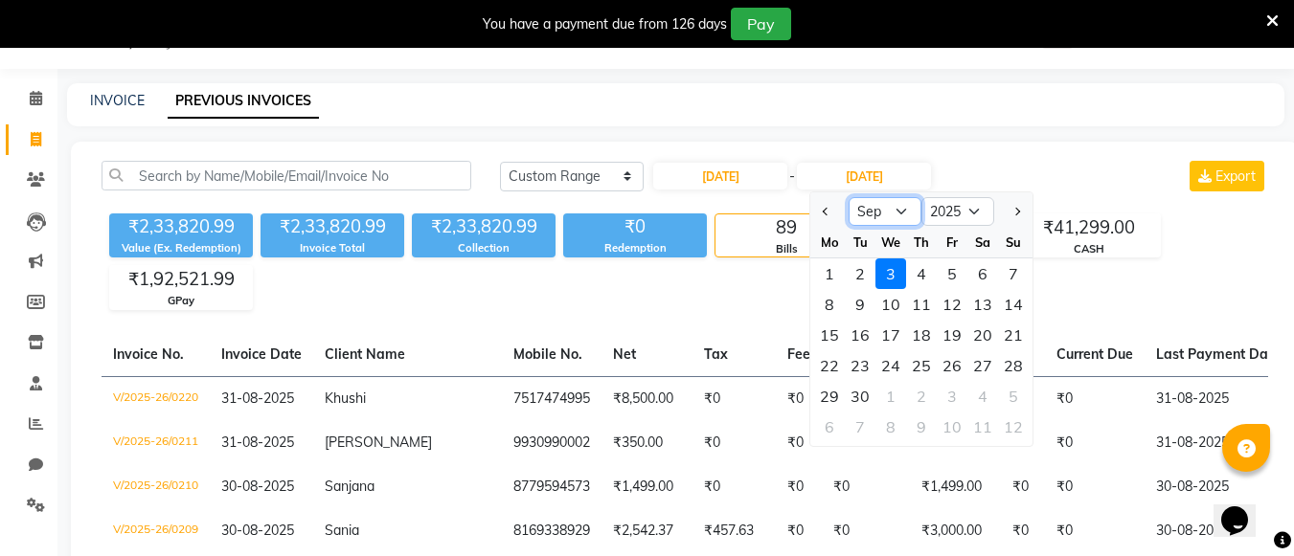
click at [886, 205] on select "Aug Sep Oct Nov Dec" at bounding box center [885, 211] width 73 height 29
select select "8"
click at [849, 197] on select "Aug Sep Oct Nov Dec" at bounding box center [885, 211] width 73 height 29
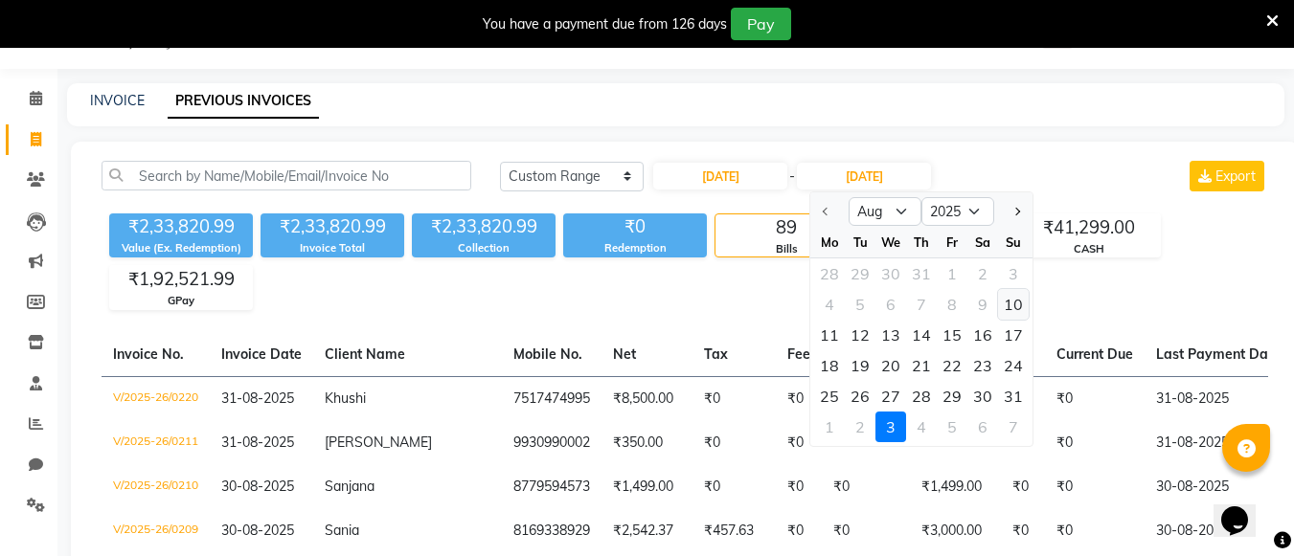
click at [1013, 306] on div "10" at bounding box center [1013, 304] width 31 height 31
type input "[DATE]"
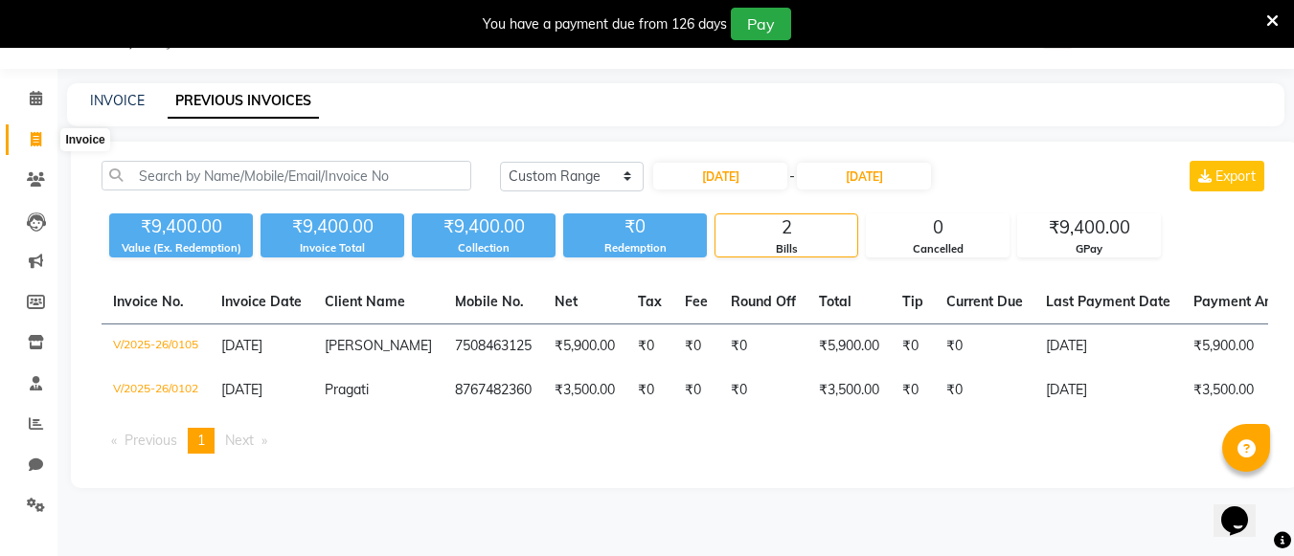
click at [35, 140] on icon at bounding box center [36, 139] width 11 height 14
select select "service"
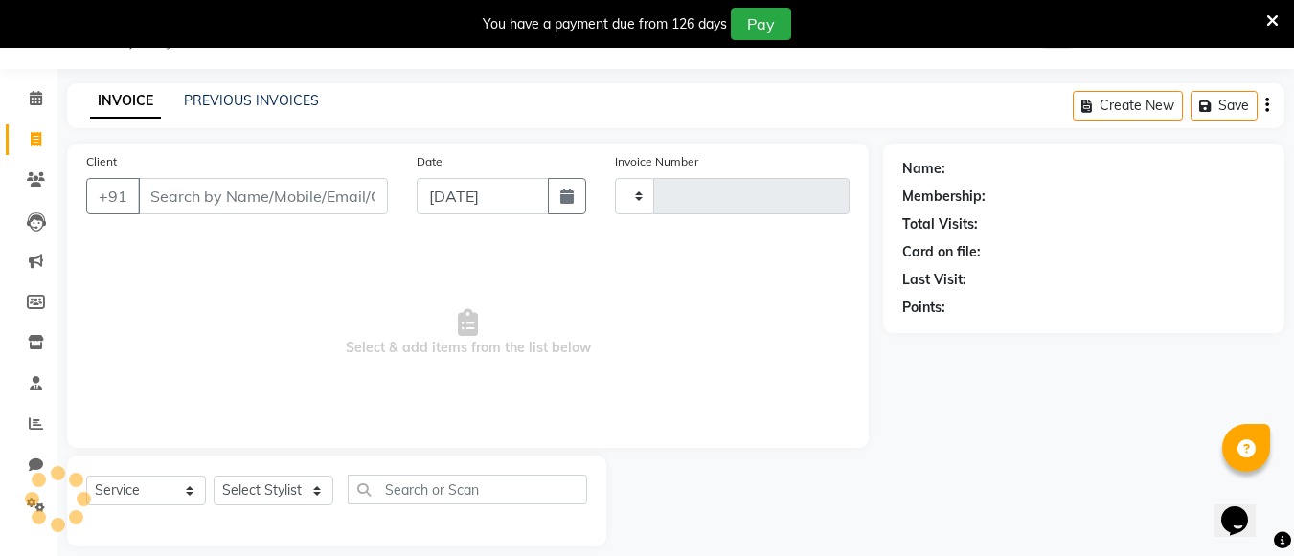
scroll to position [67, 0]
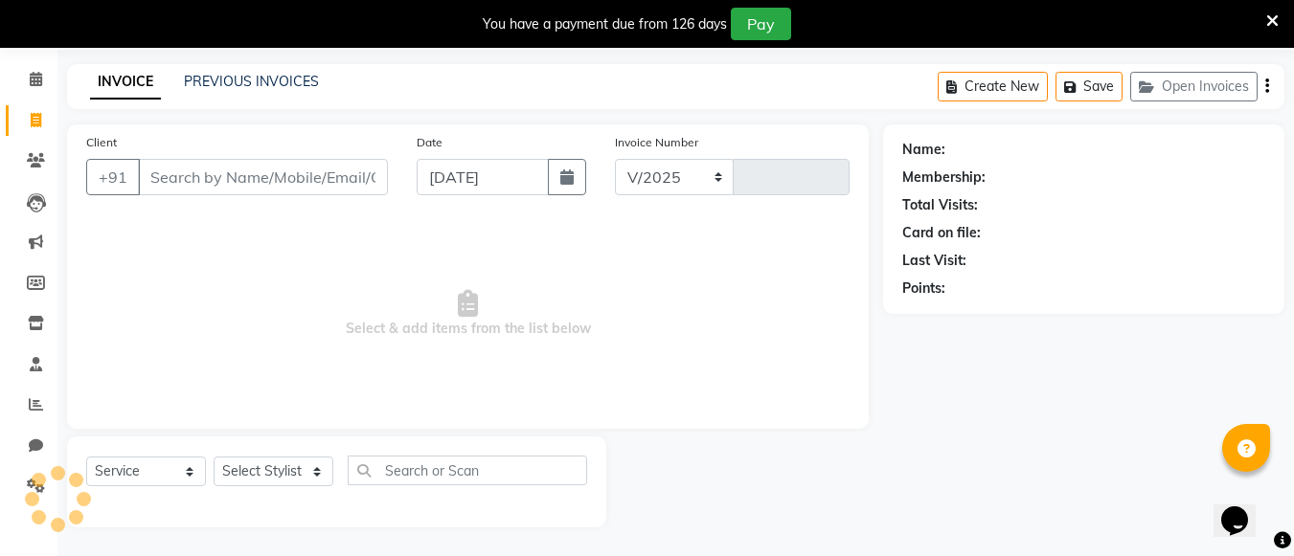
select select "7824"
type input "0224"
click at [257, 170] on input "Client" at bounding box center [263, 177] width 250 height 36
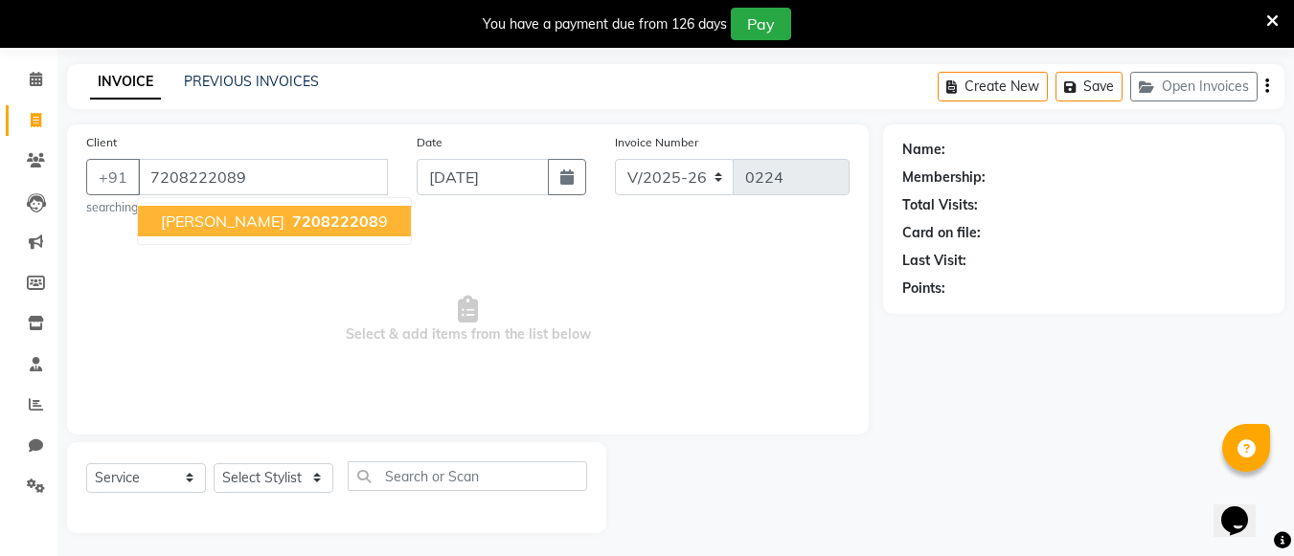
type input "7208222089"
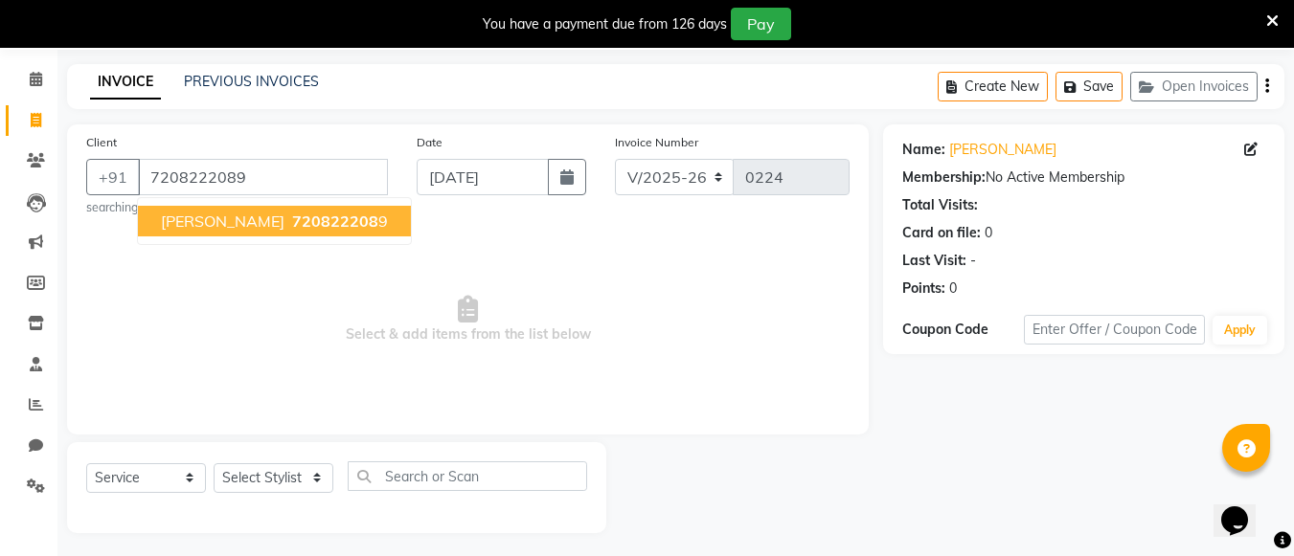
click at [293, 219] on span "720822208" at bounding box center [335, 221] width 86 height 19
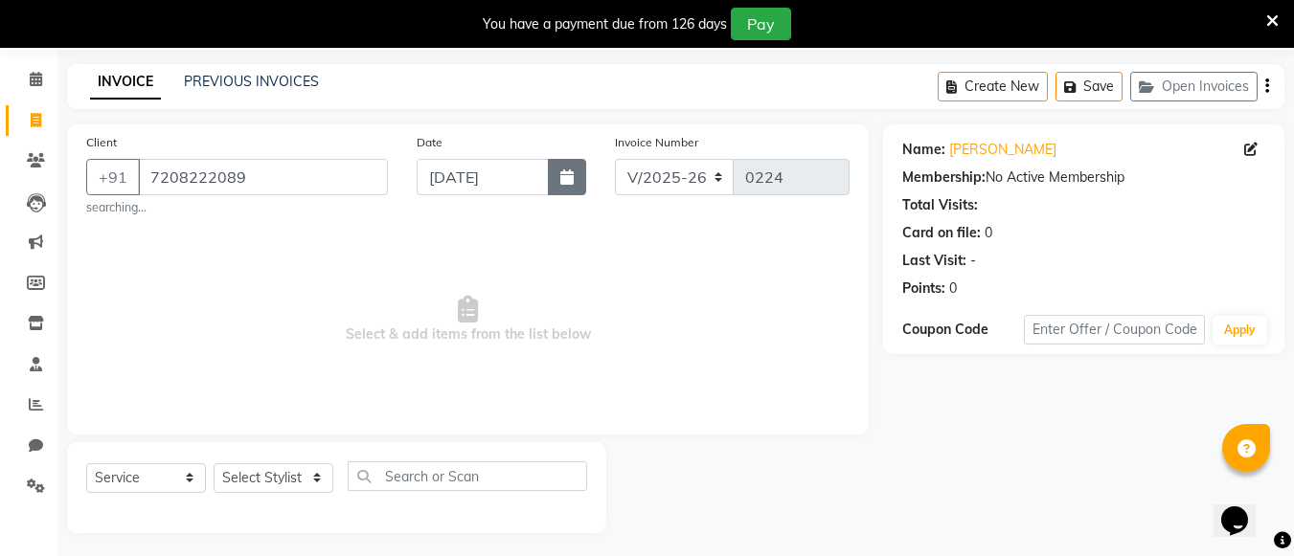
click at [579, 190] on button "button" at bounding box center [567, 177] width 38 height 36
select select "9"
select select "2025"
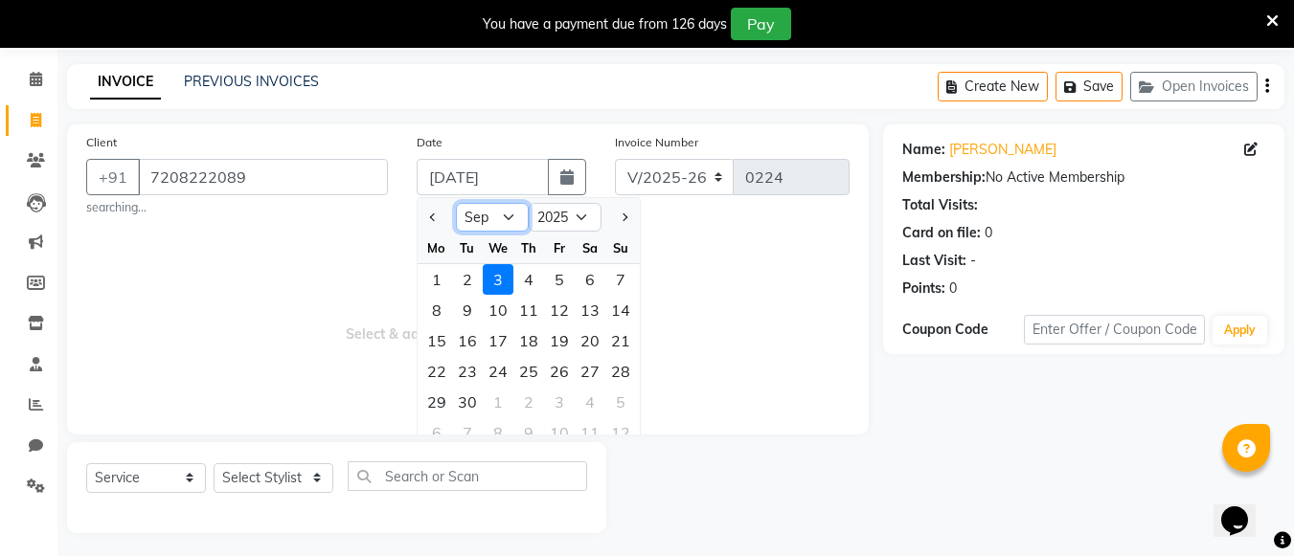
click at [485, 221] on select "Jan Feb Mar Apr May Jun [DATE] Aug Sep Oct Nov Dec" at bounding box center [492, 217] width 73 height 29
select select "8"
click at [456, 203] on select "Jan Feb Mar Apr May Jun [DATE] Aug Sep Oct Nov Dec" at bounding box center [492, 217] width 73 height 29
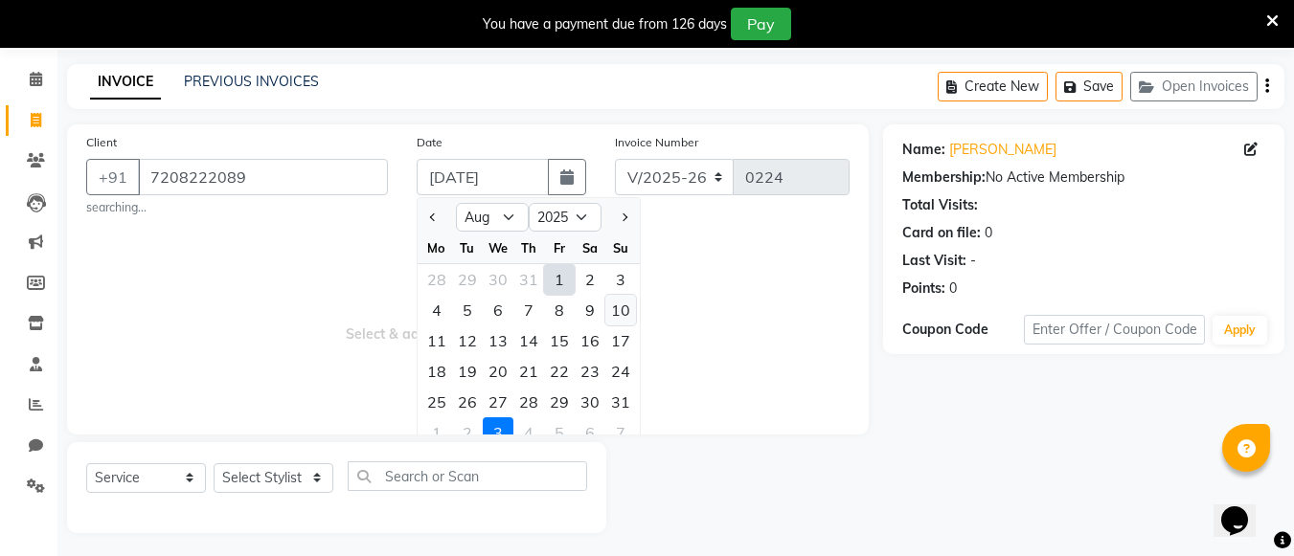
click at [623, 308] on div "10" at bounding box center [620, 310] width 31 height 31
type input "[DATE]"
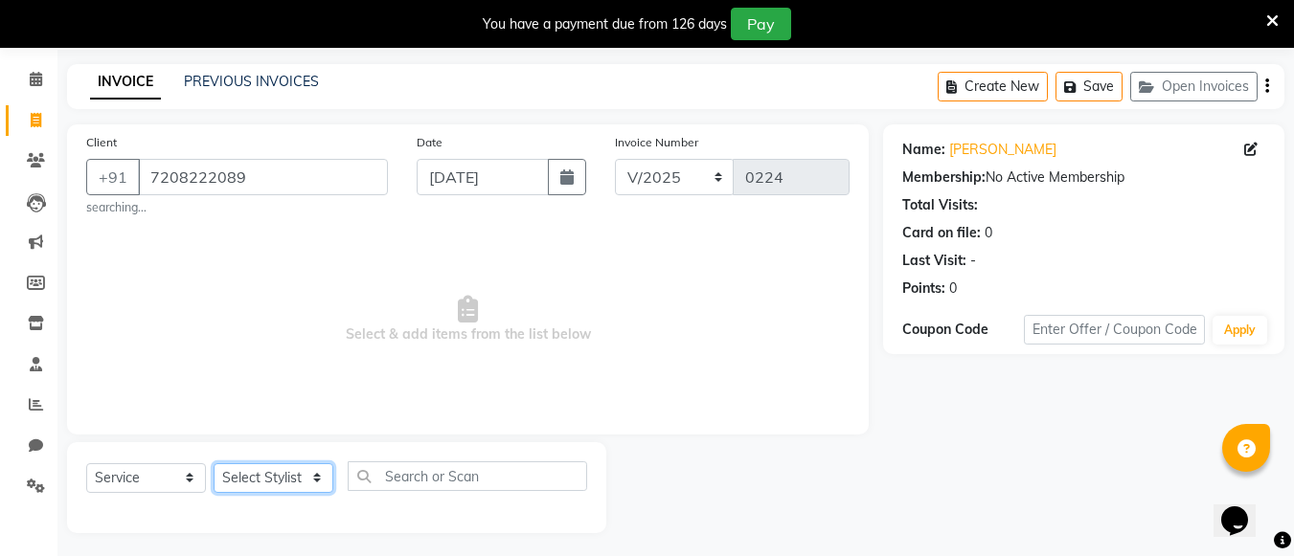
click at [302, 481] on select "Select Stylist [PERSON_NAME] anas [PERSON_NAME] [PERSON_NAME] [PERSON_NAME] [PE…" at bounding box center [274, 479] width 120 height 30
select select "69923"
click at [214, 464] on select "Select Stylist [PERSON_NAME] anas [PERSON_NAME] [PERSON_NAME] [PERSON_NAME] [PE…" at bounding box center [274, 479] width 120 height 30
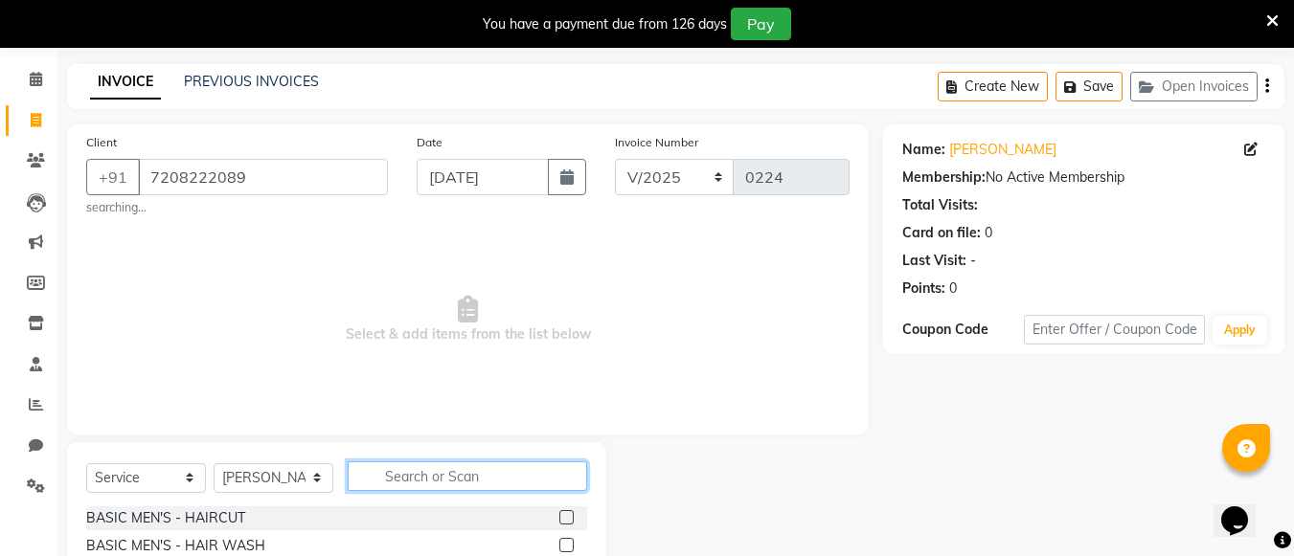
click at [375, 480] on input "text" at bounding box center [467, 477] width 239 height 30
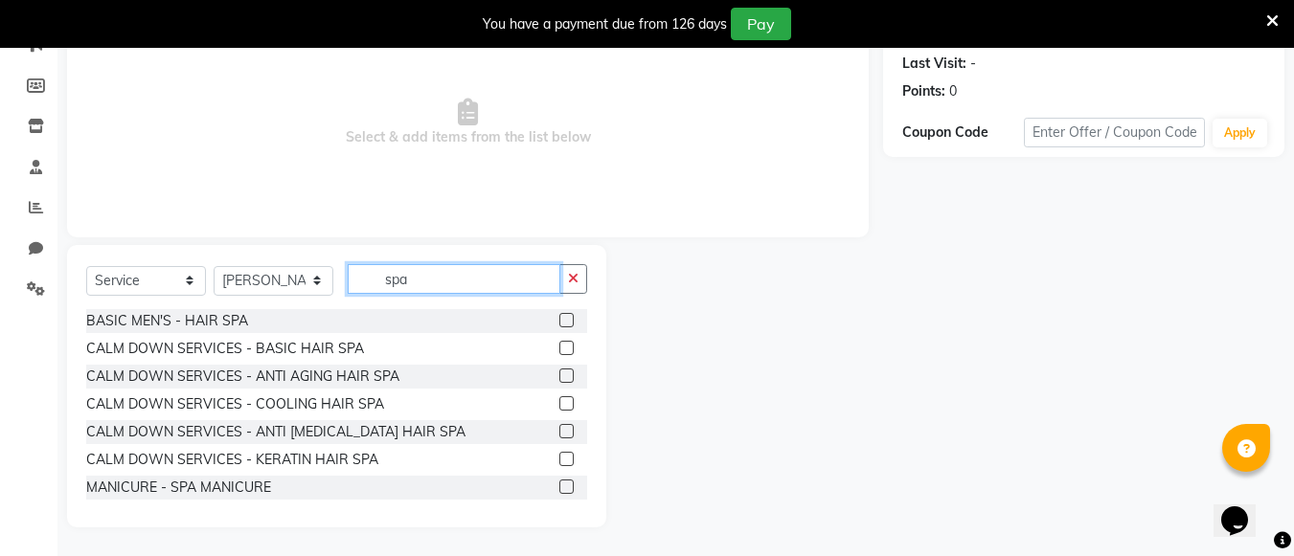
type input "spa"
click at [559, 345] on label at bounding box center [566, 348] width 14 height 14
click at [559, 345] on input "checkbox" at bounding box center [565, 349] width 12 height 12
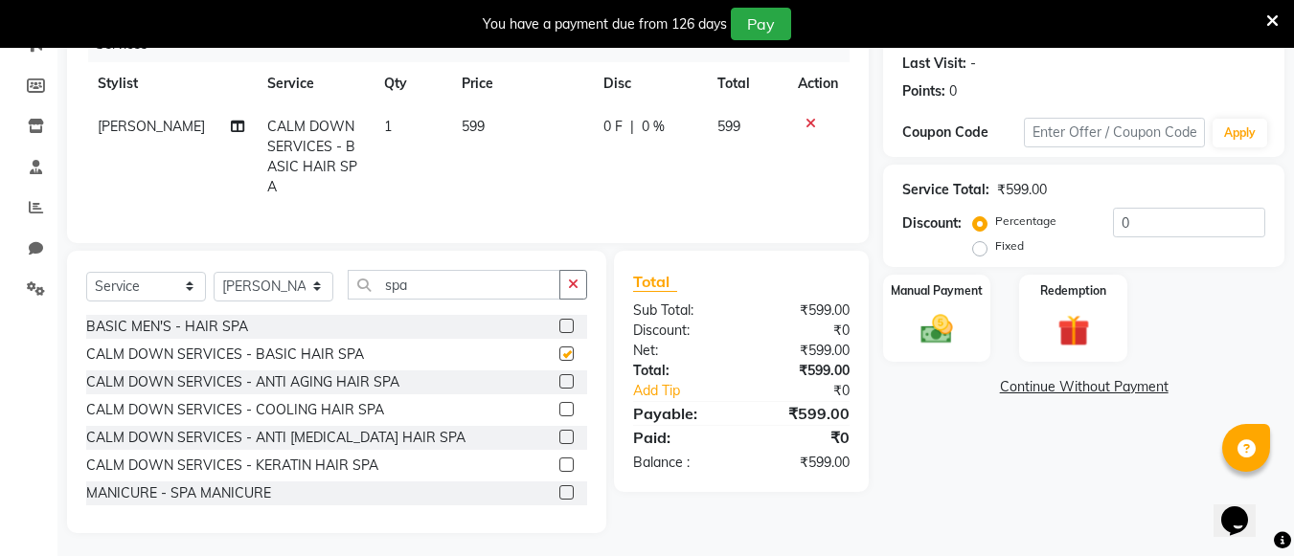
checkbox input "false"
click at [550, 279] on input "spa" at bounding box center [454, 285] width 213 height 30
type input "s"
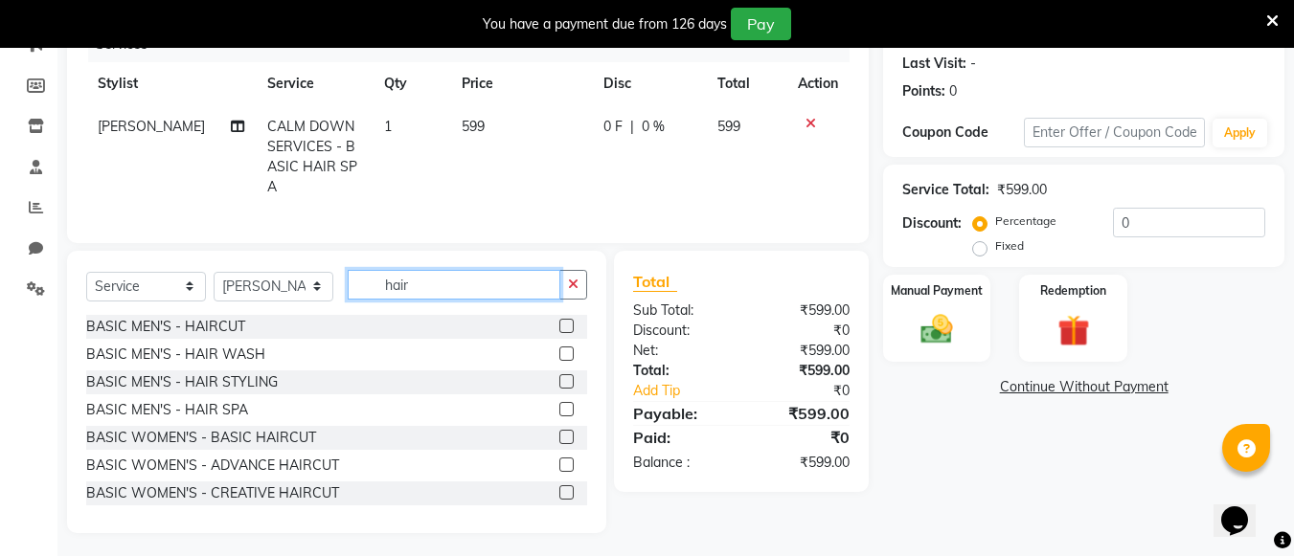
type input "hair"
click at [559, 486] on label at bounding box center [566, 493] width 14 height 14
click at [559, 488] on input "checkbox" at bounding box center [565, 494] width 12 height 12
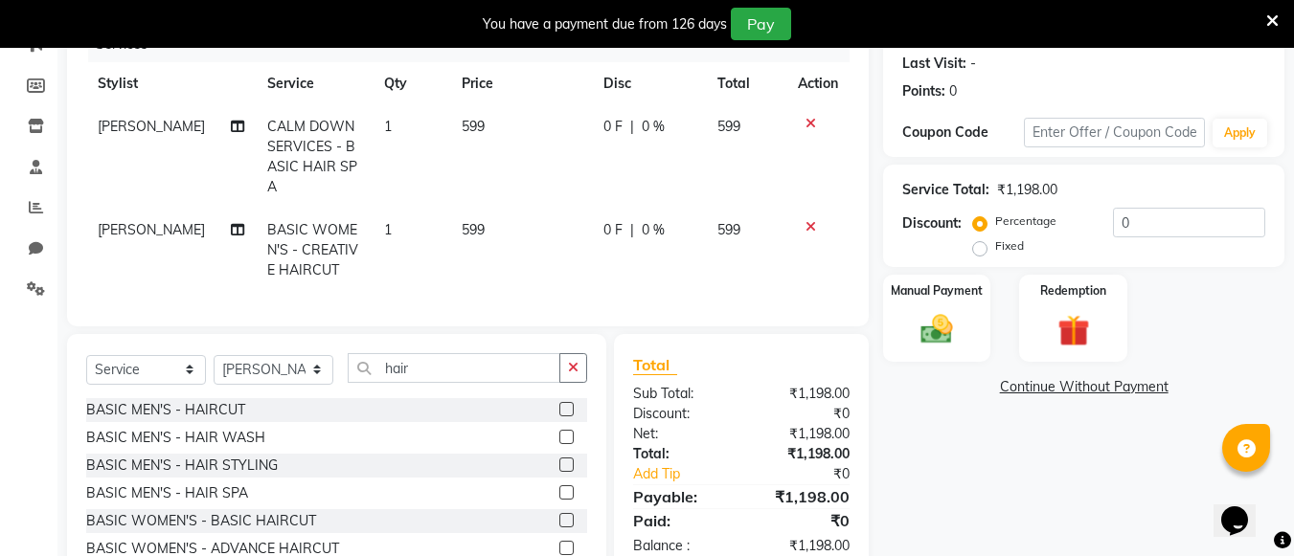
checkbox input "false"
click at [480, 123] on td "599" at bounding box center [521, 156] width 142 height 103
select select "69923"
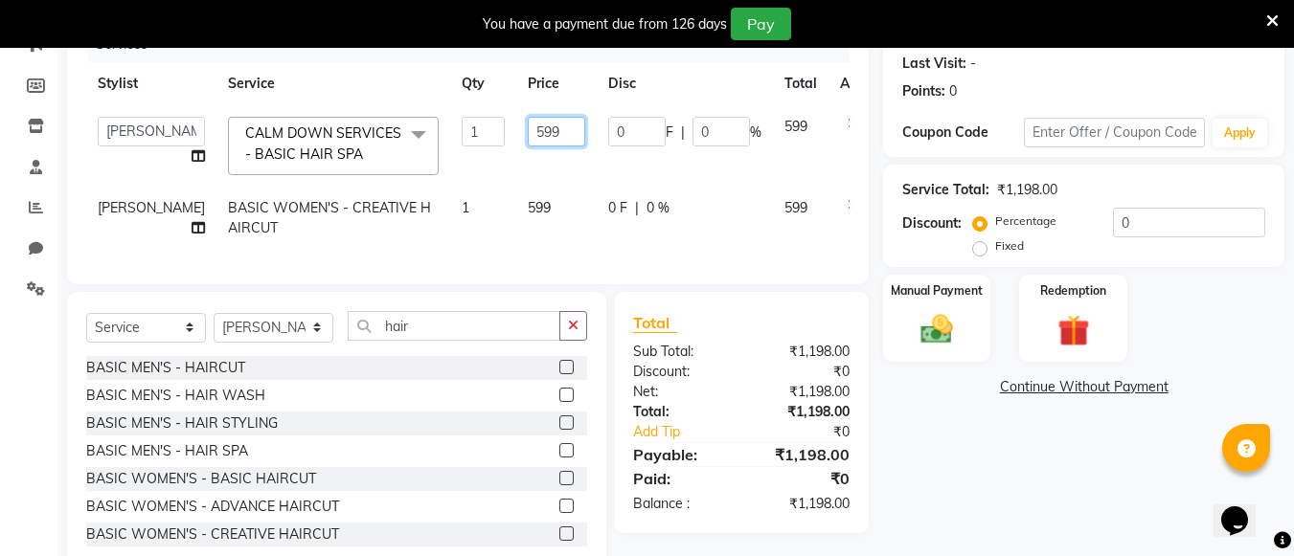
click at [532, 125] on input "599" at bounding box center [556, 132] width 57 height 30
type input "5"
type input "500"
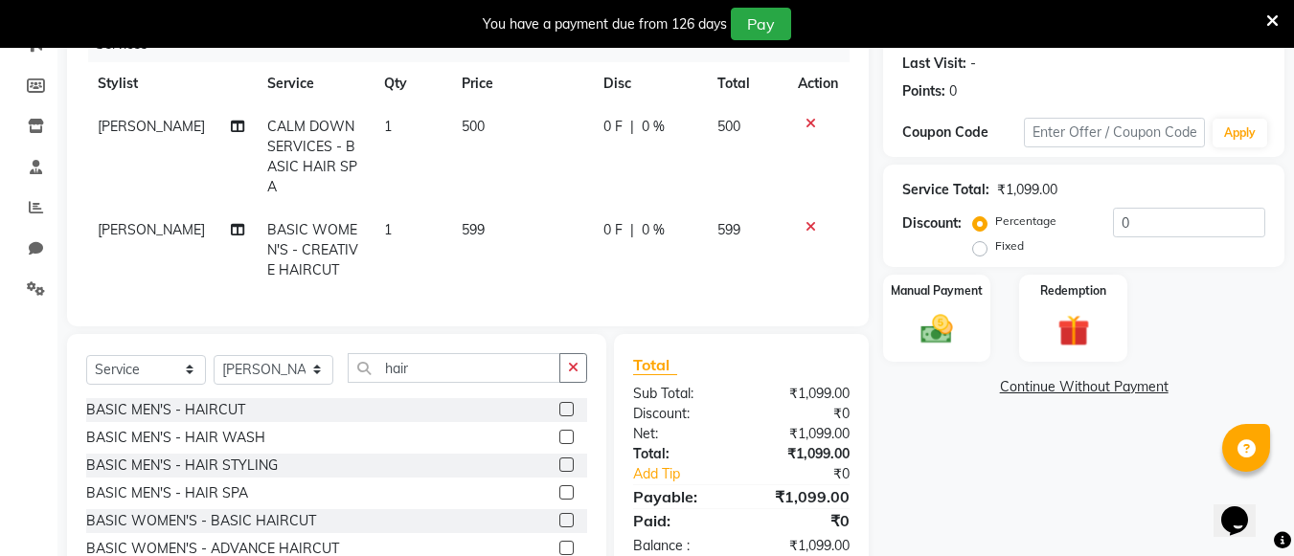
click at [517, 209] on td "599" at bounding box center [521, 250] width 142 height 83
select select "69923"
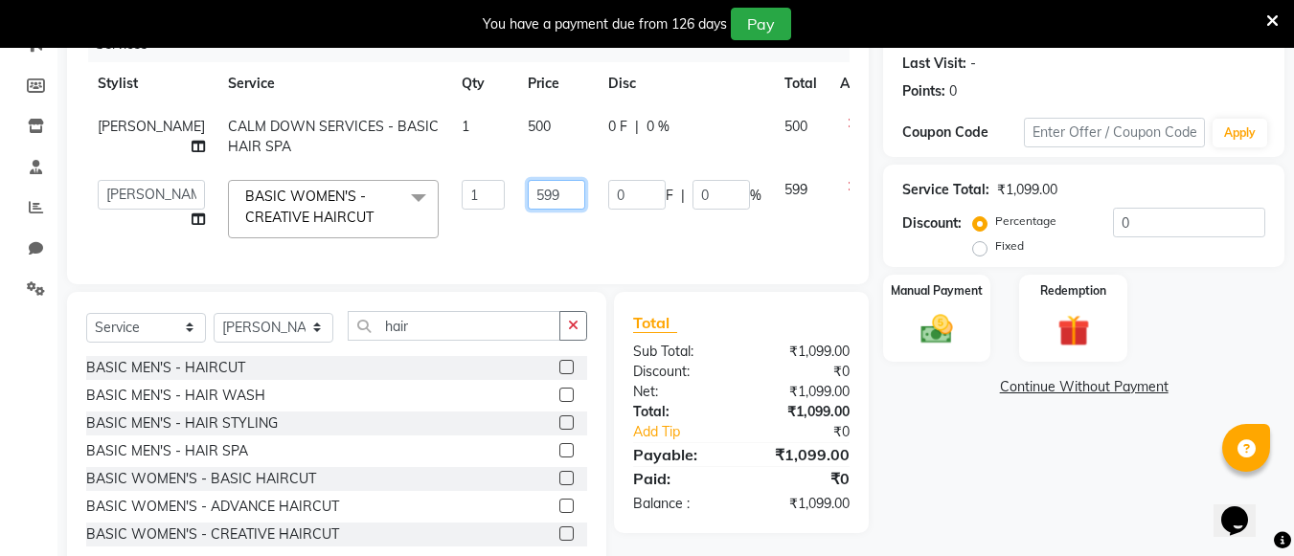
click at [528, 205] on input "599" at bounding box center [556, 195] width 57 height 30
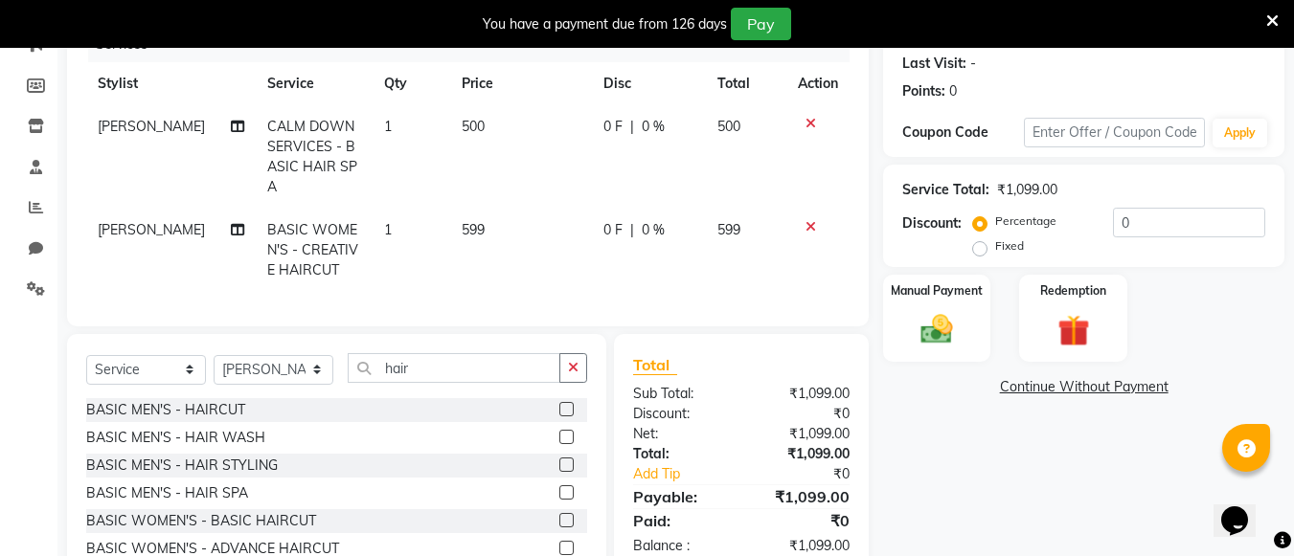
click at [516, 116] on td "500" at bounding box center [521, 156] width 142 height 103
select select "69923"
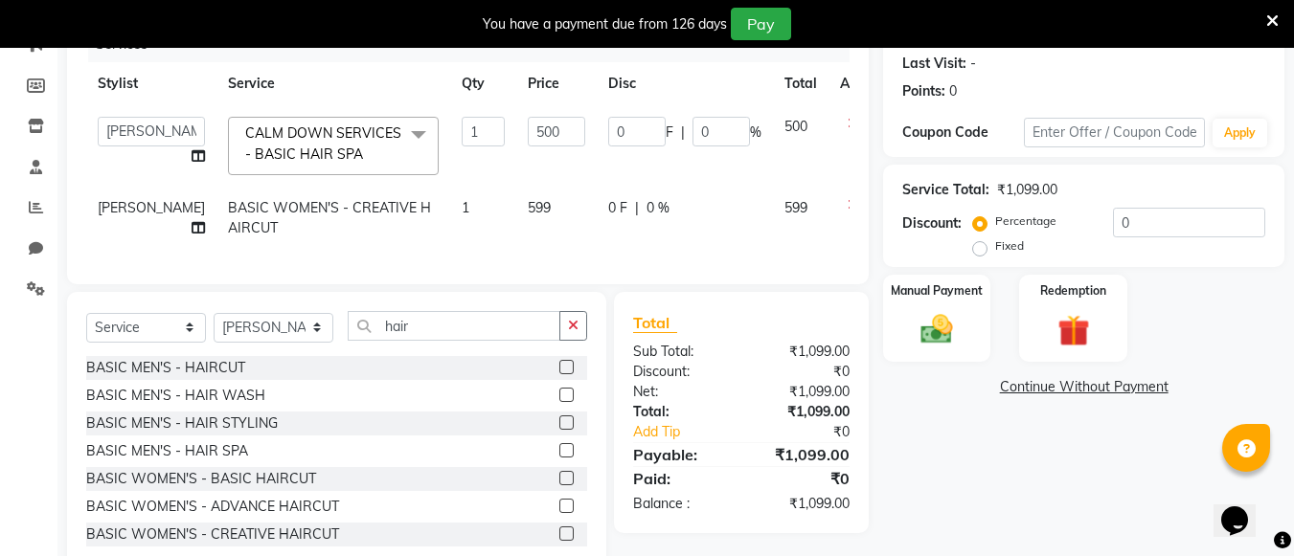
click at [522, 206] on td "599" at bounding box center [556, 218] width 80 height 63
select select "69923"
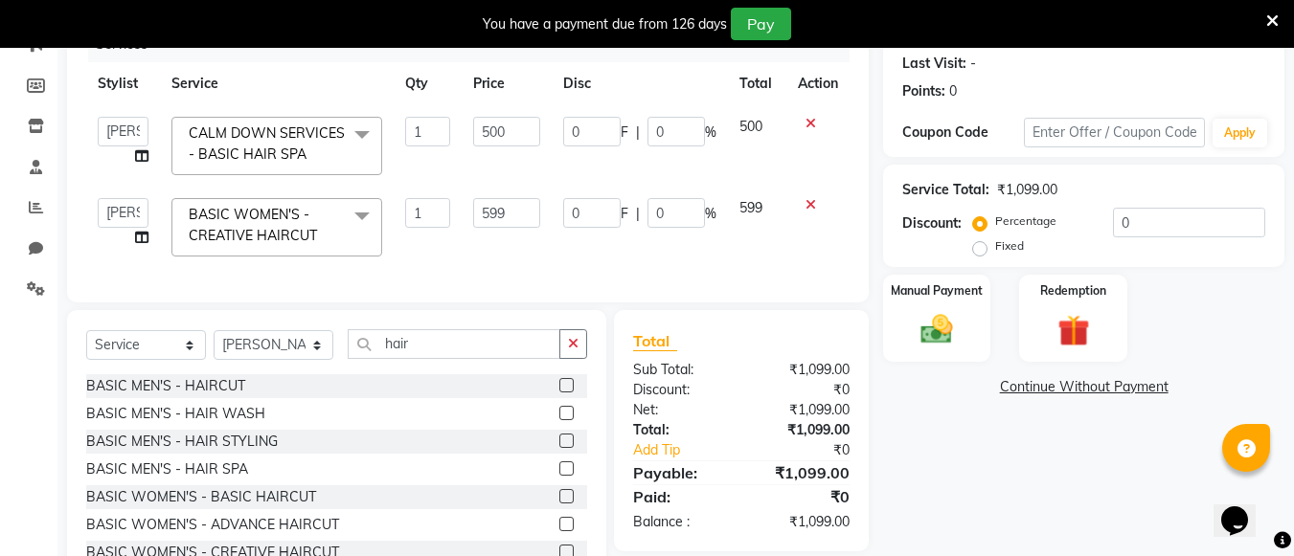
click at [522, 206] on input "599" at bounding box center [506, 213] width 66 height 30
type input "5"
type input "450"
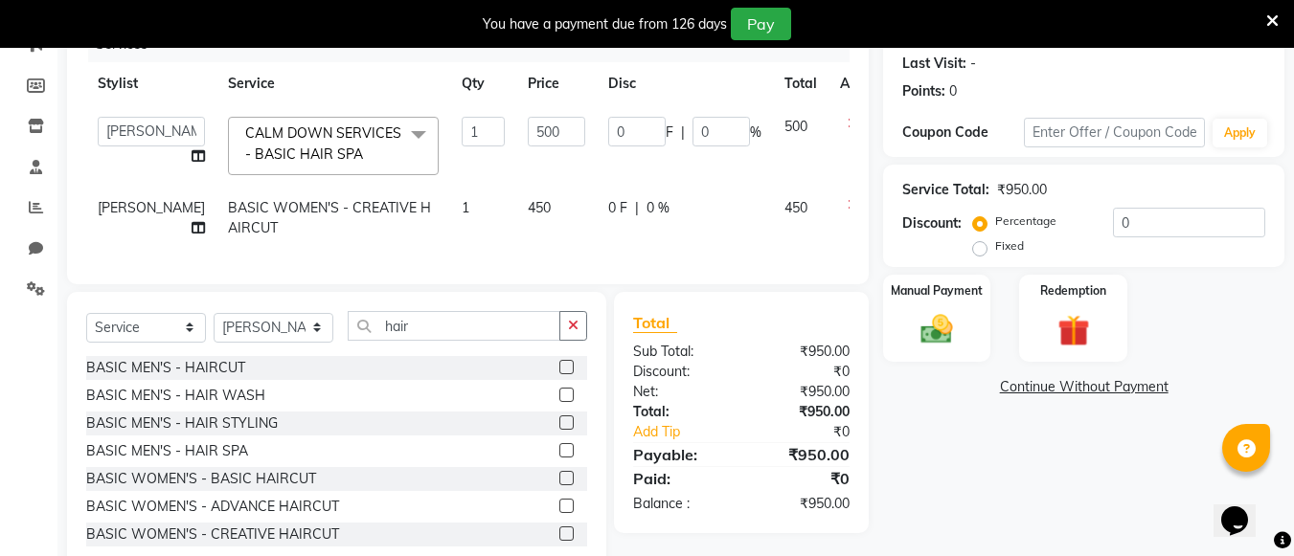
click at [555, 262] on div "Services Stylist Service Qty Price Disc Total Action [PERSON_NAME] anas [PERSON…" at bounding box center [467, 146] width 763 height 238
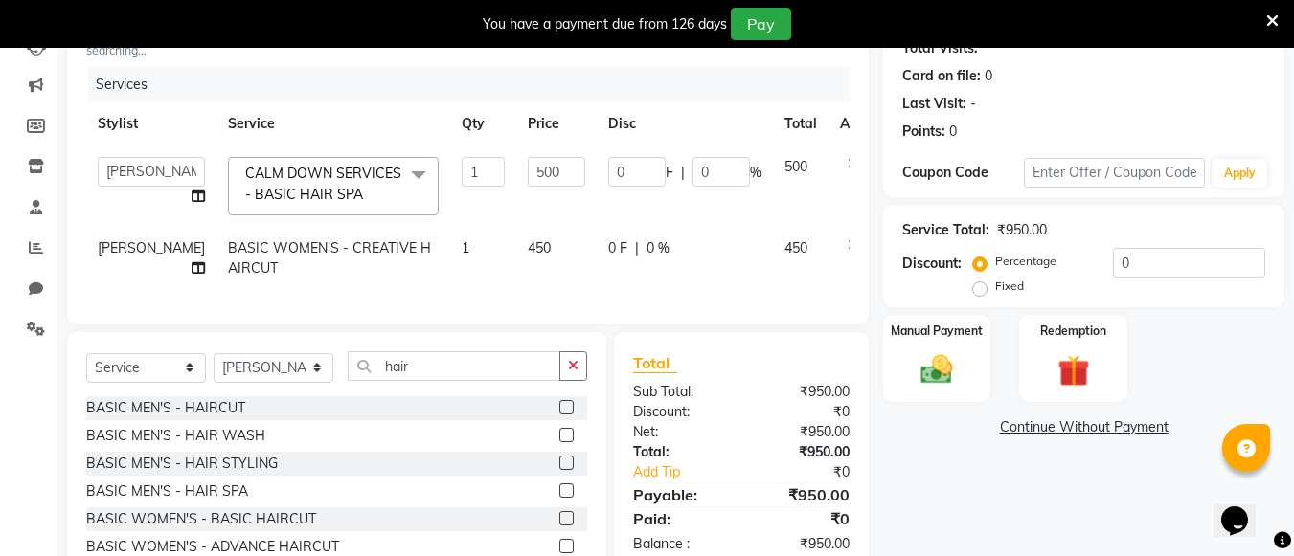
scroll to position [326, 0]
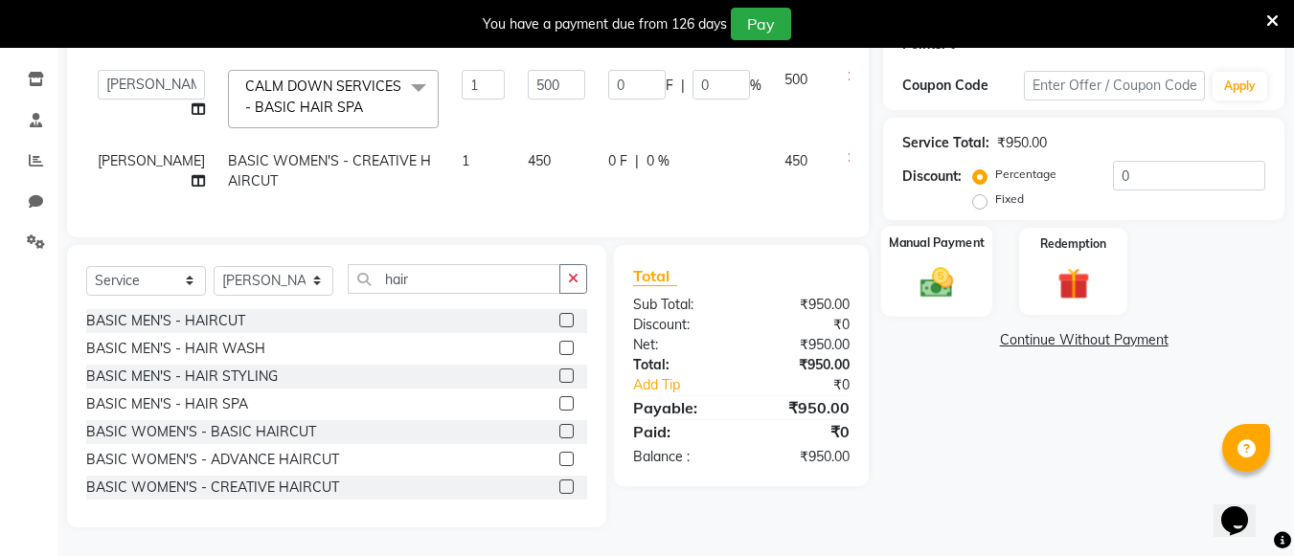
click at [943, 274] on img at bounding box center [937, 282] width 54 height 38
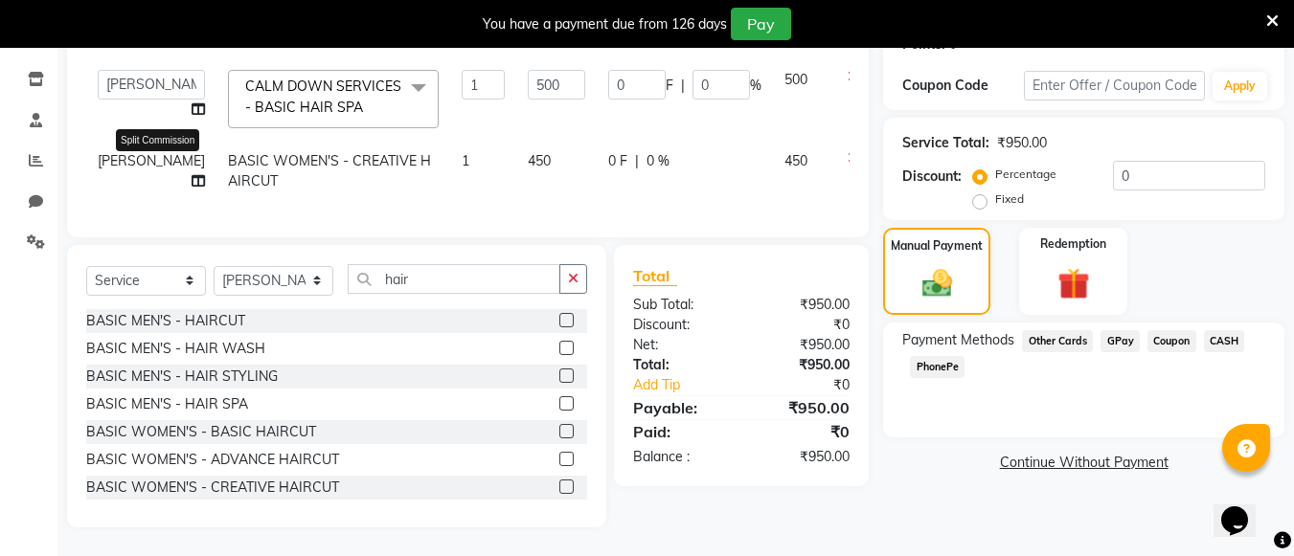
click at [192, 174] on icon at bounding box center [198, 180] width 13 height 13
select select "69923"
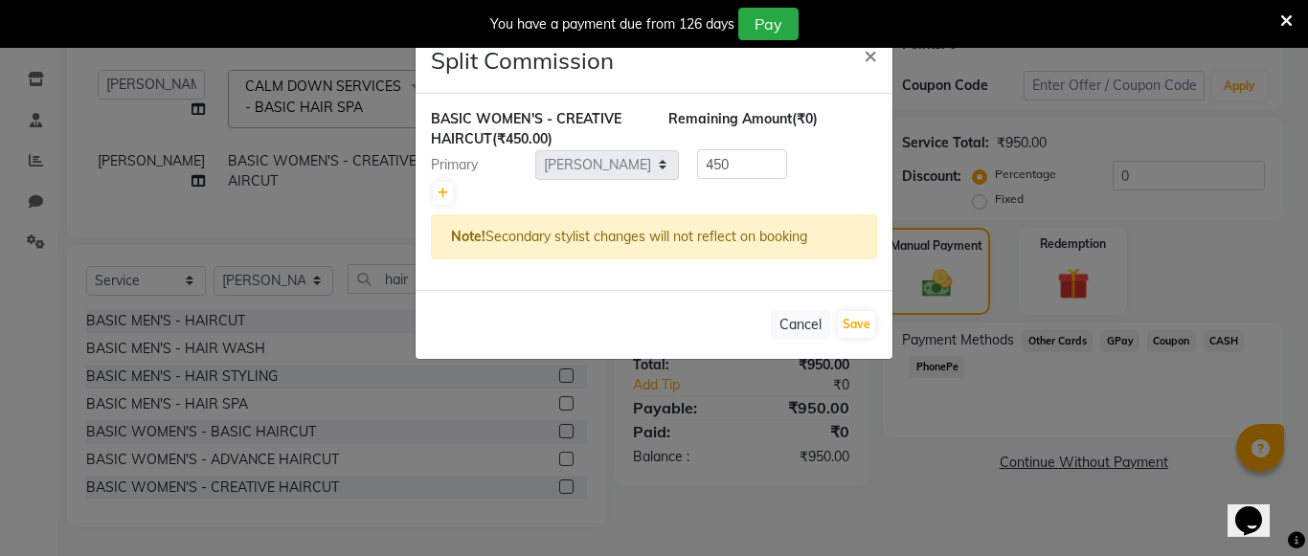
click at [286, 383] on ngb-modal-window "Split Commission × BASIC WOMEN'S - CREATIVE HAIRCUT (₹450.00) Remaining Amount …" at bounding box center [654, 278] width 1308 height 556
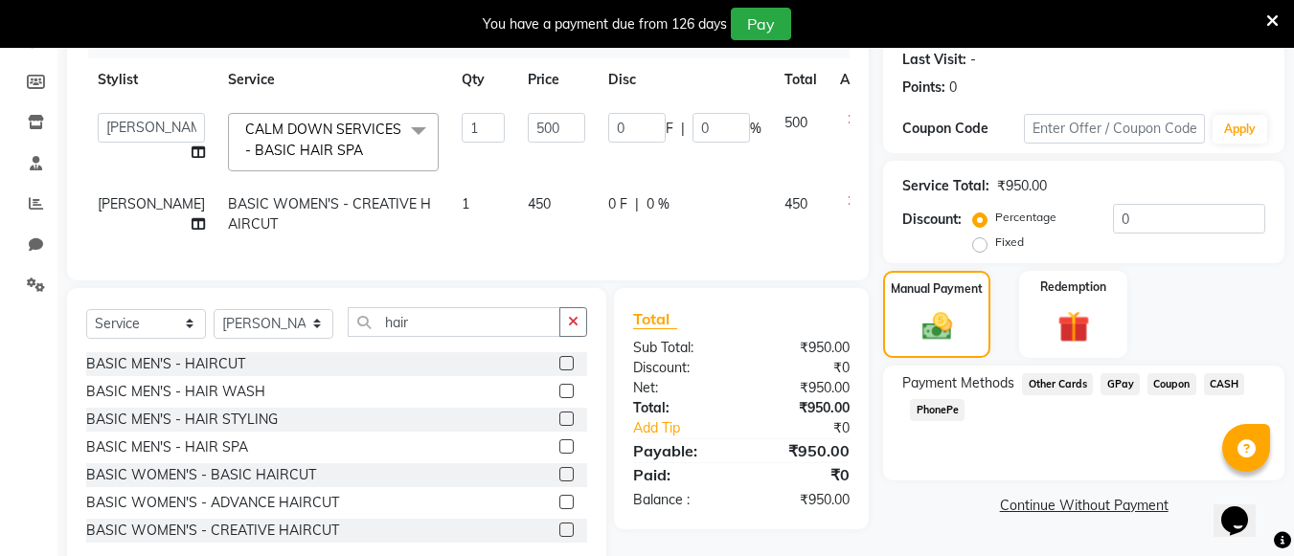
scroll to position [269, 0]
click at [315, 335] on select "Select Stylist [PERSON_NAME] anas [PERSON_NAME] [PERSON_NAME] [PERSON_NAME] [PE…" at bounding box center [274, 323] width 120 height 30
click at [582, 334] on button "button" at bounding box center [573, 322] width 28 height 30
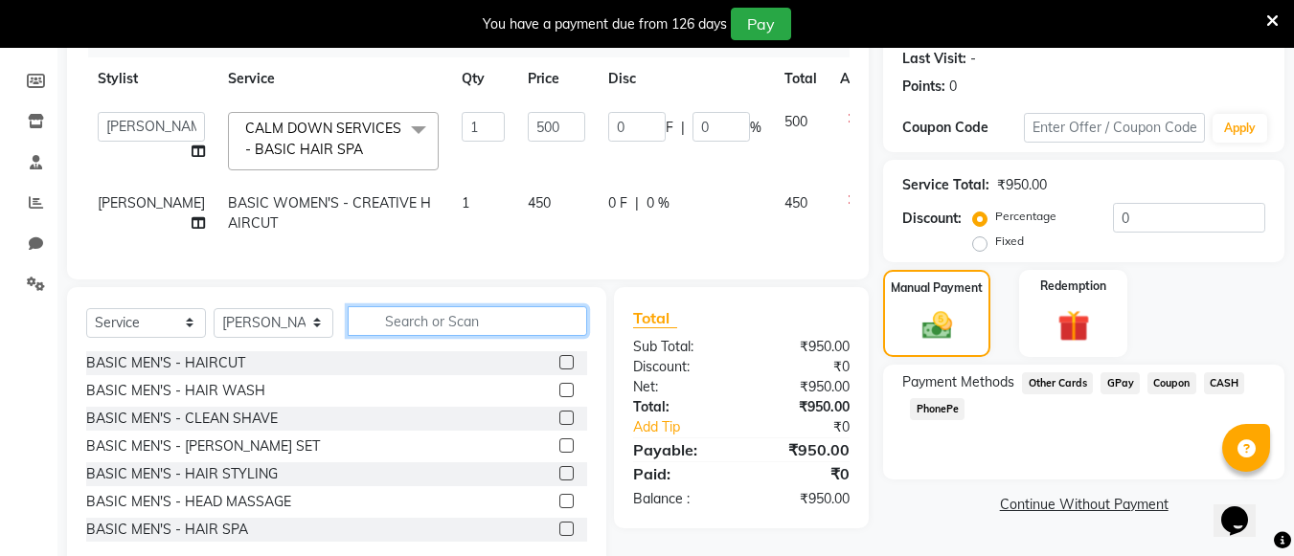
drag, startPoint x: 582, startPoint y: 334, endPoint x: 286, endPoint y: 330, distance: 296.0
click at [286, 330] on div "Select Service Product Membership Package Voucher Prepaid Gift Card Select Styl…" at bounding box center [336, 329] width 501 height 45
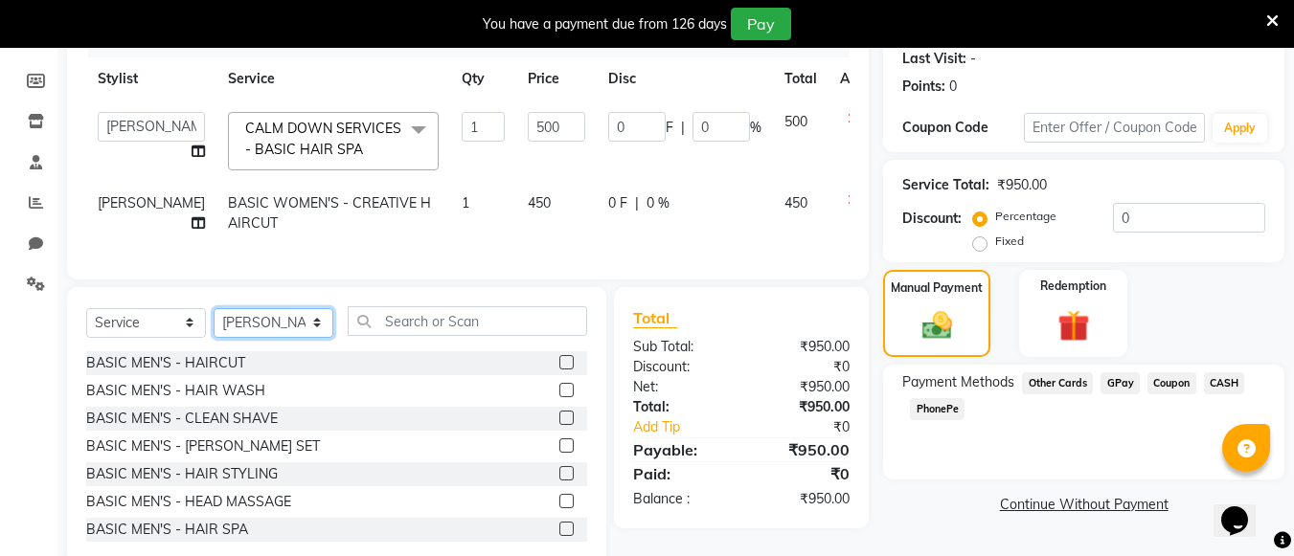
click at [286, 330] on select "Select Stylist [PERSON_NAME] anas [PERSON_NAME] [PERSON_NAME] [PERSON_NAME] [PE…" at bounding box center [274, 323] width 120 height 30
select select "70672"
click at [214, 322] on select "Select Stylist [PERSON_NAME] anas [PERSON_NAME] [PERSON_NAME] [PERSON_NAME] [PE…" at bounding box center [274, 323] width 120 height 30
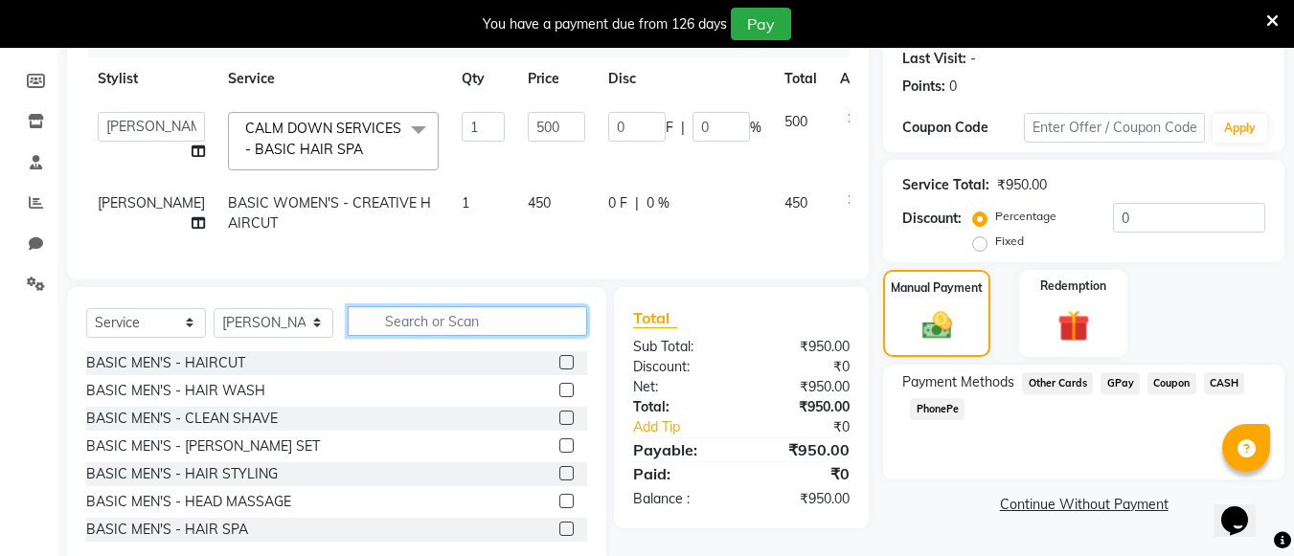
click at [433, 336] on input "text" at bounding box center [467, 322] width 239 height 30
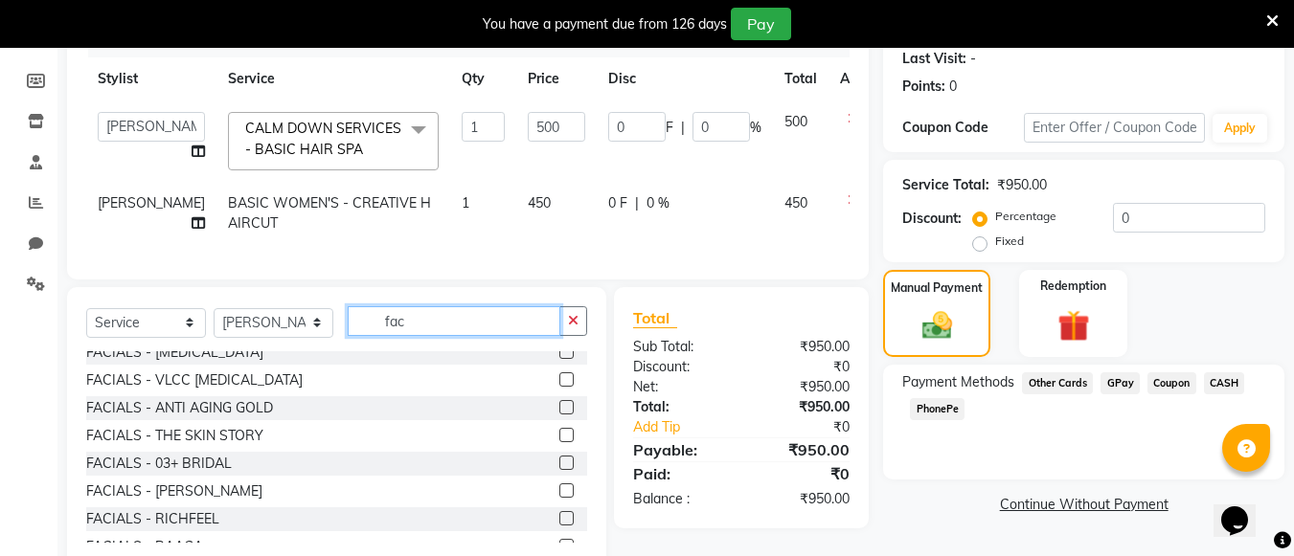
scroll to position [349, 0]
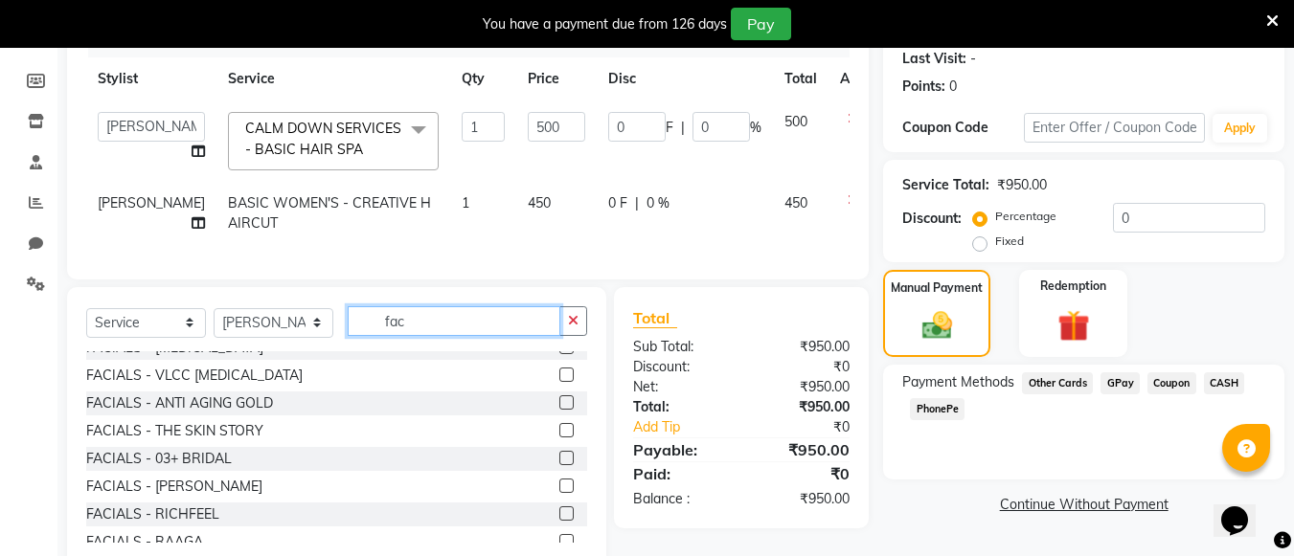
type input "fac"
click at [559, 466] on label at bounding box center [566, 458] width 14 height 14
click at [559, 466] on input "checkbox" at bounding box center [565, 459] width 12 height 12
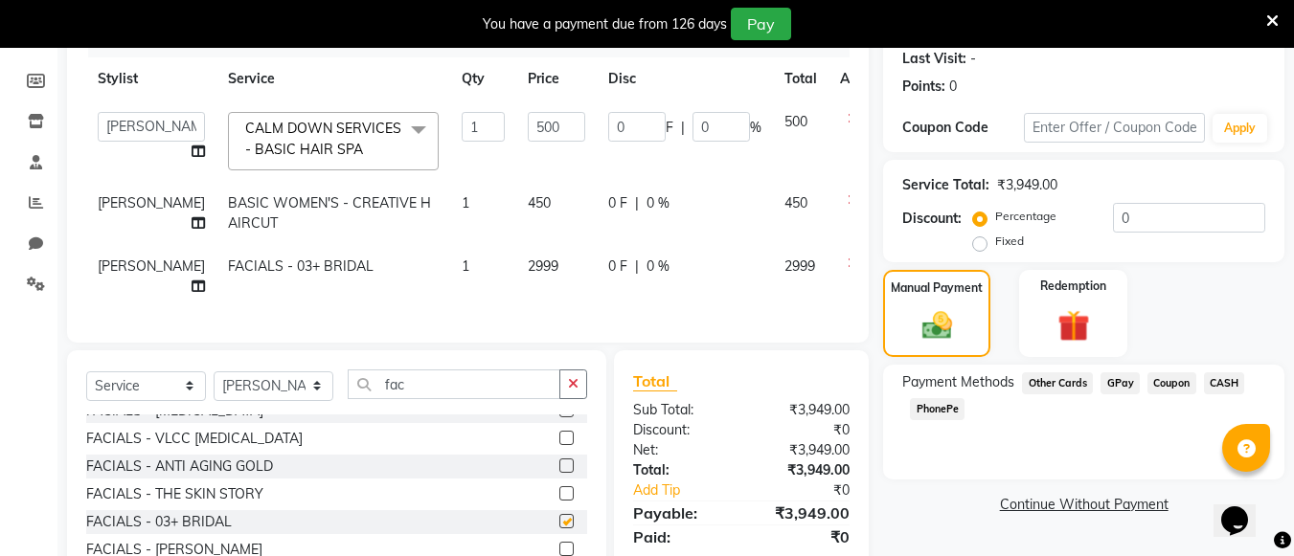
checkbox input "false"
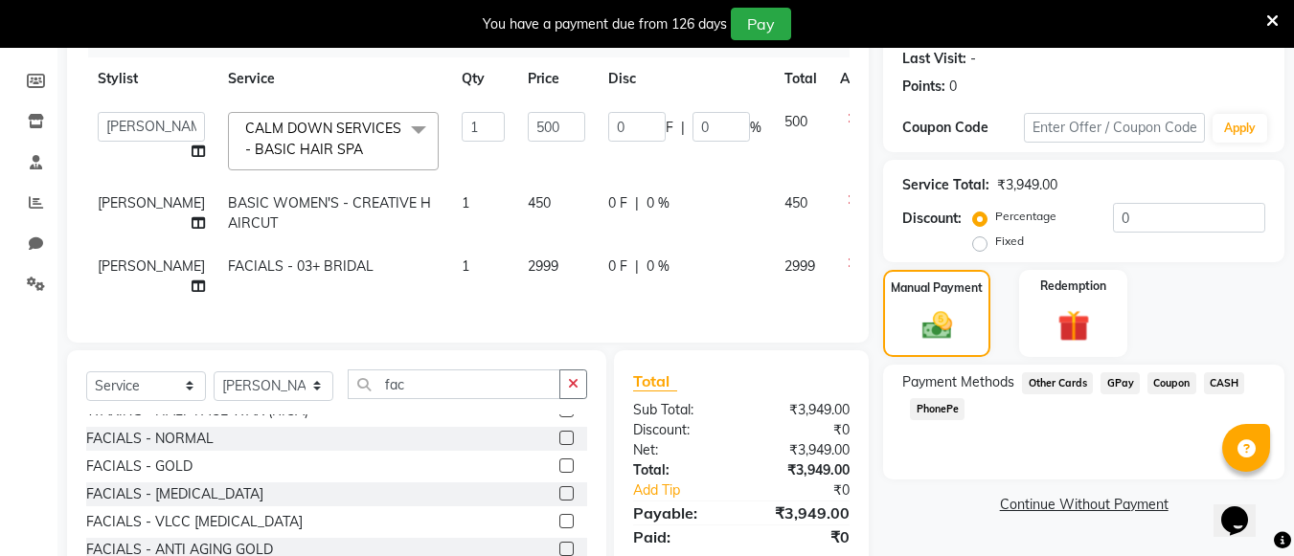
scroll to position [263, 0]
click at [559, 453] on div at bounding box center [565, 443] width 12 height 20
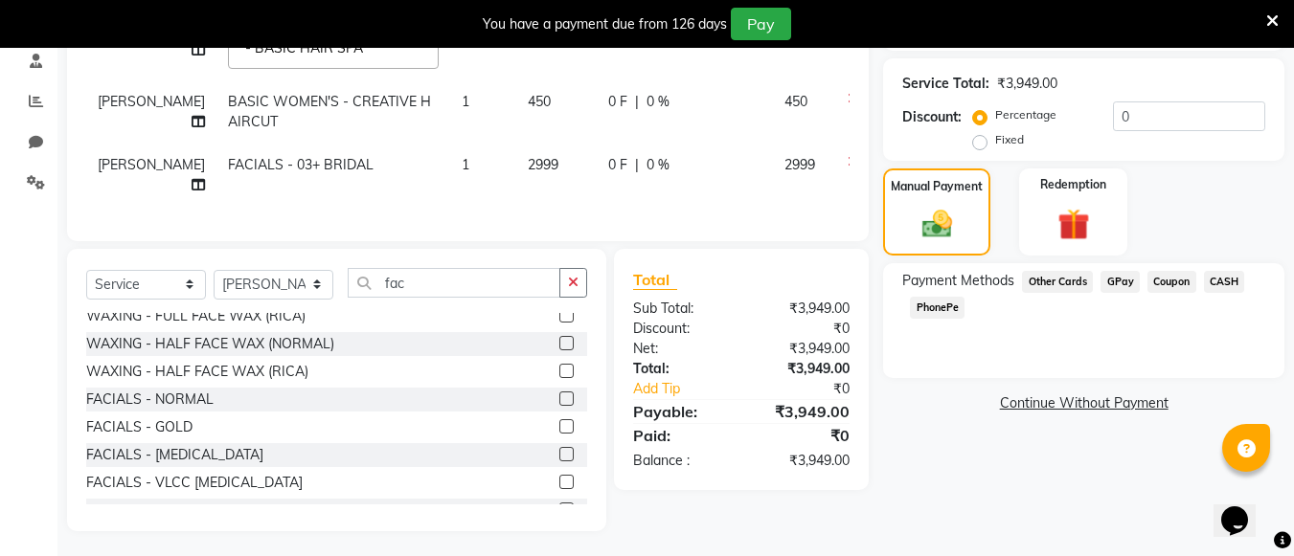
scroll to position [389, 0]
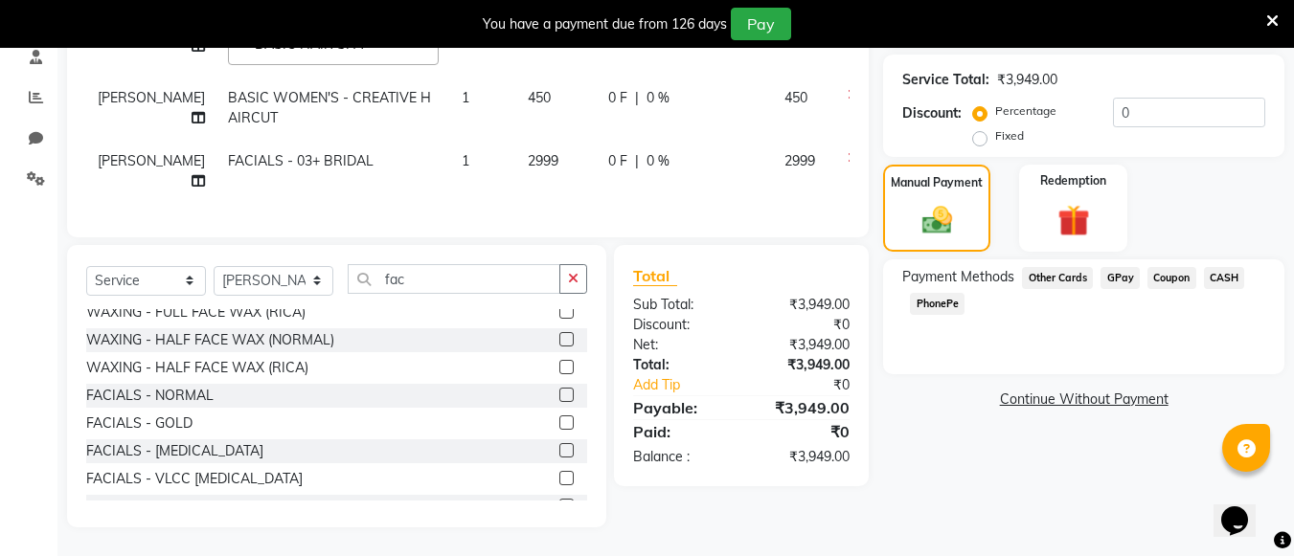
click at [528, 152] on span "2999" at bounding box center [543, 160] width 31 height 17
select select "70672"
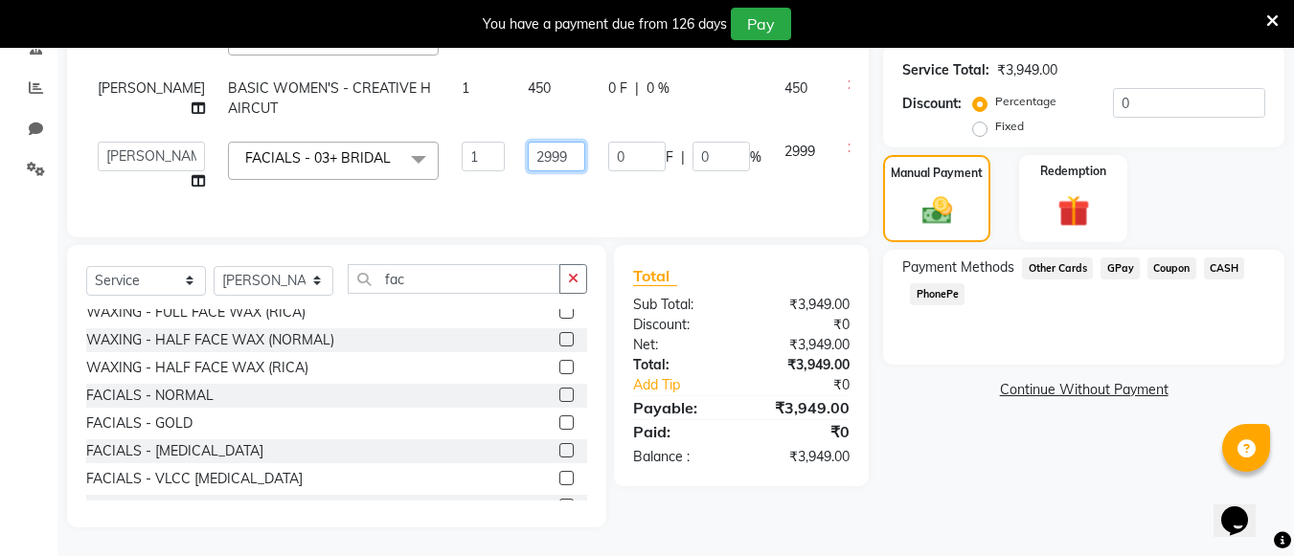
click at [528, 147] on input "2999" at bounding box center [556, 157] width 57 height 30
type input "2"
type input "3"
type input "2550"
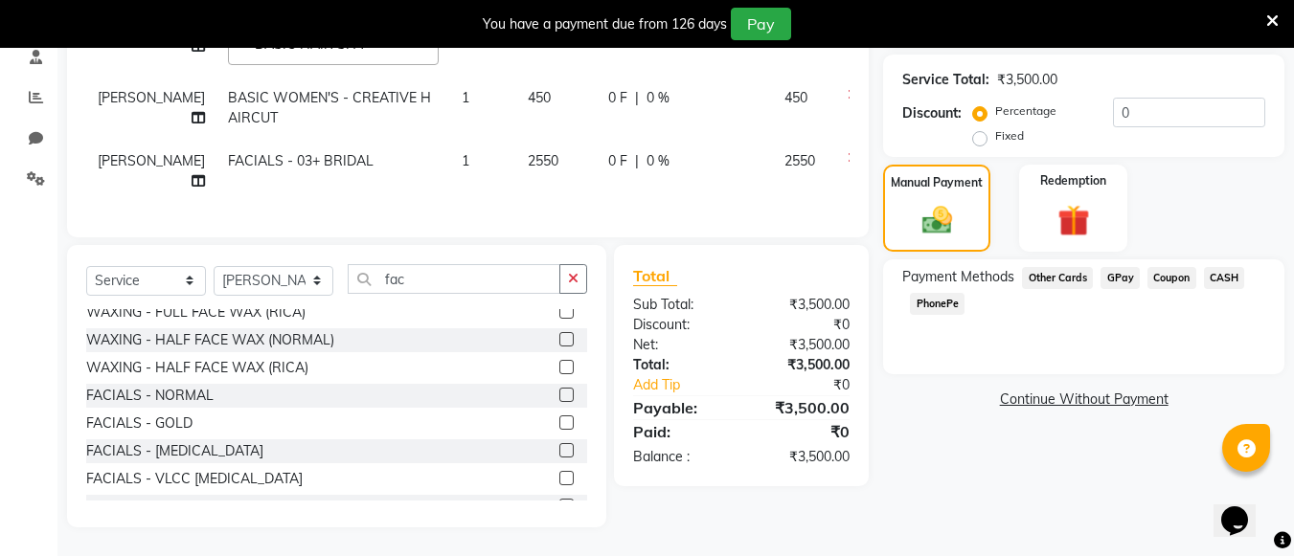
click at [640, 193] on div "Services Stylist Service Qty Price Disc Total Action [PERSON_NAME] anas [PERSON…" at bounding box center [467, 68] width 763 height 302
click at [656, 296] on div "Sub Total:" at bounding box center [680, 305] width 123 height 20
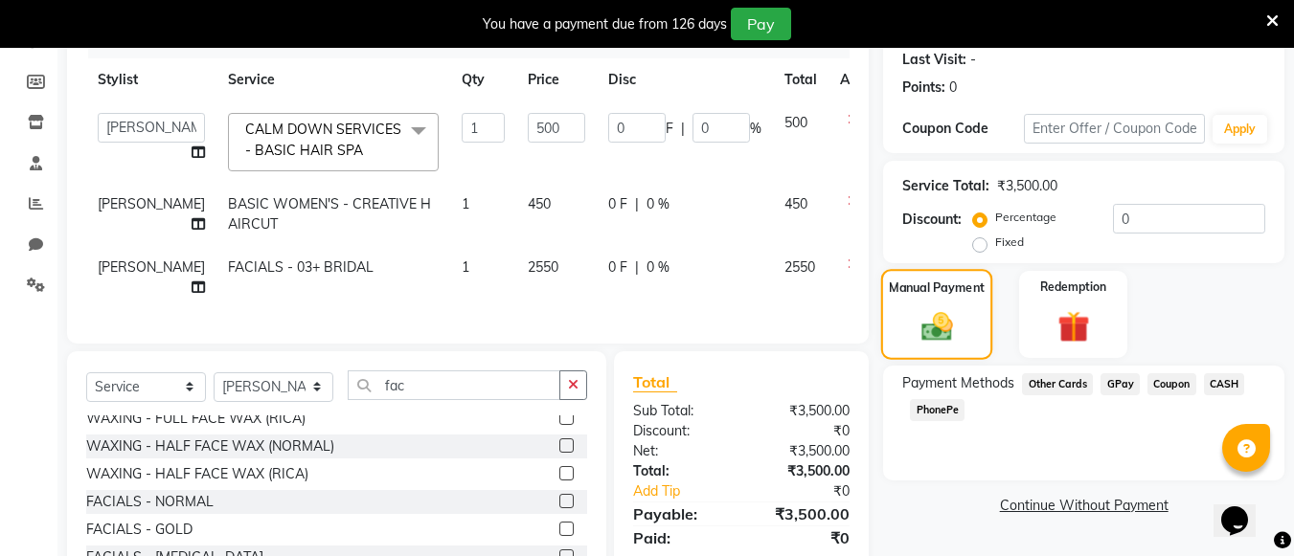
scroll to position [269, 0]
click at [1113, 377] on span "GPay" at bounding box center [1120, 384] width 39 height 22
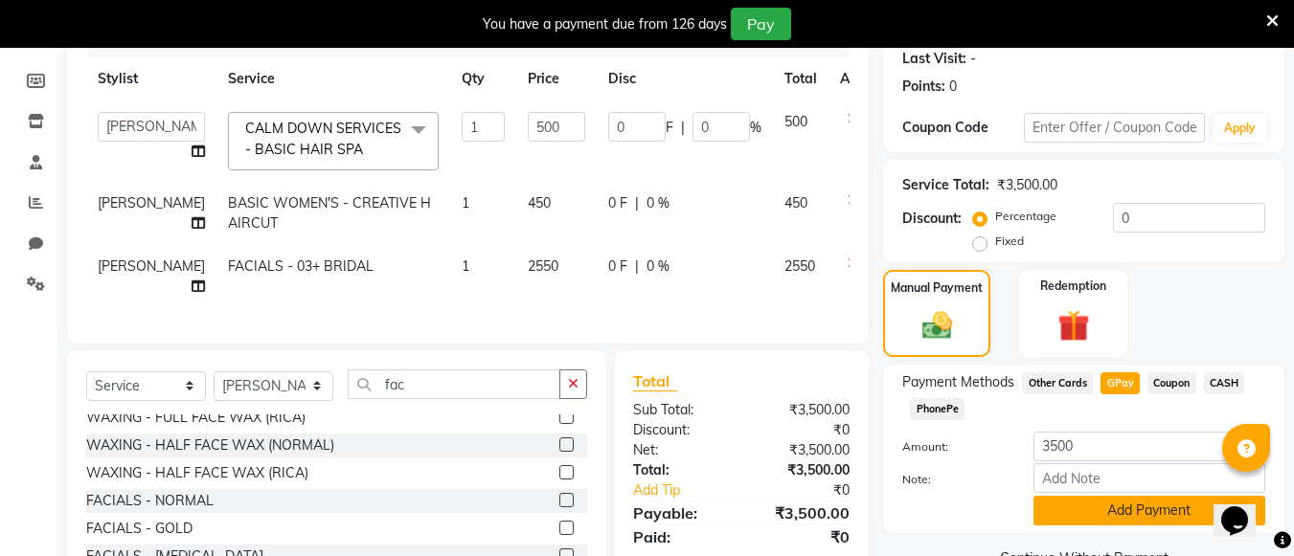
click at [1093, 515] on button "Add Payment" at bounding box center [1149, 511] width 232 height 30
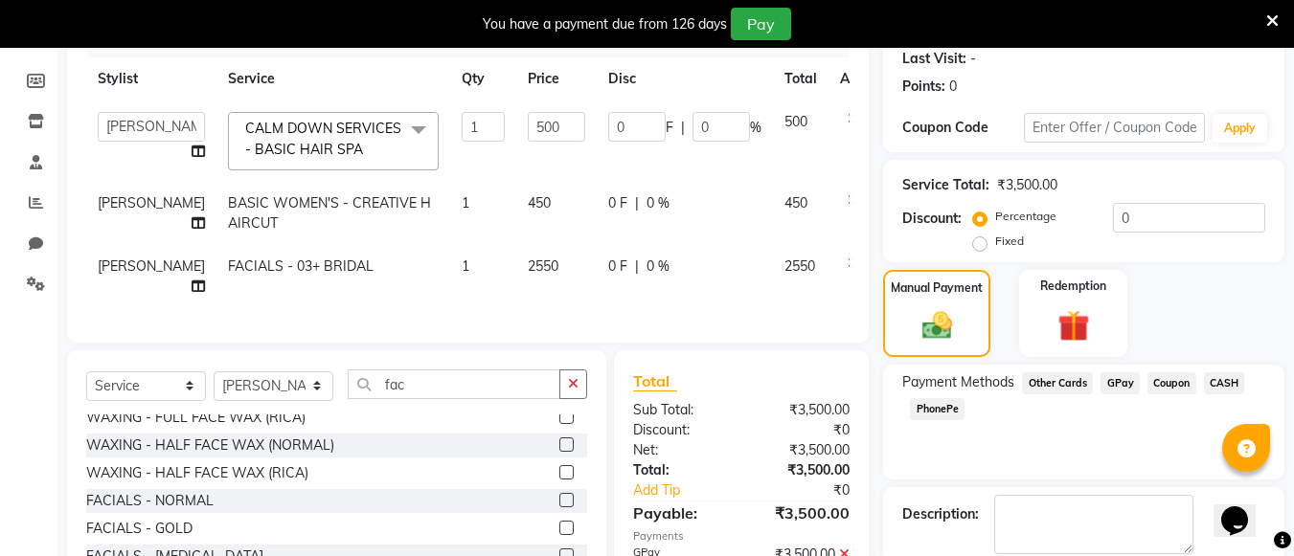
scroll to position [389, 0]
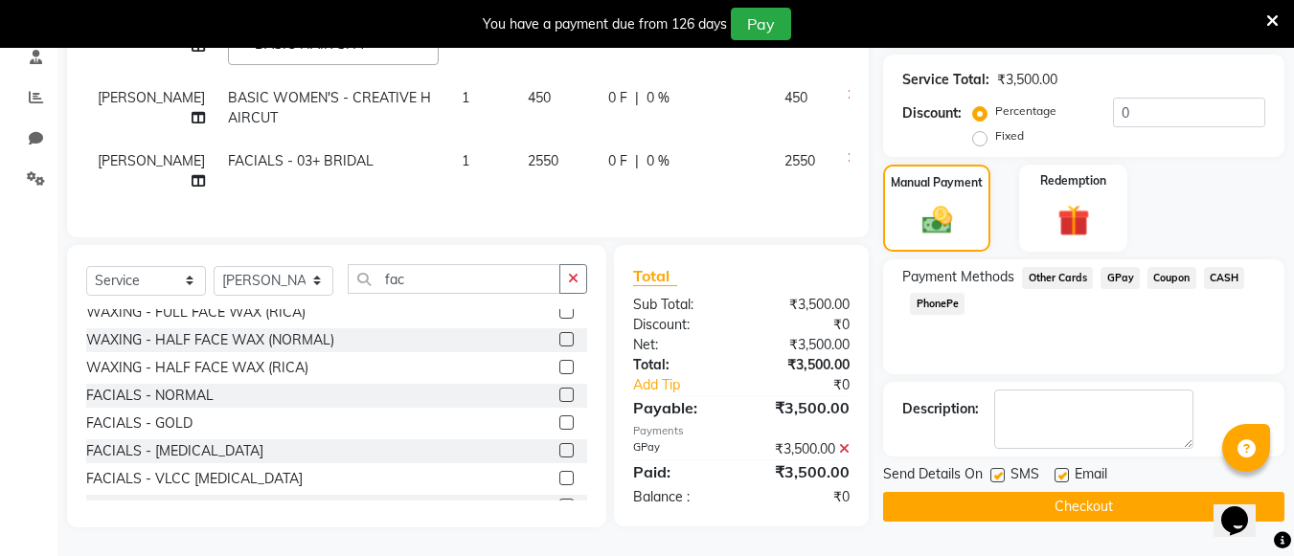
click at [1085, 492] on button "Checkout" at bounding box center [1083, 507] width 401 height 30
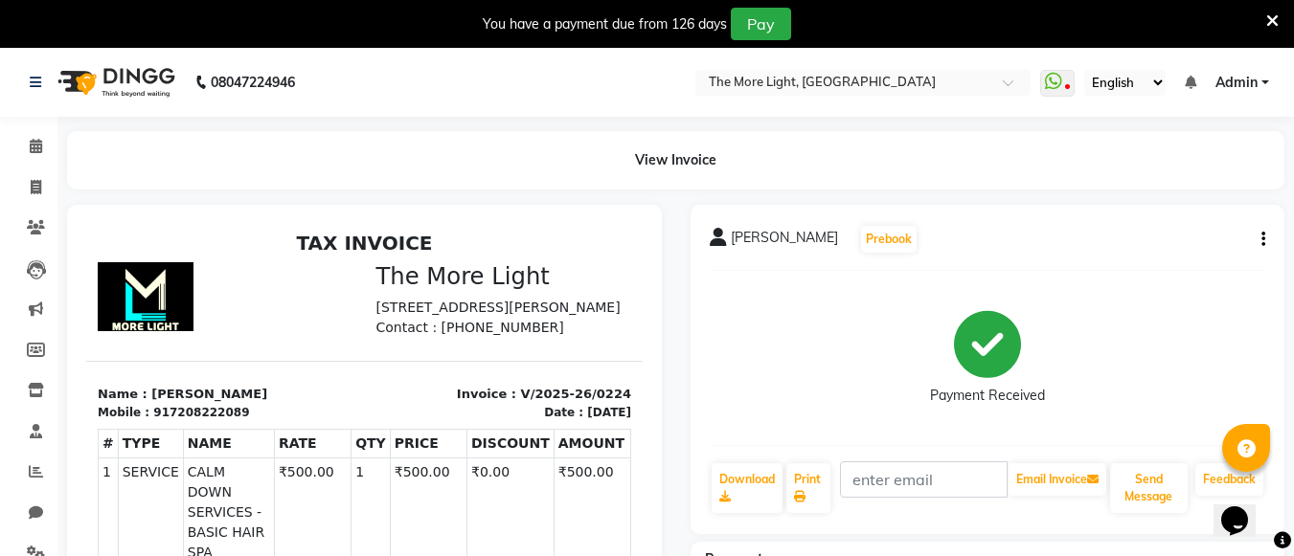
click at [680, 267] on div "[PERSON_NAME] Prebook Payment Received Download Print Email Invoice Send Messag…" at bounding box center [988, 540] width 624 height 671
